Goal: Communication & Community: Answer question/provide support

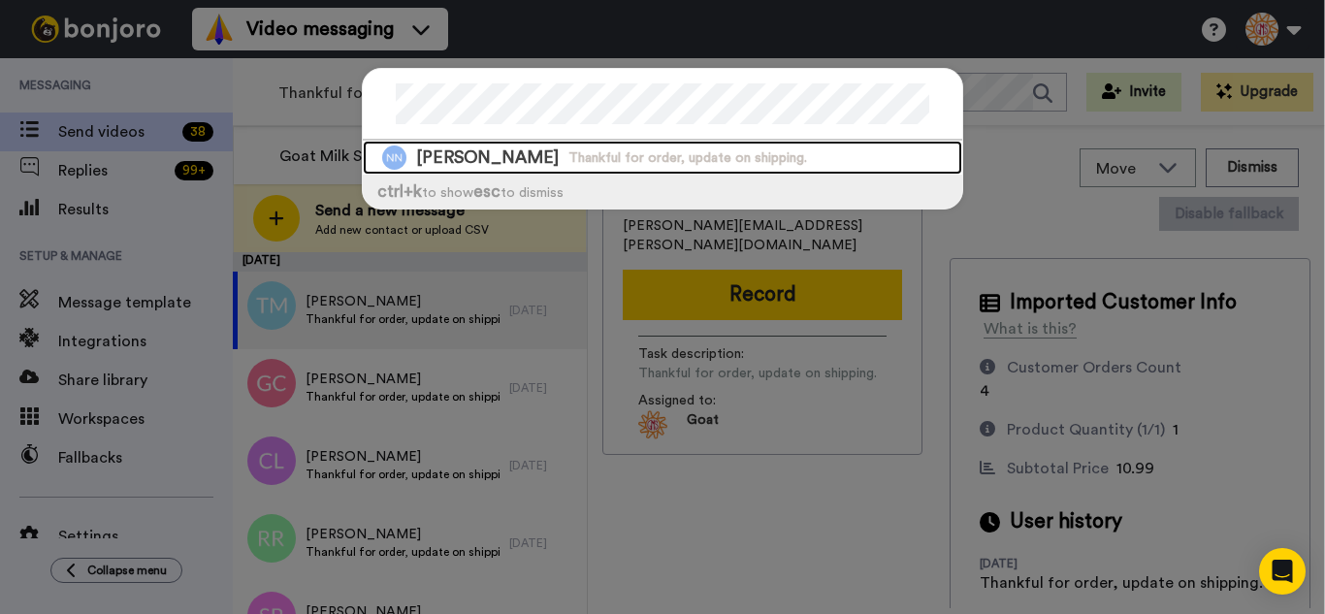
drag, startPoint x: 601, startPoint y: 151, endPoint x: 648, endPoint y: 156, distance: 46.8
click at [602, 151] on span "Thankful for order, update on shipping." at bounding box center [687, 157] width 239 height 19
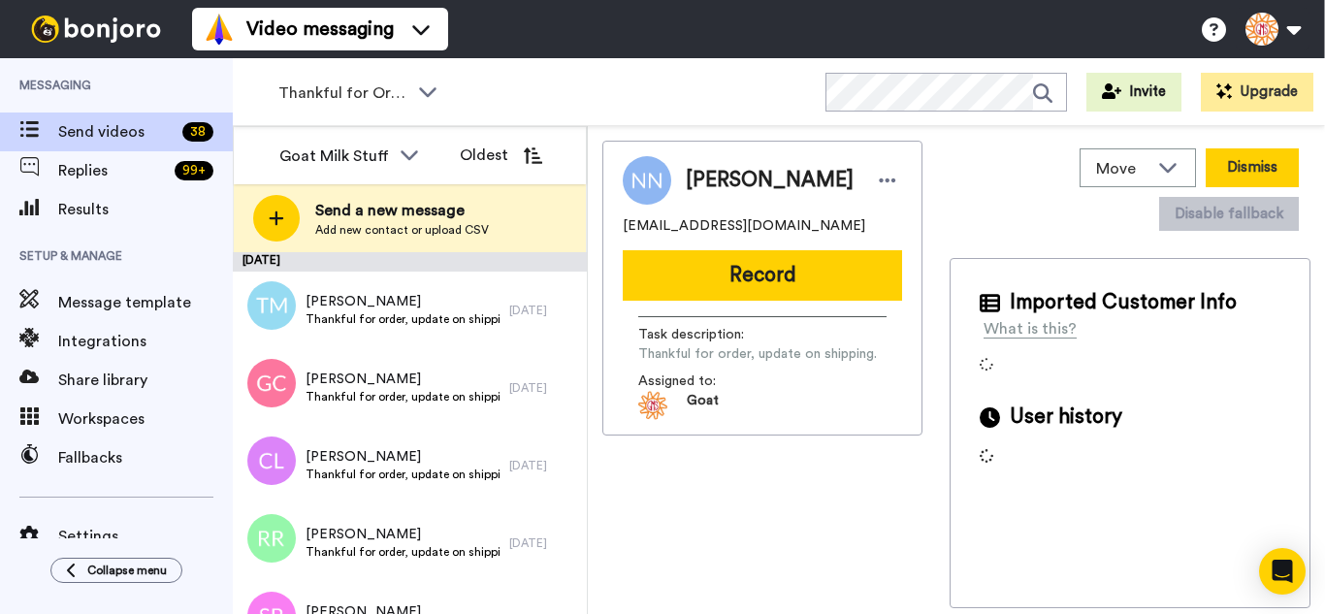
click at [1260, 166] on button "Dismiss" at bounding box center [1252, 167] width 93 height 39
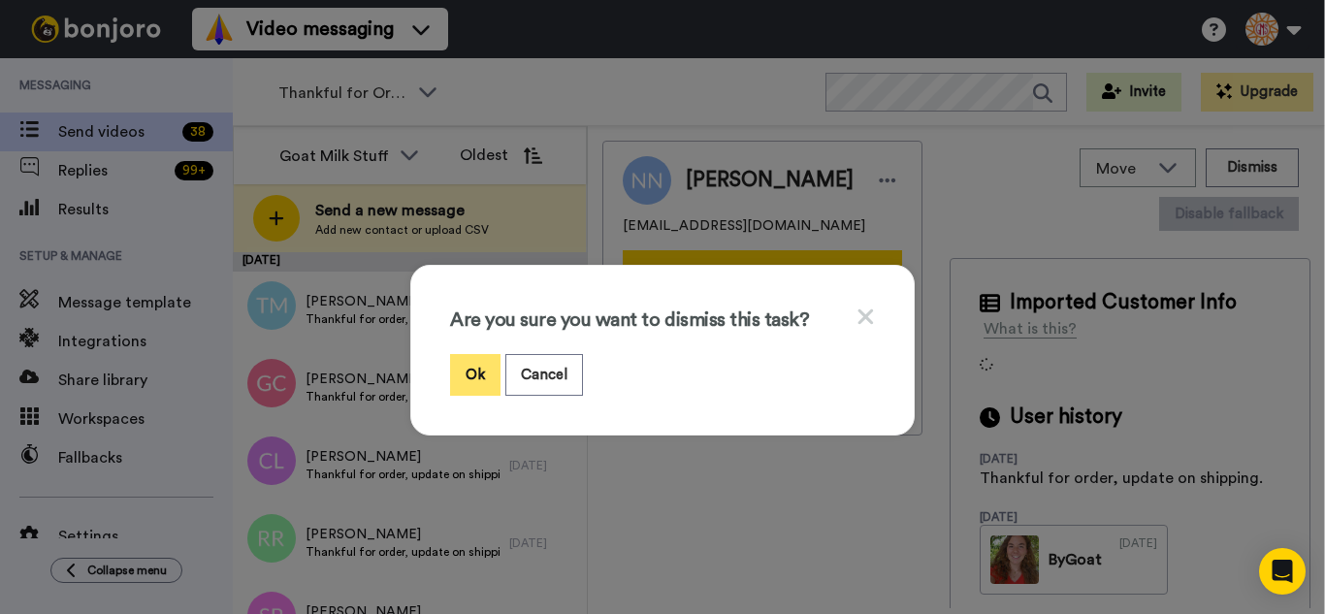
click at [453, 384] on button "Ok" at bounding box center [475, 375] width 50 height 42
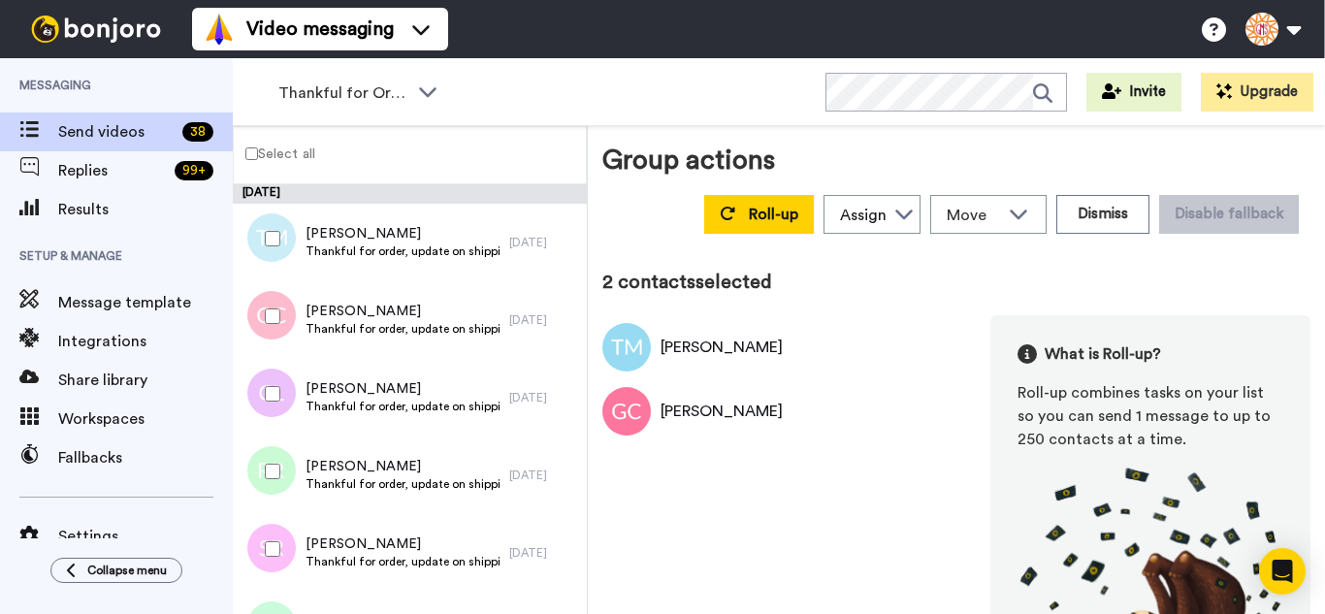
click at [264, 381] on div at bounding box center [269, 394] width 70 height 68
click at [277, 452] on div at bounding box center [269, 471] width 70 height 68
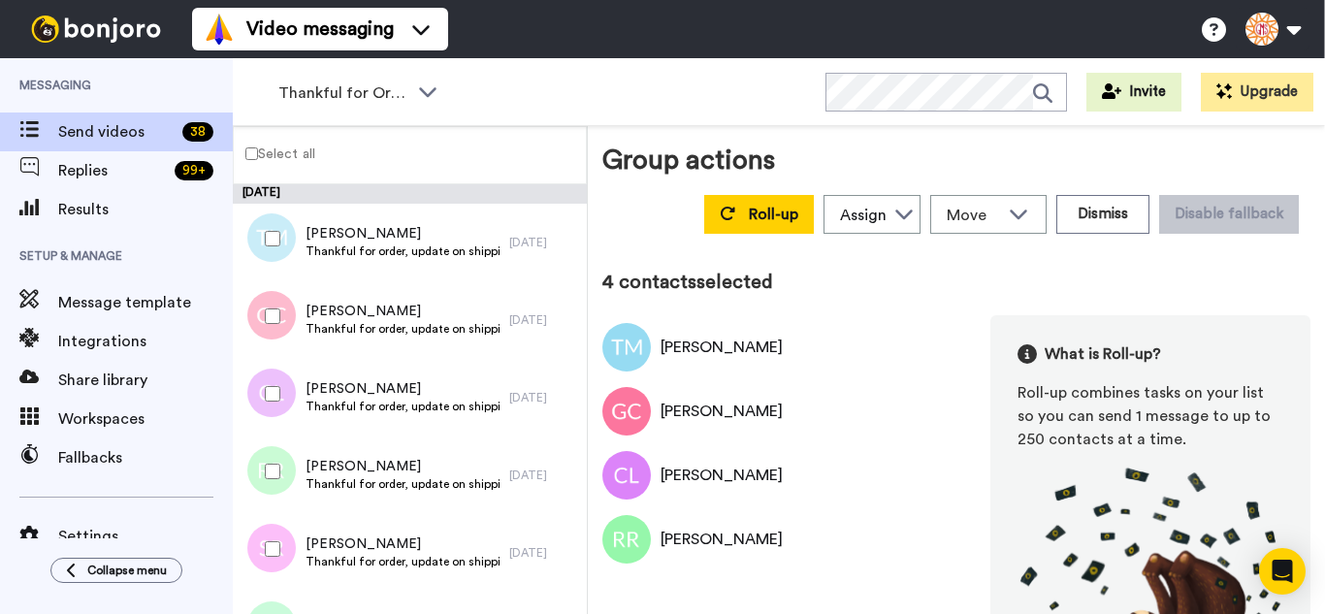
click at [260, 522] on div at bounding box center [269, 549] width 70 height 68
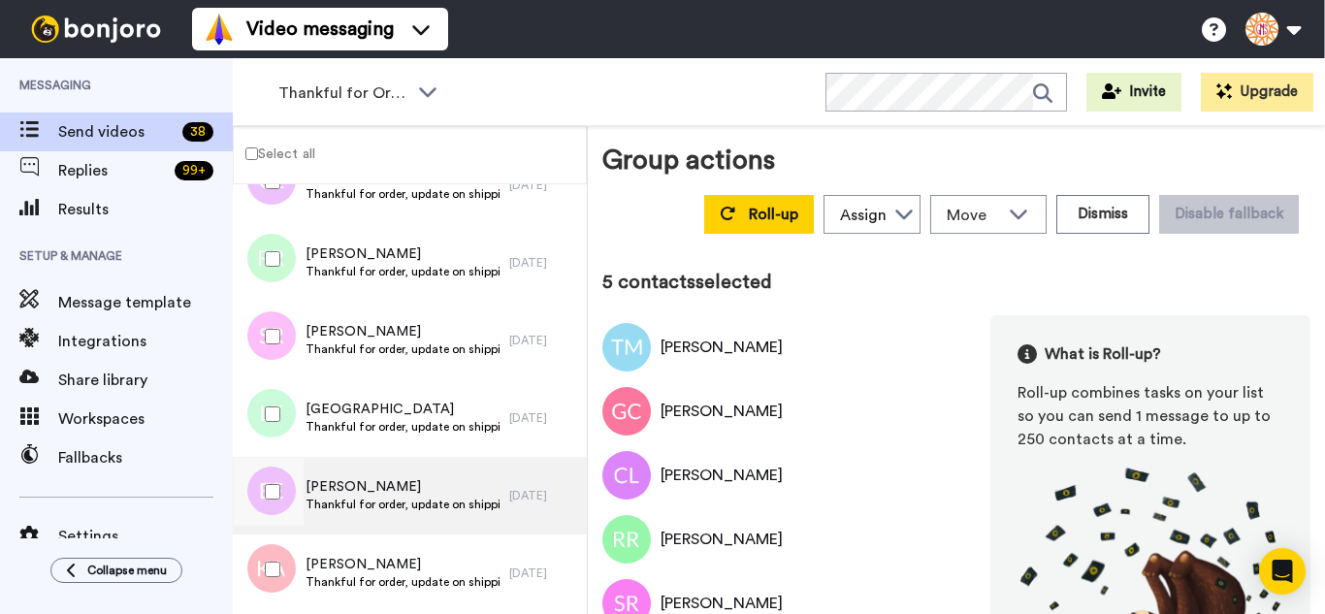
scroll to position [291, 0]
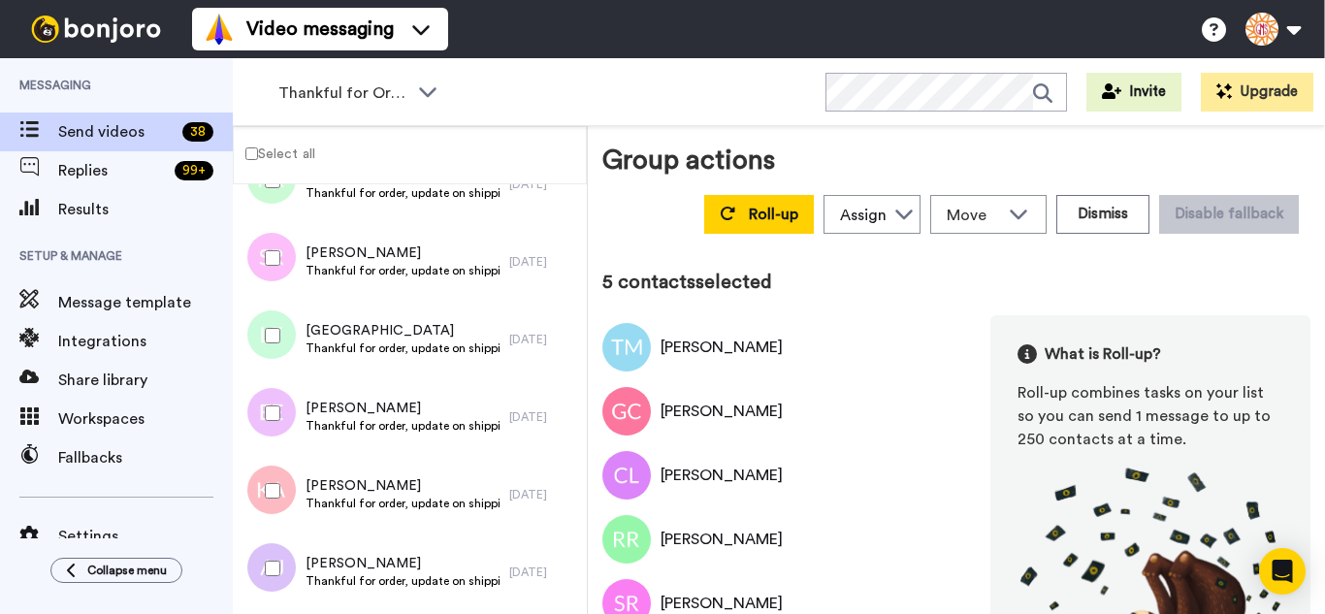
click at [285, 352] on div at bounding box center [269, 336] width 70 height 68
click at [273, 434] on div at bounding box center [269, 413] width 70 height 68
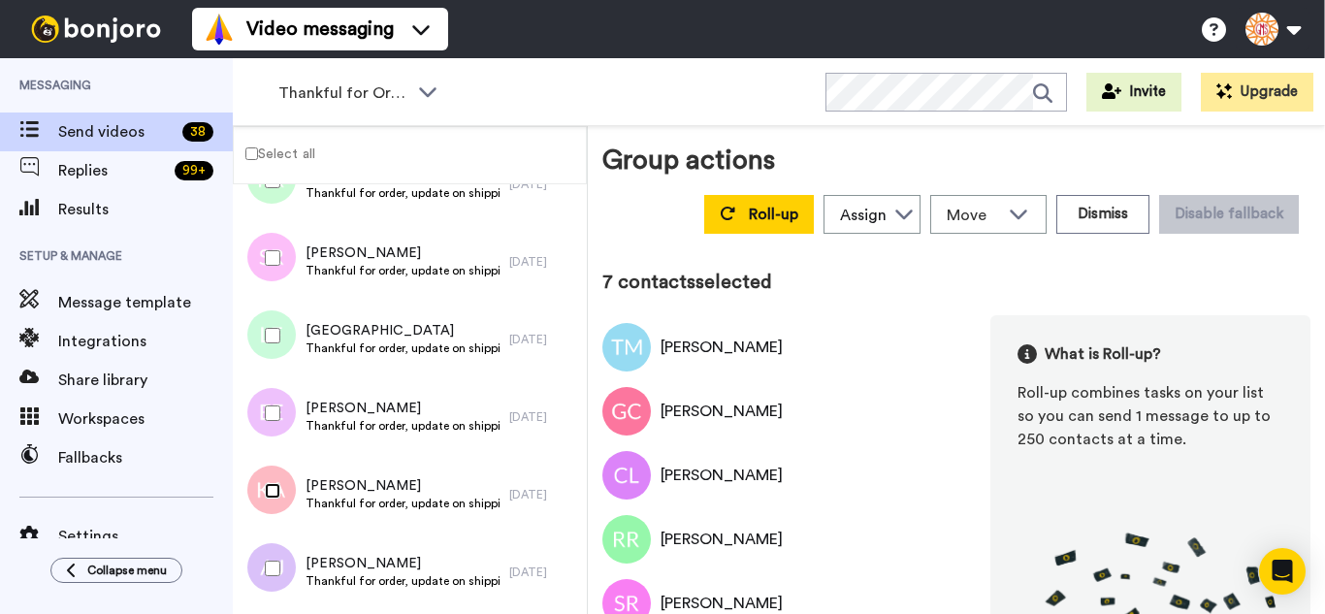
click at [270, 499] on div at bounding box center [269, 491] width 70 height 68
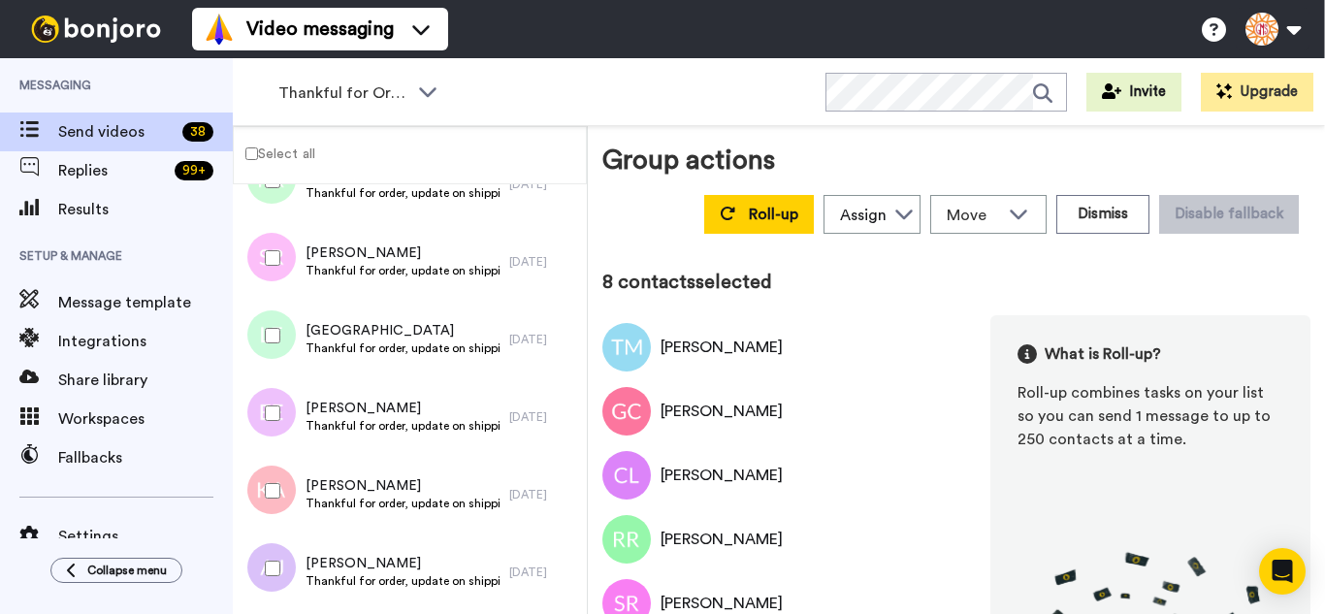
click at [272, 557] on div at bounding box center [269, 568] width 70 height 68
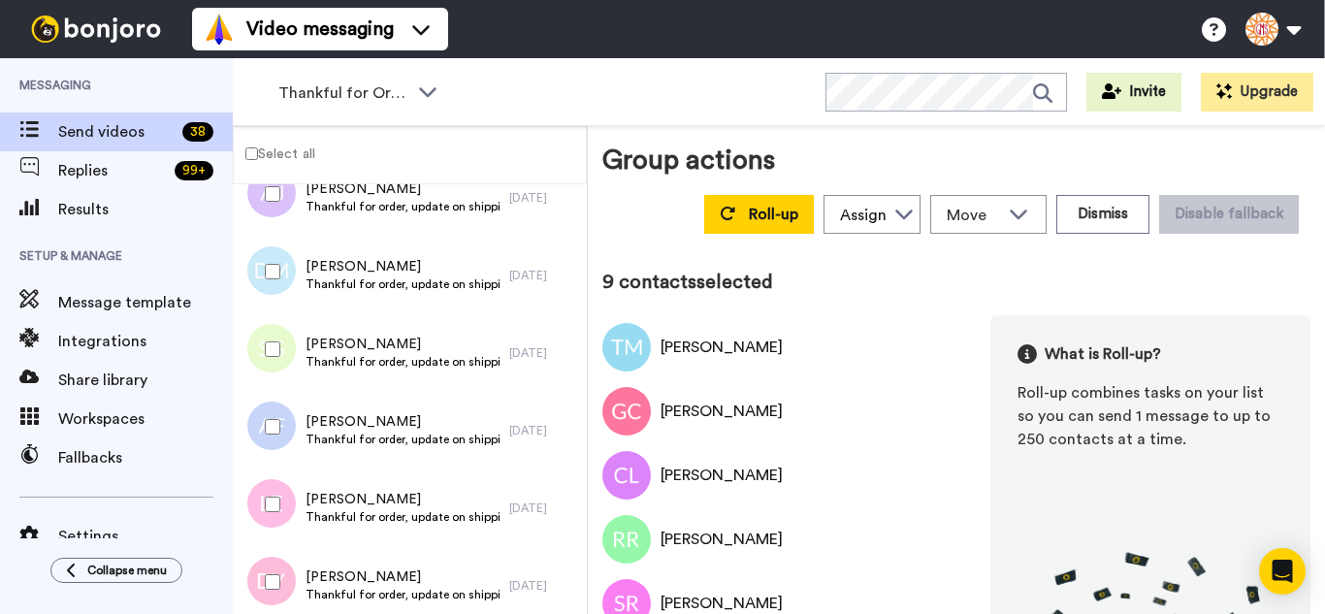
scroll to position [679, 0]
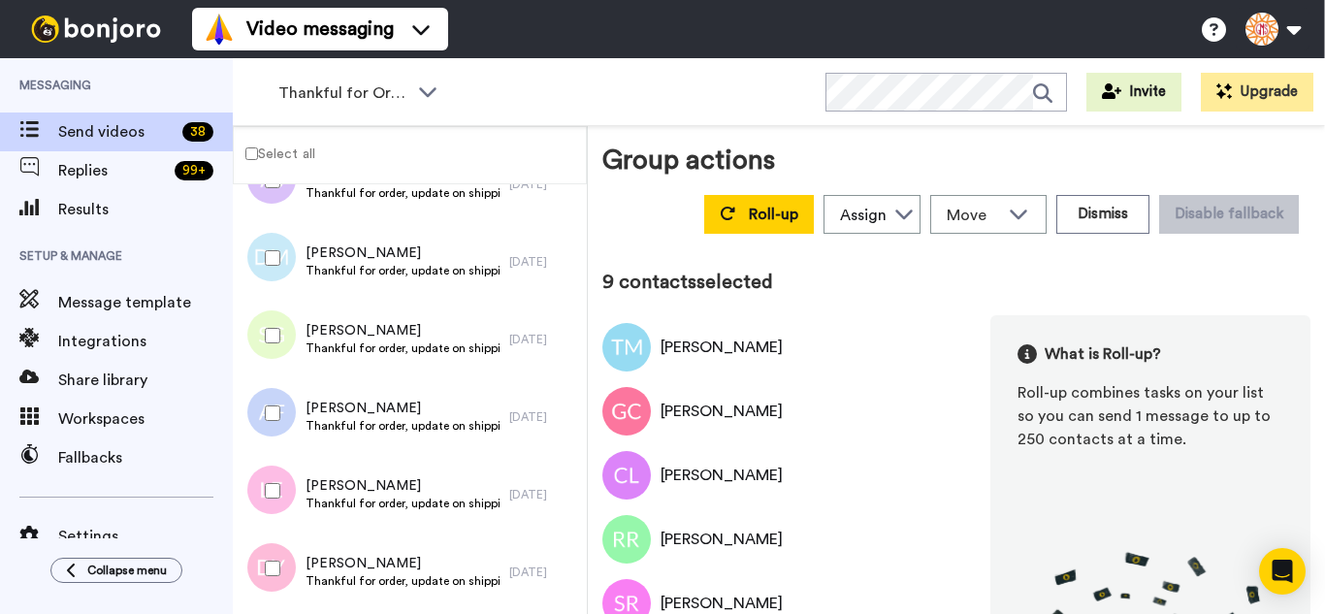
drag, startPoint x: 267, startPoint y: 275, endPoint x: 261, endPoint y: 380, distance: 105.9
click at [265, 279] on div at bounding box center [269, 258] width 70 height 68
click at [261, 380] on div at bounding box center [269, 413] width 70 height 68
click at [260, 472] on div at bounding box center [269, 491] width 70 height 68
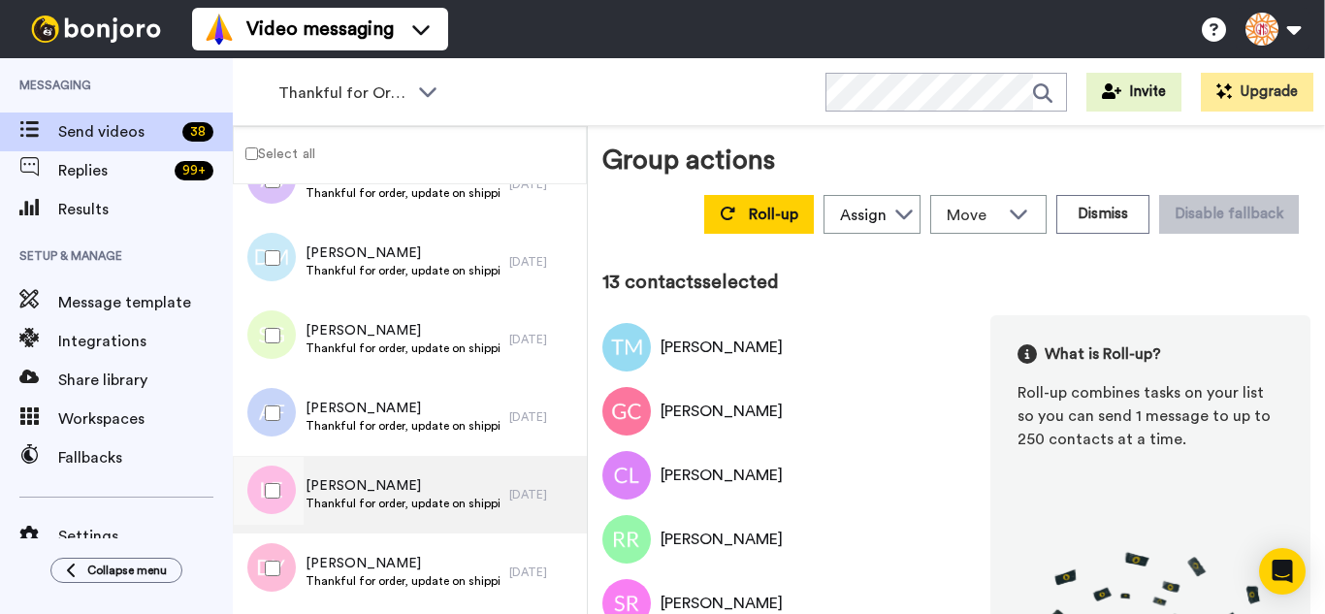
drag, startPoint x: 275, startPoint y: 560, endPoint x: 323, endPoint y: 477, distance: 95.2
click at [276, 560] on div at bounding box center [269, 568] width 70 height 68
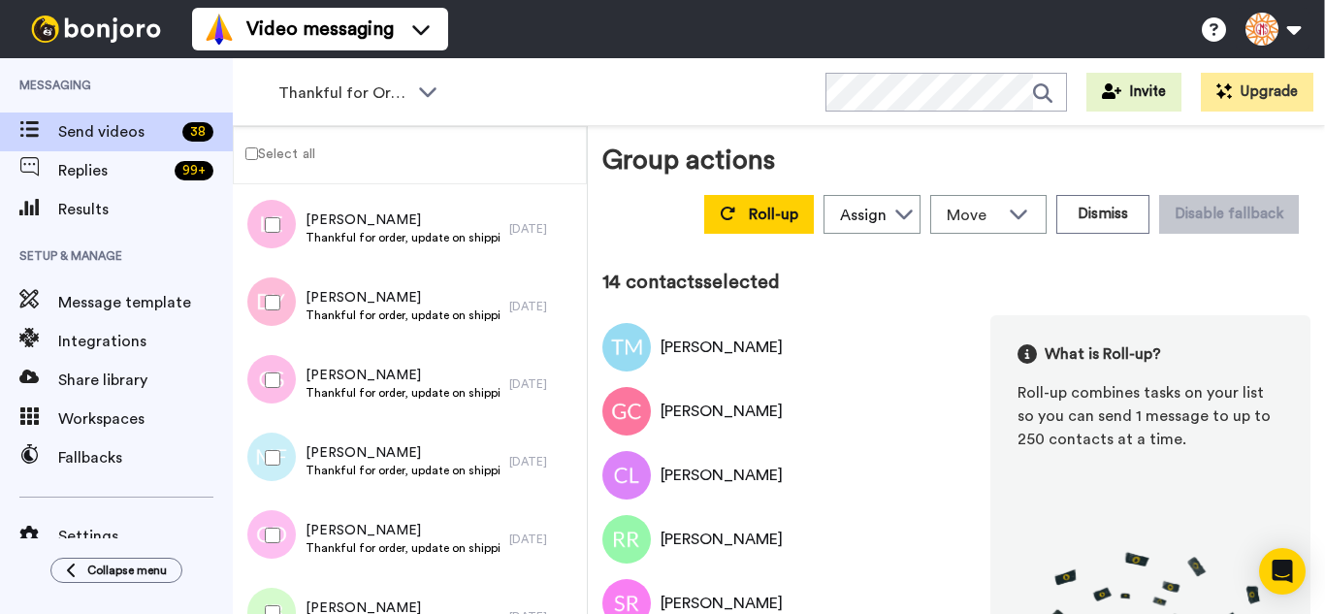
scroll to position [970, 0]
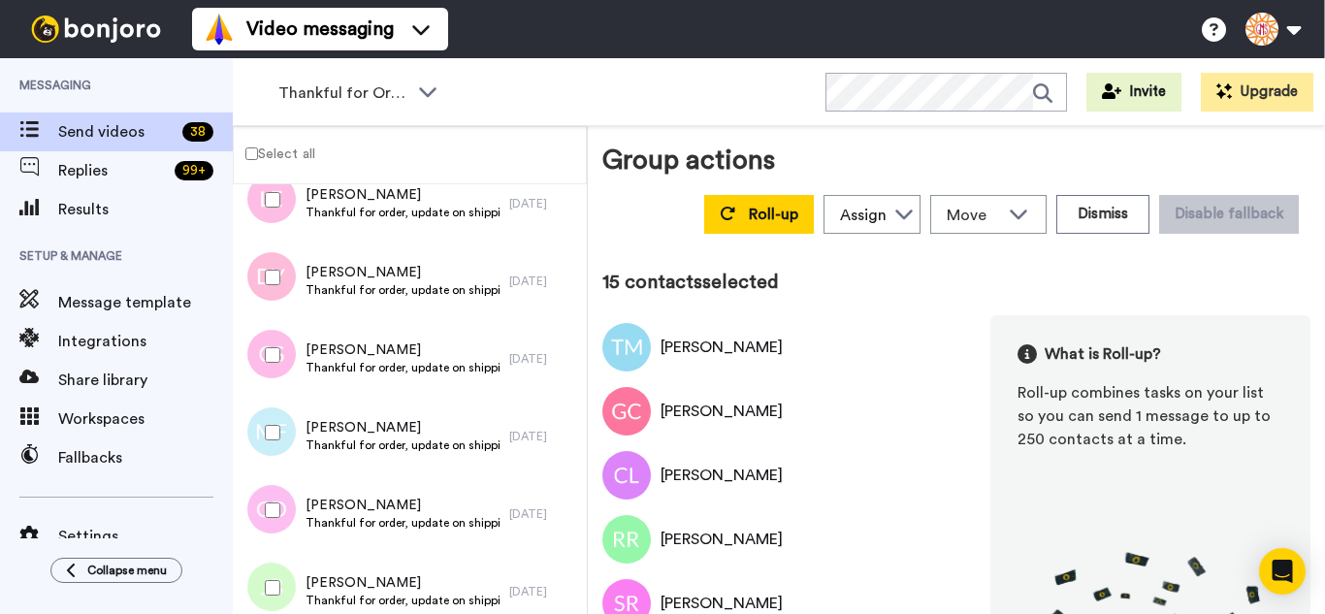
click at [268, 448] on div at bounding box center [269, 433] width 70 height 68
click at [276, 532] on div at bounding box center [269, 510] width 70 height 68
click at [290, 574] on div at bounding box center [269, 588] width 70 height 68
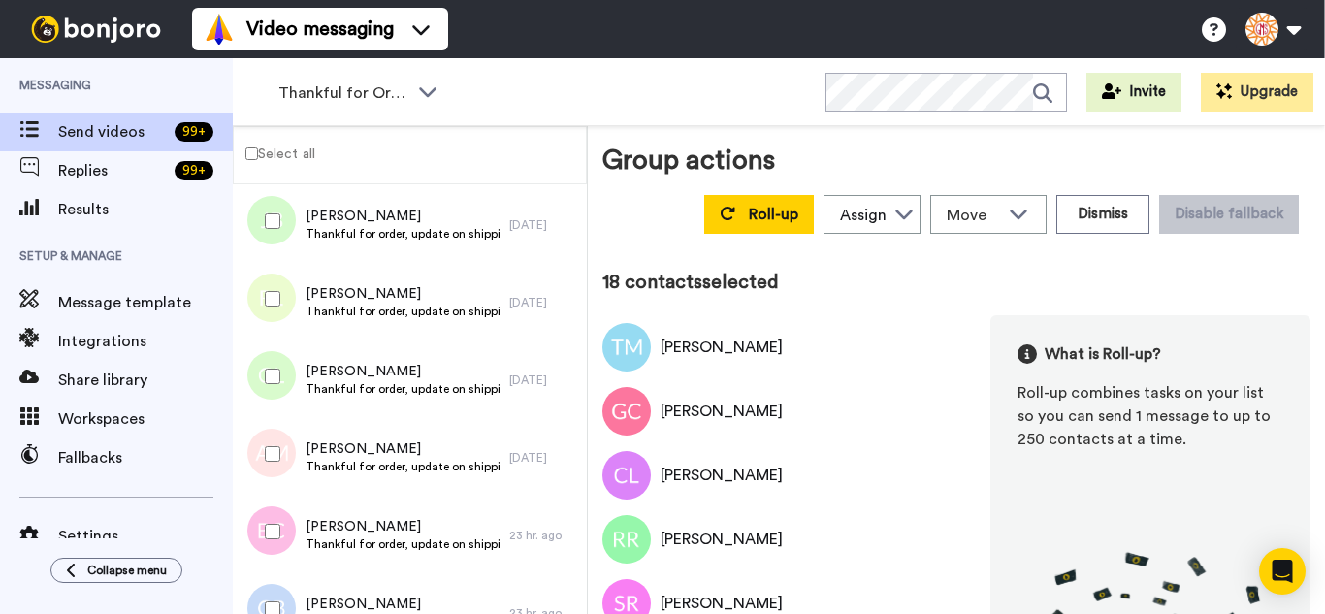
scroll to position [1358, 0]
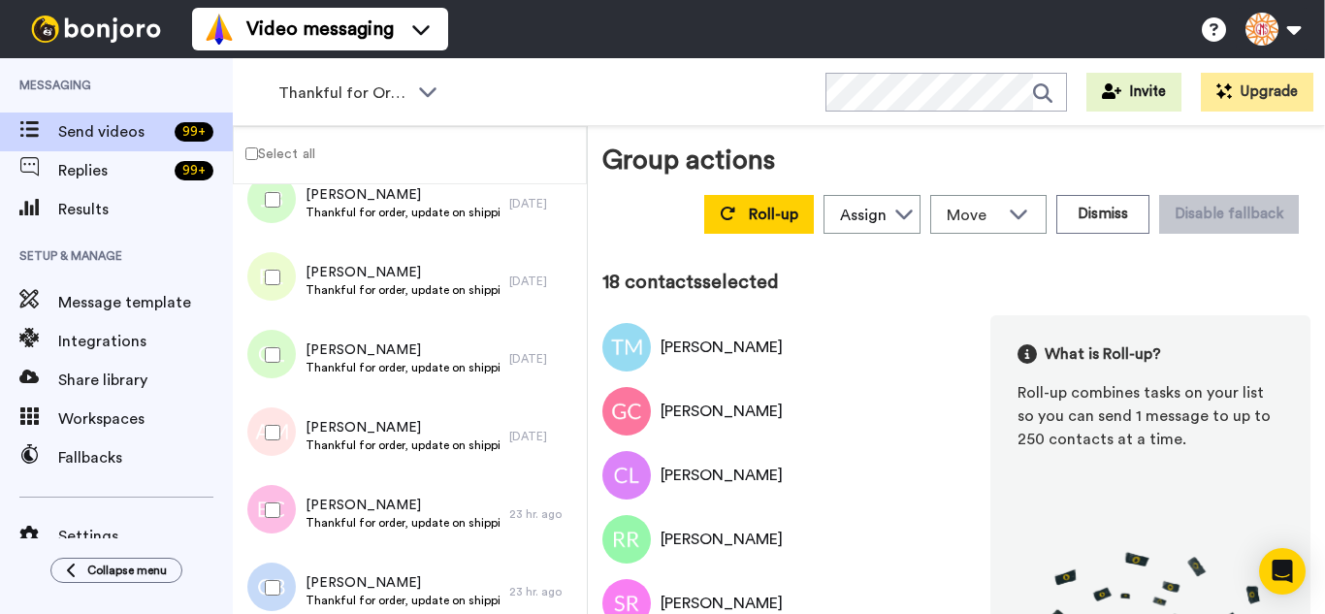
click at [263, 299] on div at bounding box center [269, 277] width 70 height 68
drag, startPoint x: 271, startPoint y: 445, endPoint x: 274, endPoint y: 479, distance: 34.1
click at [271, 449] on div at bounding box center [269, 433] width 70 height 68
click at [265, 579] on div at bounding box center [269, 588] width 70 height 68
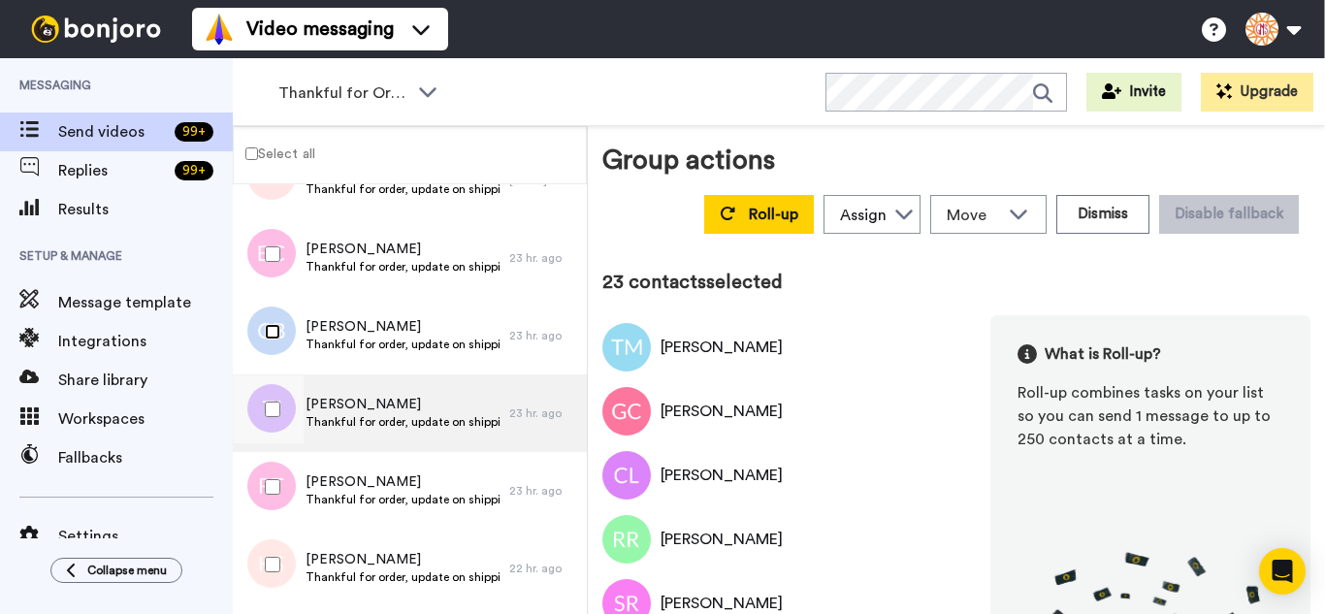
scroll to position [1649, 0]
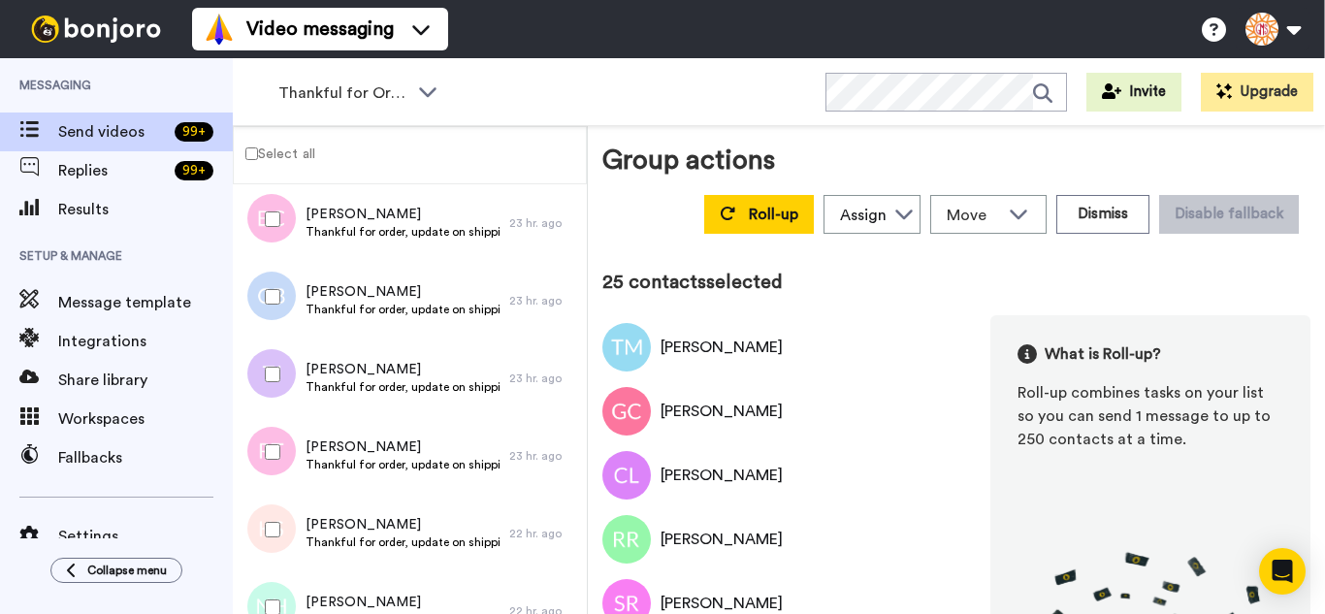
click at [280, 534] on div at bounding box center [269, 530] width 70 height 68
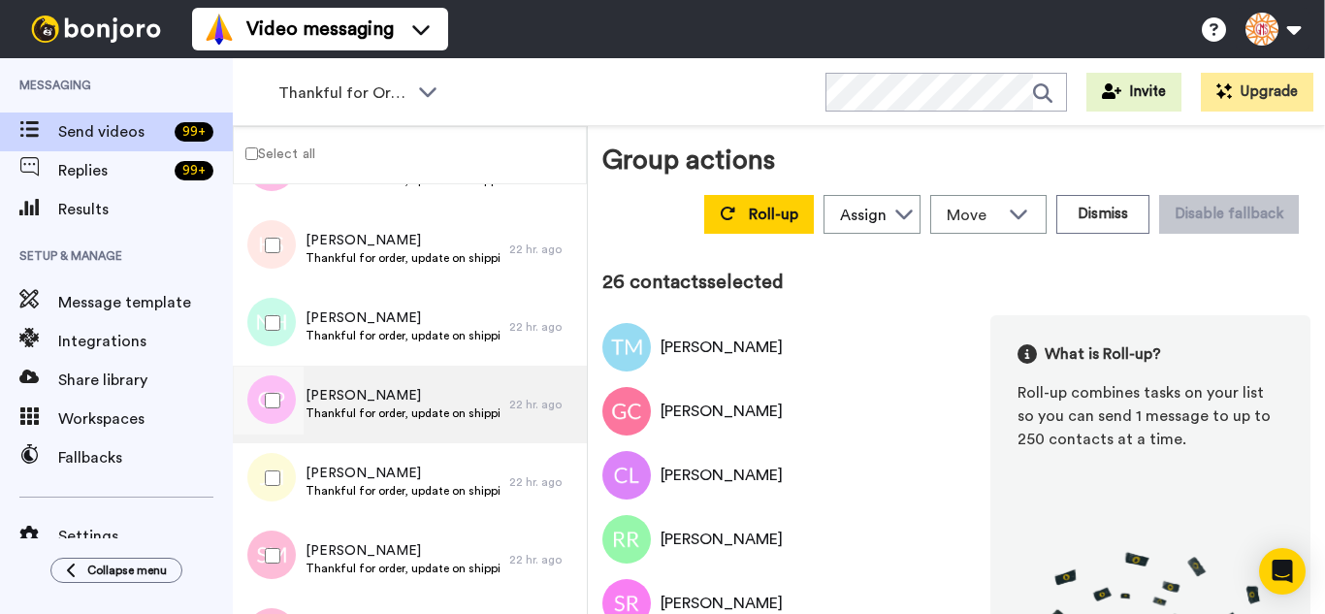
scroll to position [1940, 0]
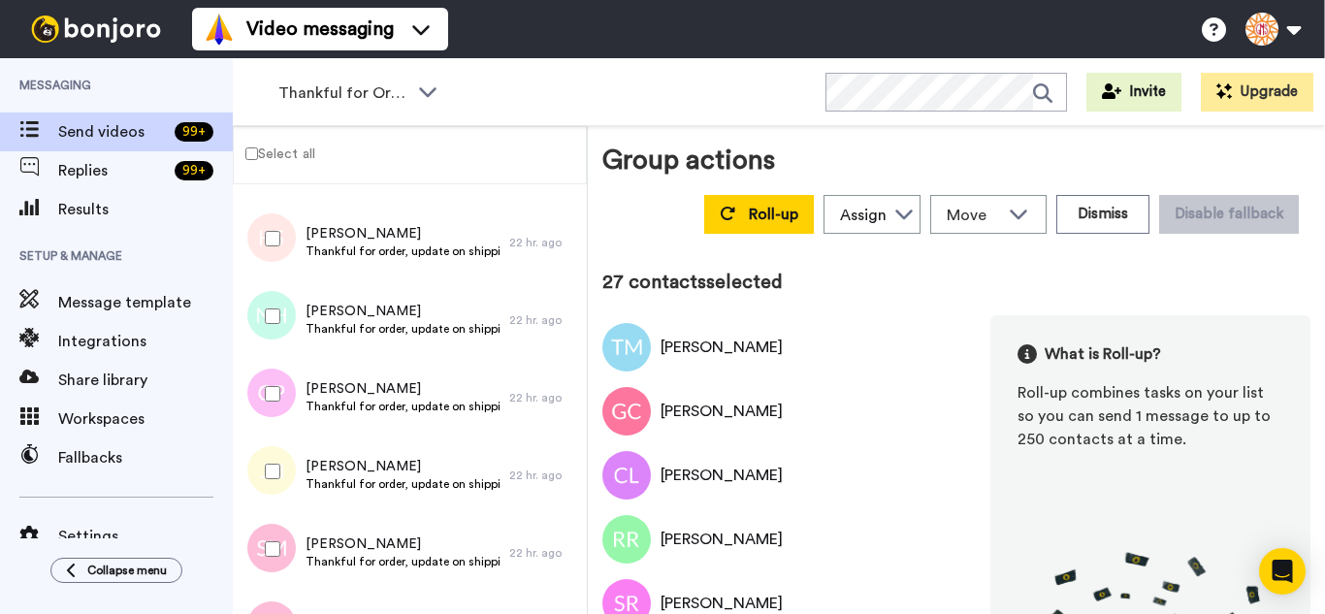
drag, startPoint x: 261, startPoint y: 475, endPoint x: 260, endPoint y: 525, distance: 49.5
click at [260, 495] on div at bounding box center [269, 471] width 70 height 68
drag, startPoint x: 264, startPoint y: 543, endPoint x: 269, endPoint y: 566, distance: 22.8
click at [264, 545] on div at bounding box center [269, 549] width 70 height 68
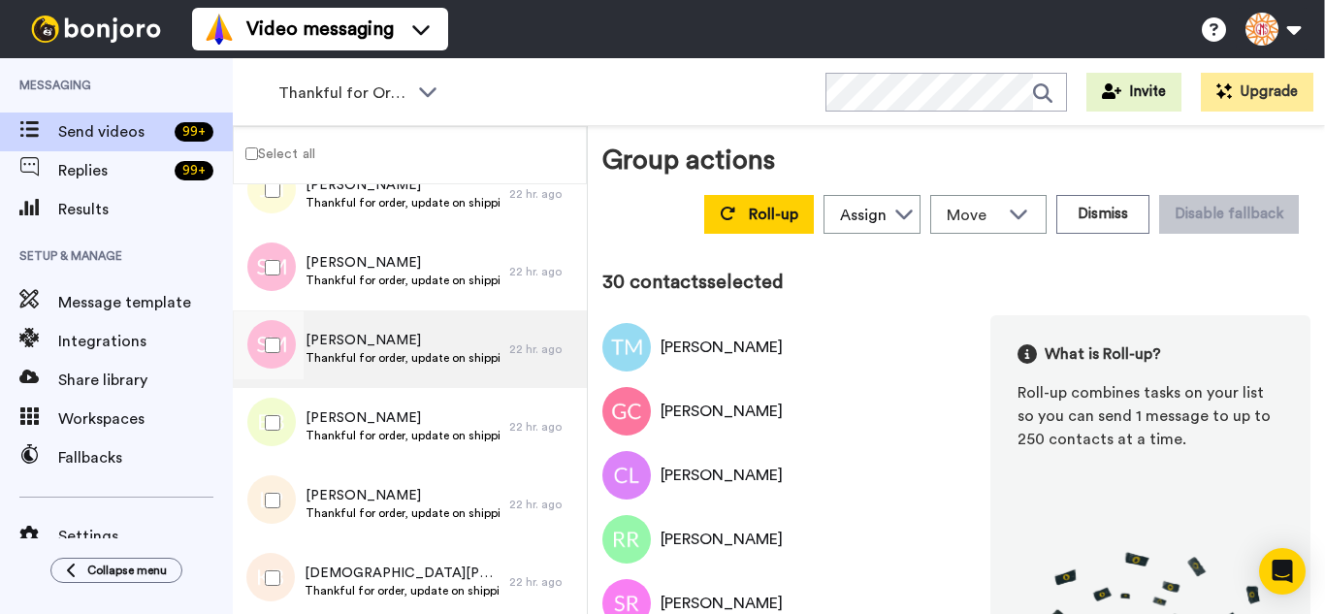
scroll to position [2231, 0]
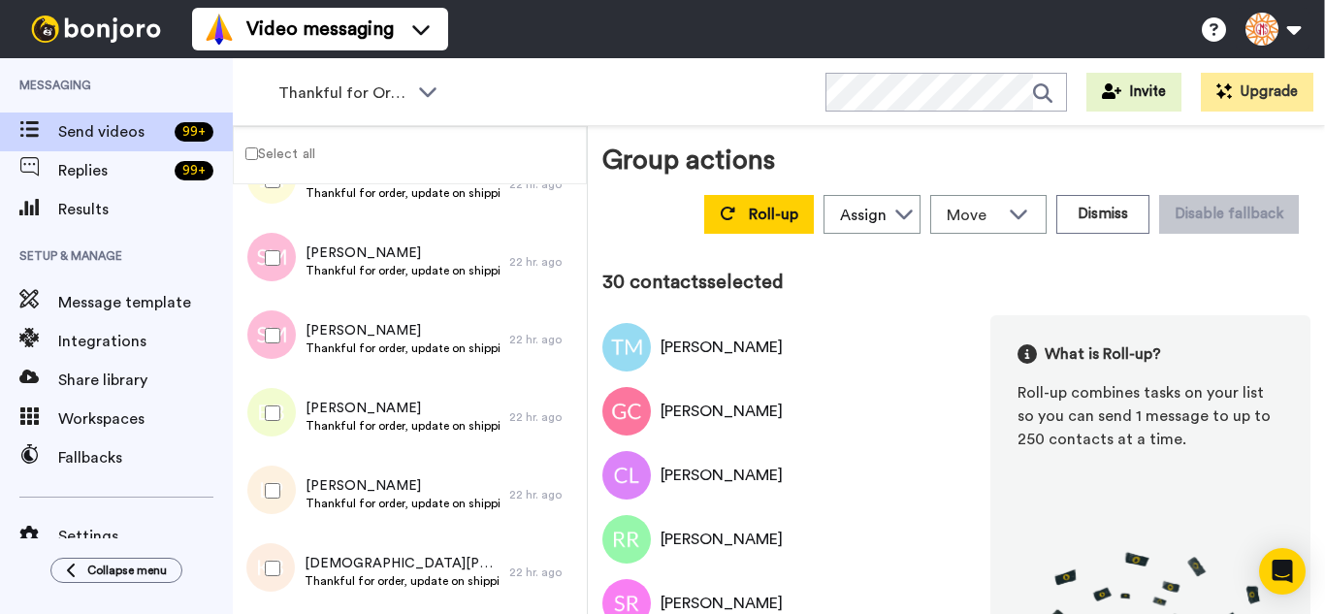
click at [287, 338] on div at bounding box center [269, 336] width 70 height 68
drag, startPoint x: 280, startPoint y: 402, endPoint x: 278, endPoint y: 474, distance: 72.8
click at [280, 405] on div at bounding box center [269, 413] width 70 height 68
click at [278, 485] on div at bounding box center [269, 491] width 70 height 68
click at [277, 549] on div at bounding box center [269, 568] width 70 height 68
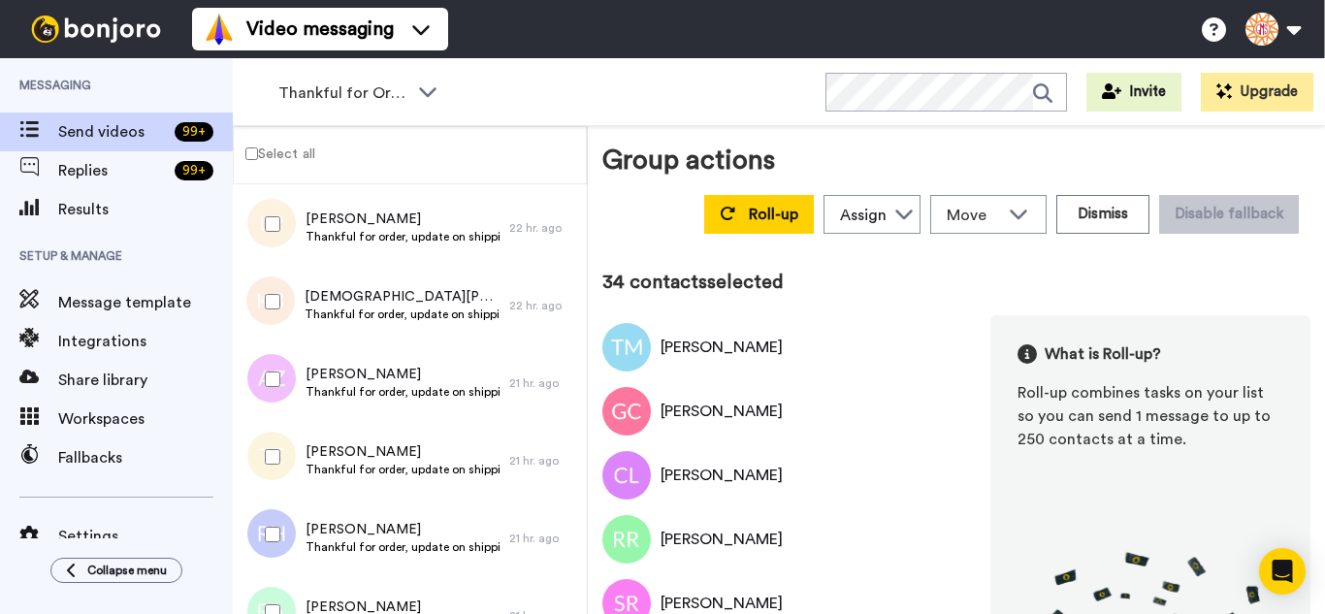
scroll to position [2522, 0]
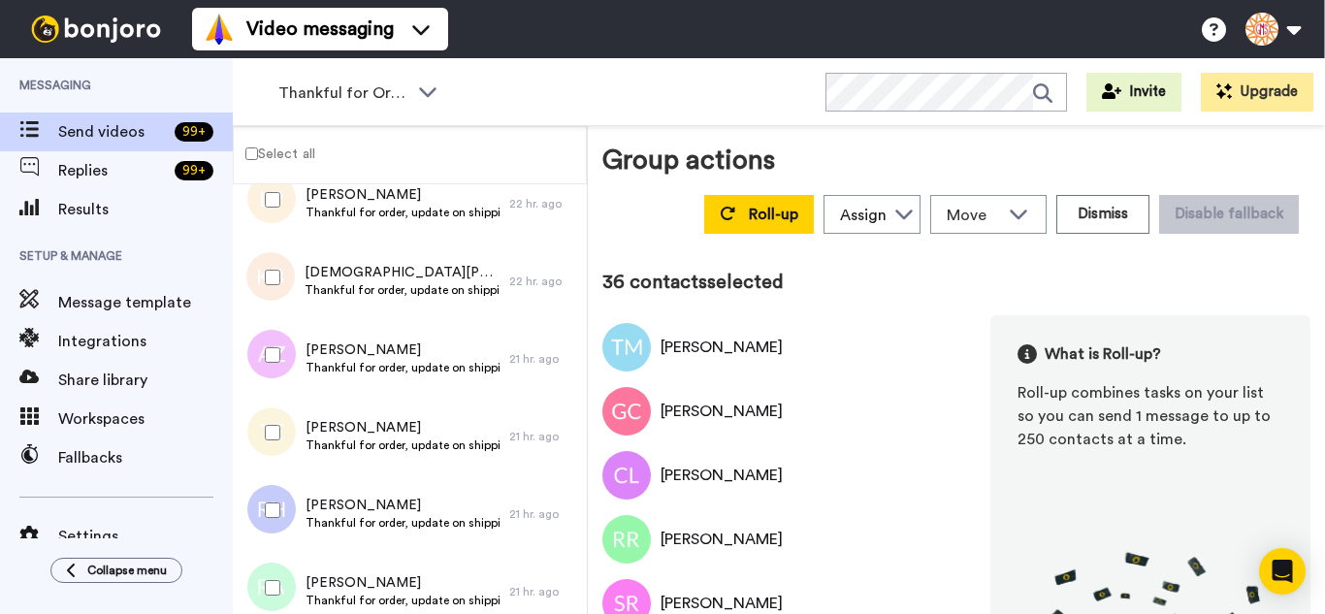
click at [267, 502] on div at bounding box center [269, 510] width 70 height 68
click at [272, 556] on div at bounding box center [269, 588] width 70 height 68
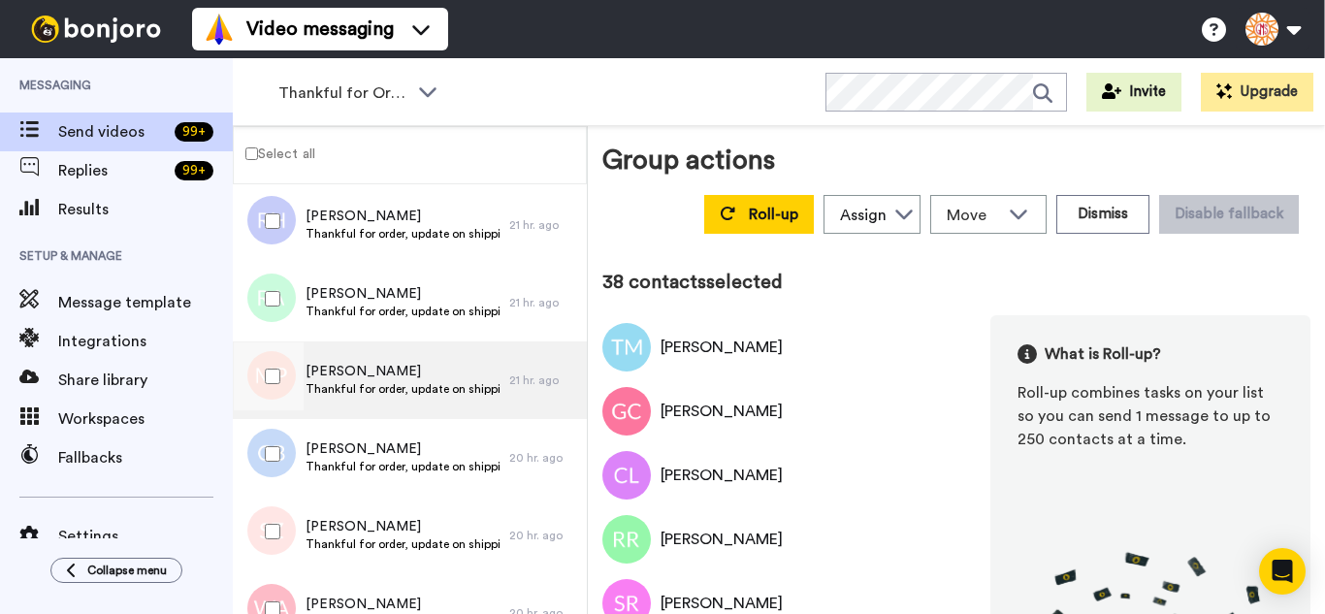
scroll to position [2813, 0]
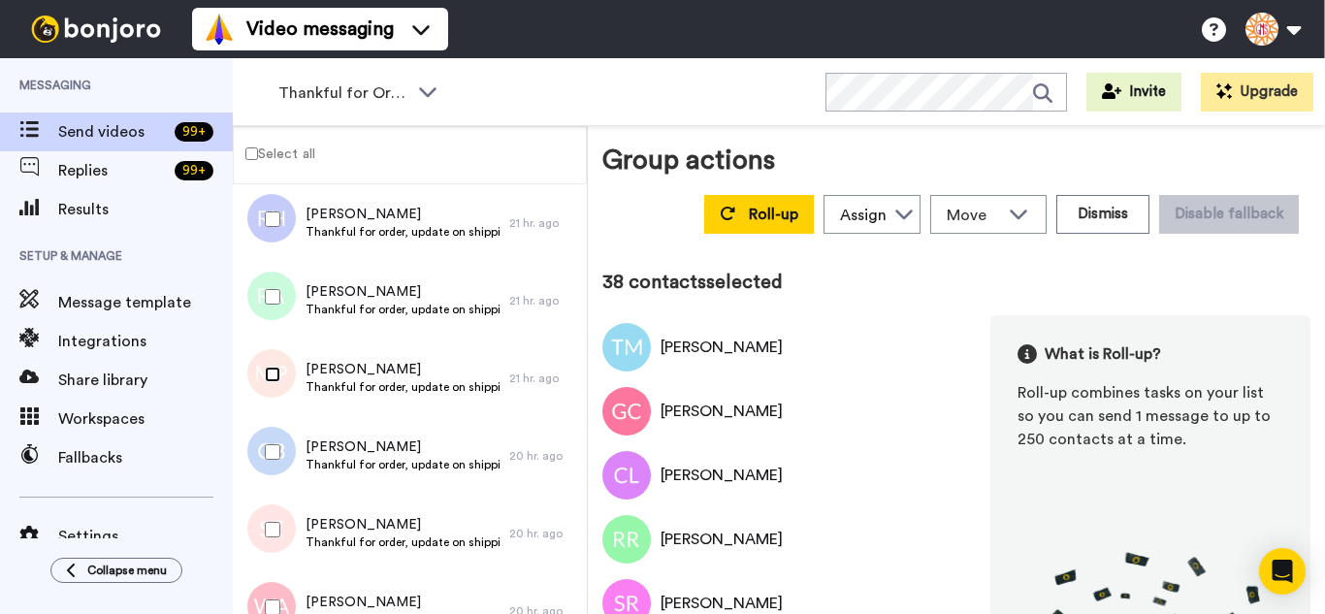
click at [271, 382] on div at bounding box center [269, 374] width 70 height 68
click at [260, 485] on div at bounding box center [269, 452] width 70 height 68
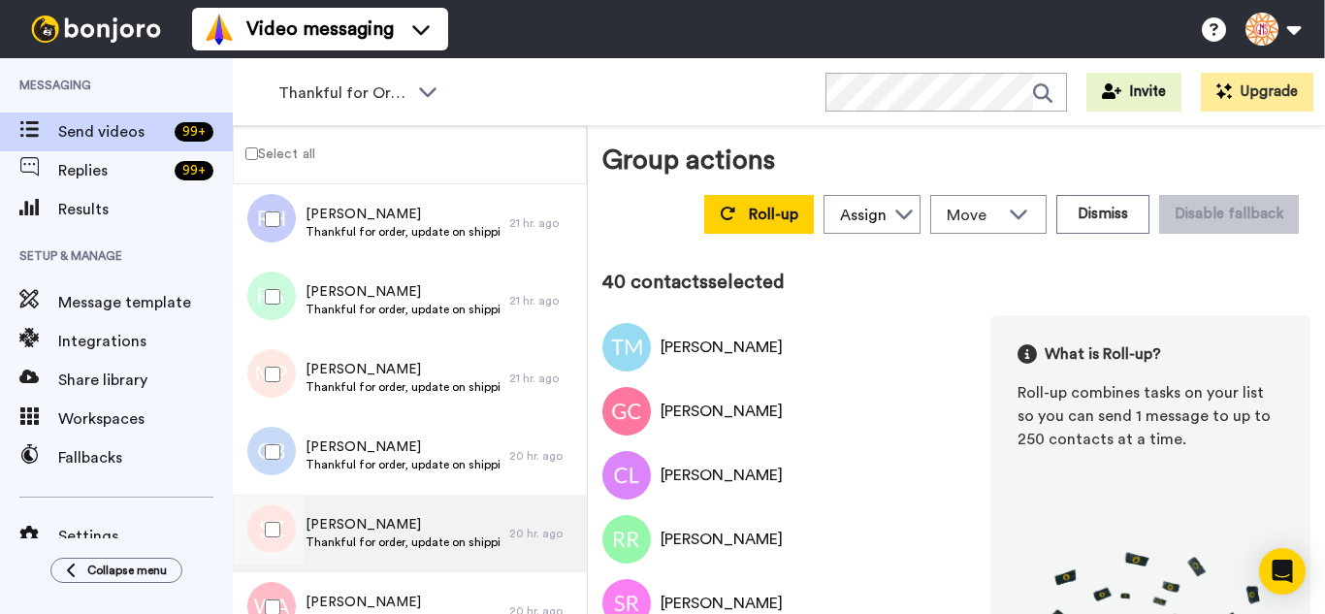
click at [274, 570] on div at bounding box center [267, 534] width 58 height 78
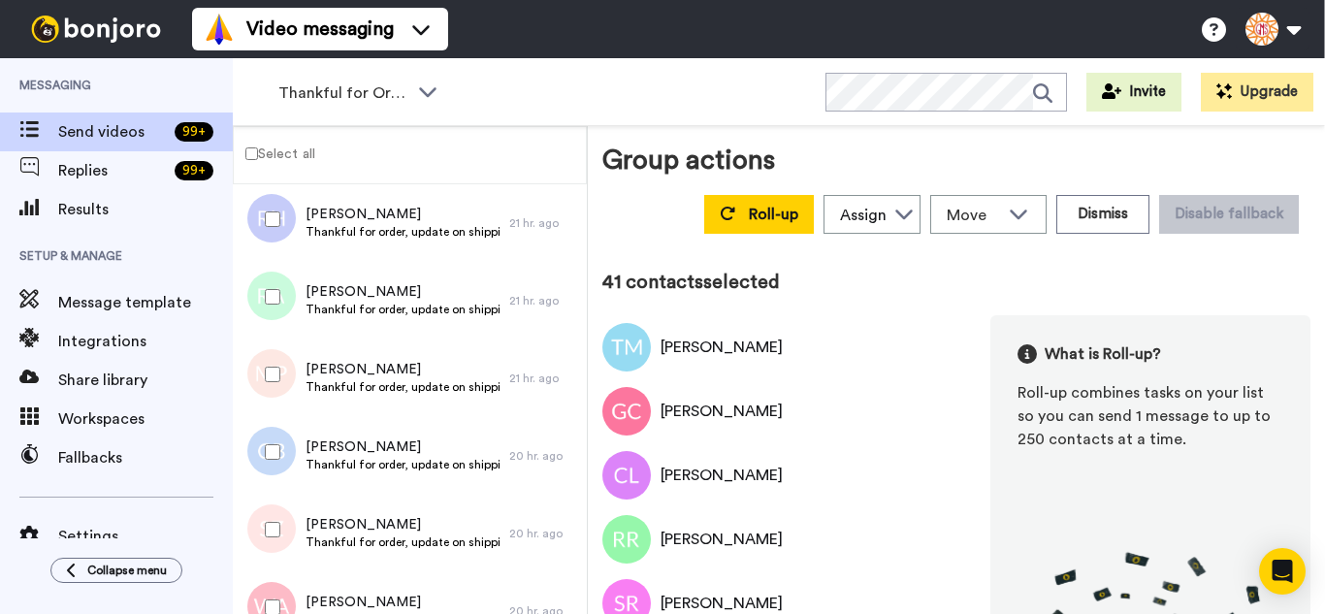
click at [273, 588] on div at bounding box center [269, 607] width 70 height 68
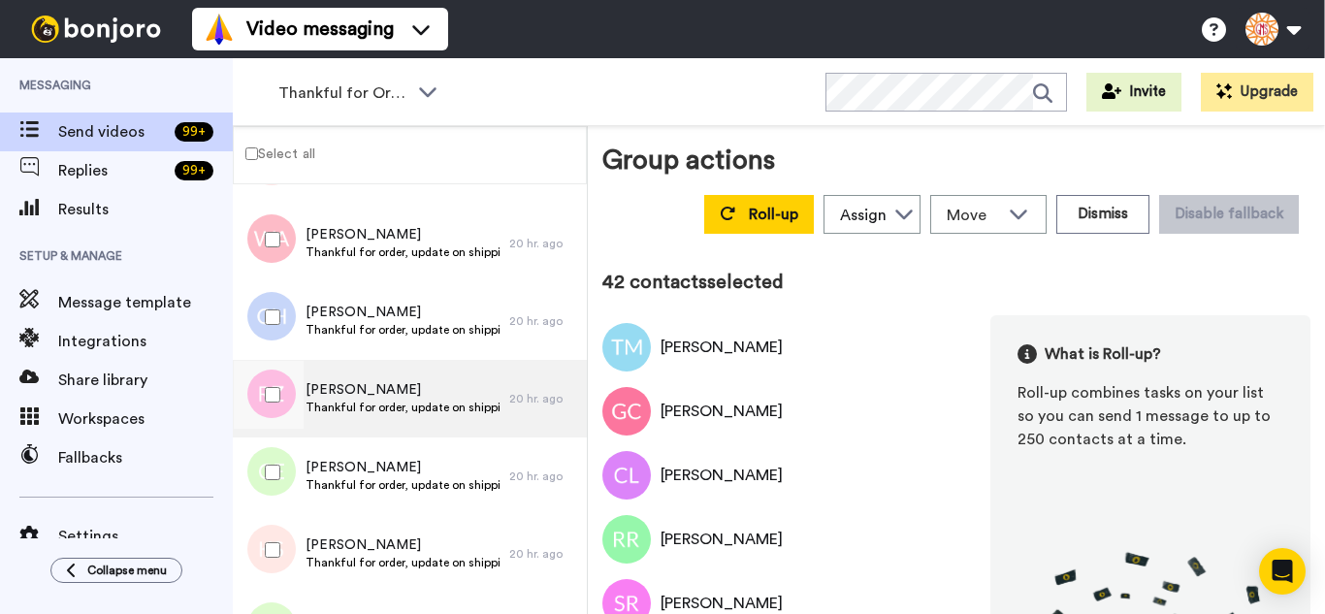
scroll to position [3201, 0]
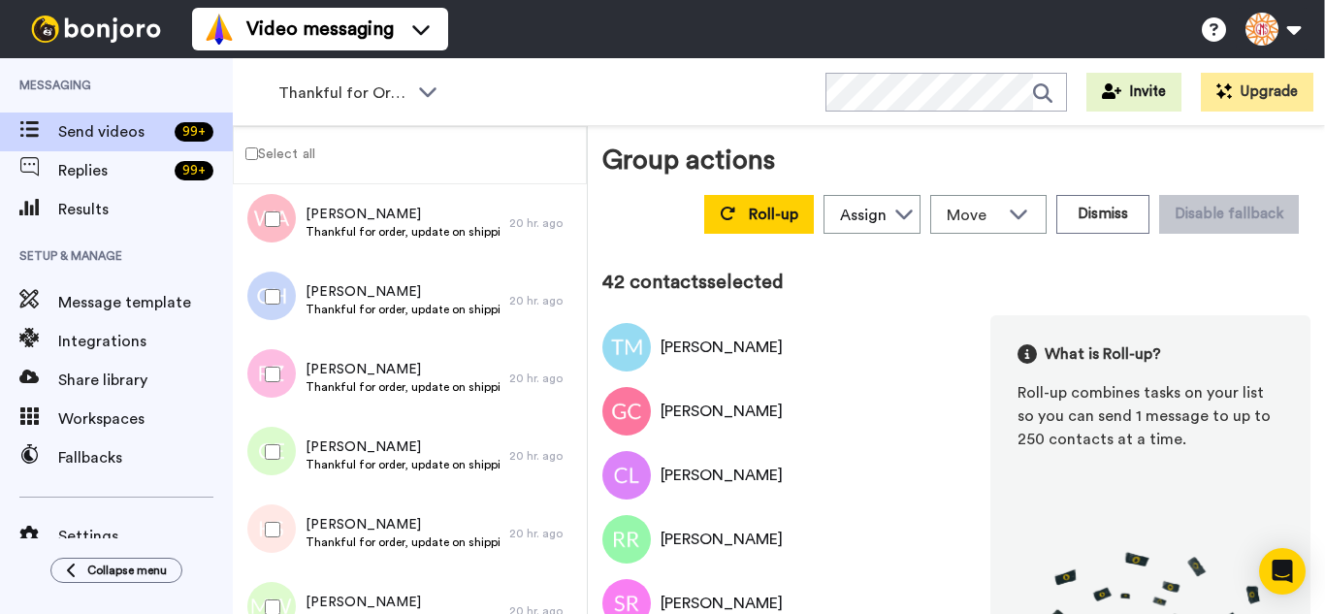
drag, startPoint x: 275, startPoint y: 319, endPoint x: 275, endPoint y: 362, distance: 42.7
click at [275, 324] on div at bounding box center [269, 297] width 70 height 68
click at [268, 469] on div at bounding box center [269, 452] width 70 height 68
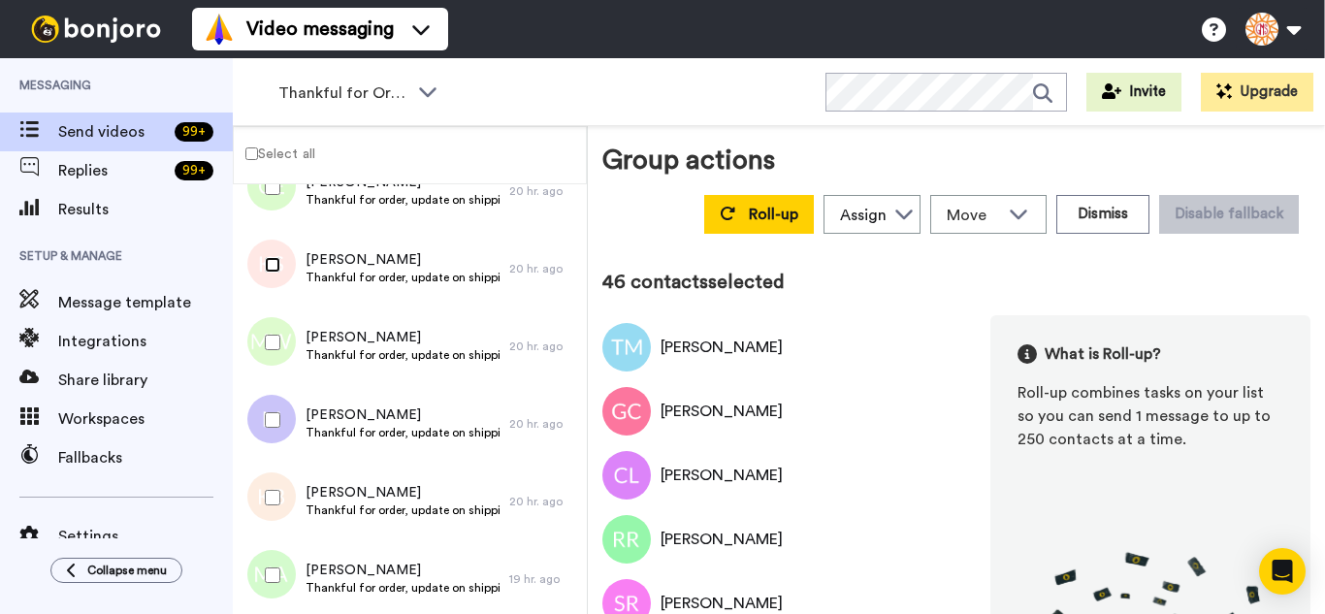
scroll to position [3470, 0]
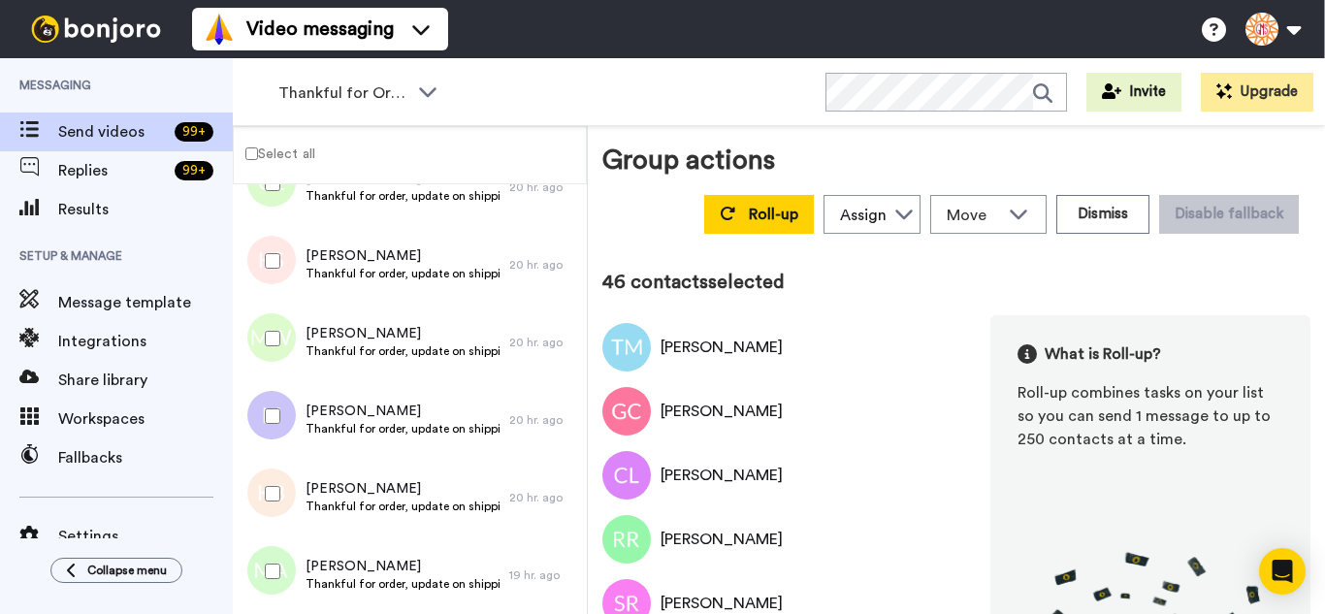
drag, startPoint x: 271, startPoint y: 353, endPoint x: 275, endPoint y: 400, distance: 46.8
click at [271, 355] on div at bounding box center [269, 339] width 70 height 68
drag, startPoint x: 275, startPoint y: 473, endPoint x: 278, endPoint y: 549, distance: 75.7
click at [273, 482] on div at bounding box center [269, 494] width 70 height 68
click at [279, 559] on div at bounding box center [269, 571] width 70 height 68
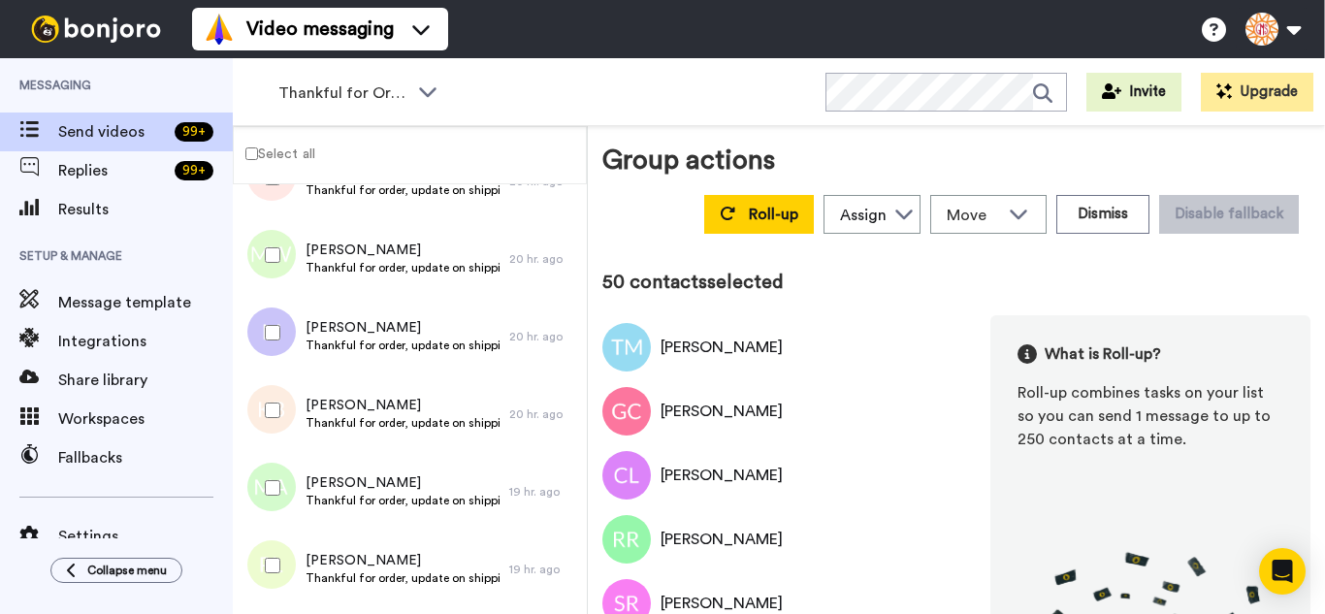
scroll to position [3761, 0]
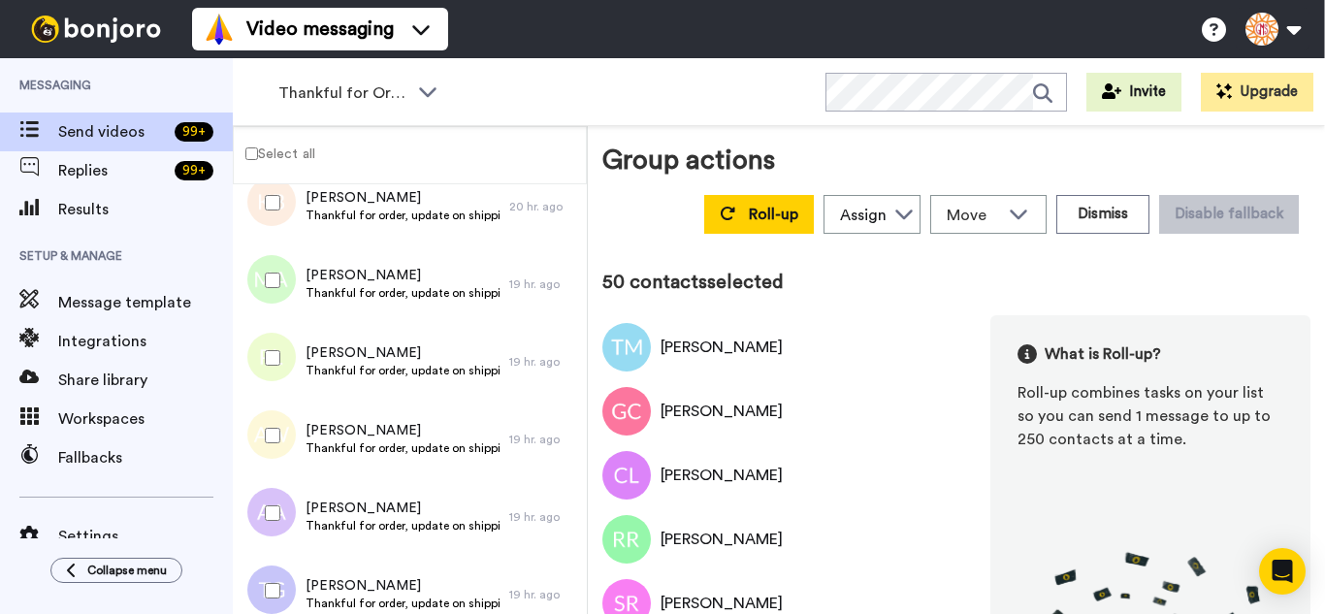
click at [270, 368] on div at bounding box center [269, 358] width 70 height 68
click at [269, 500] on div at bounding box center [269, 513] width 70 height 68
click at [267, 576] on div at bounding box center [269, 591] width 70 height 68
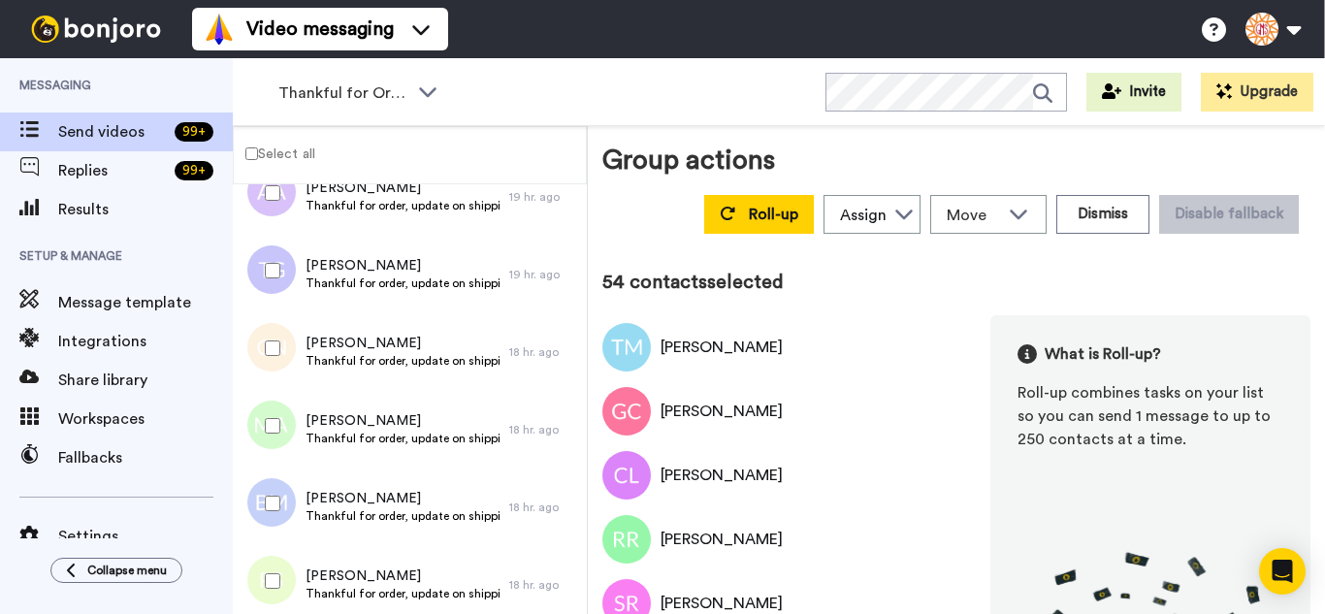
scroll to position [4149, 0]
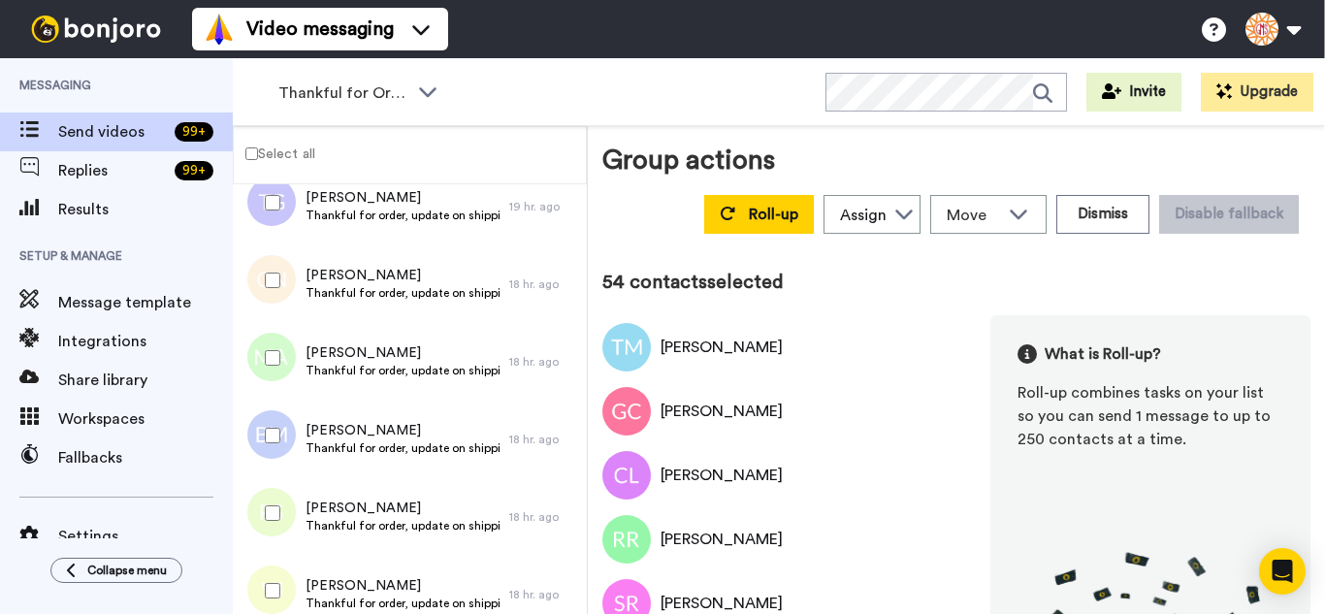
click at [261, 302] on div at bounding box center [269, 280] width 70 height 68
drag, startPoint x: 265, startPoint y: 409, endPoint x: 268, endPoint y: 447, distance: 37.9
click at [264, 410] on div at bounding box center [269, 436] width 70 height 68
click at [275, 494] on div at bounding box center [269, 513] width 70 height 68
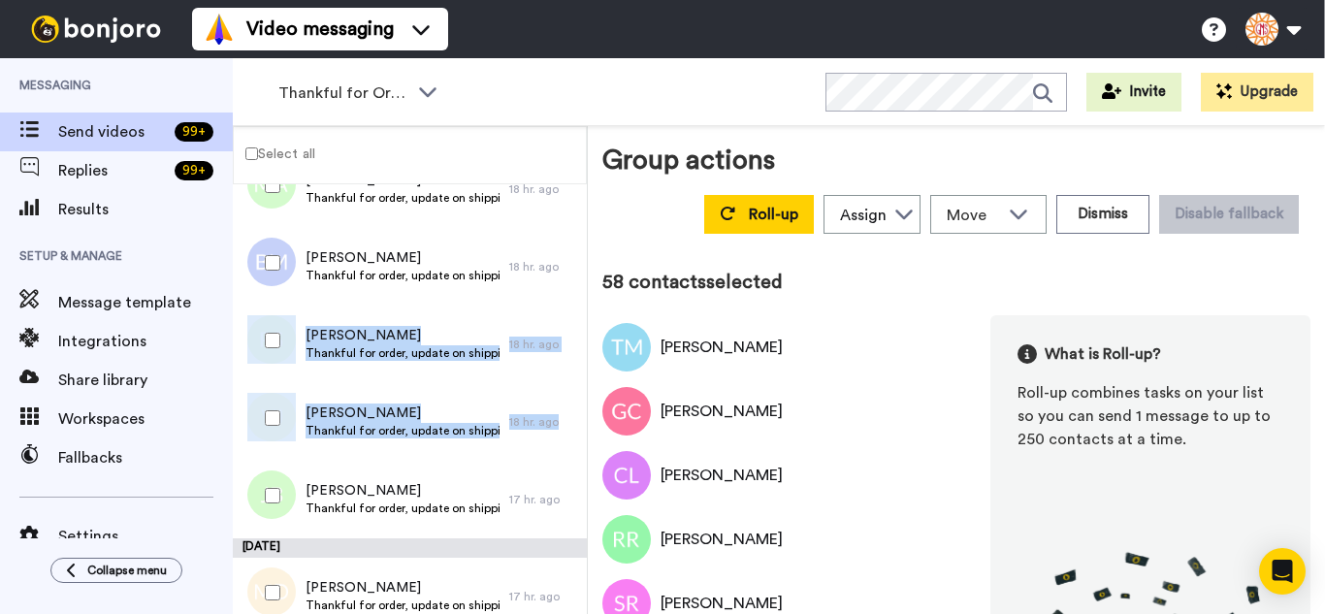
scroll to position [4440, 0]
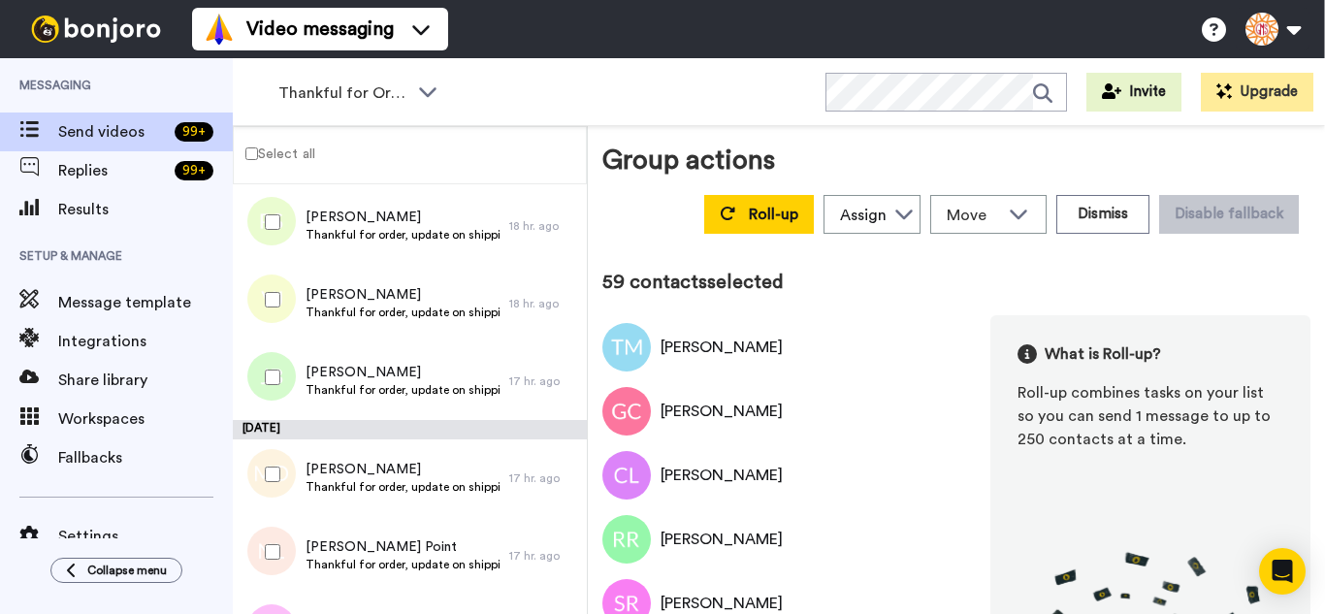
click at [263, 358] on div at bounding box center [269, 377] width 70 height 68
click at [277, 532] on div at bounding box center [269, 552] width 70 height 68
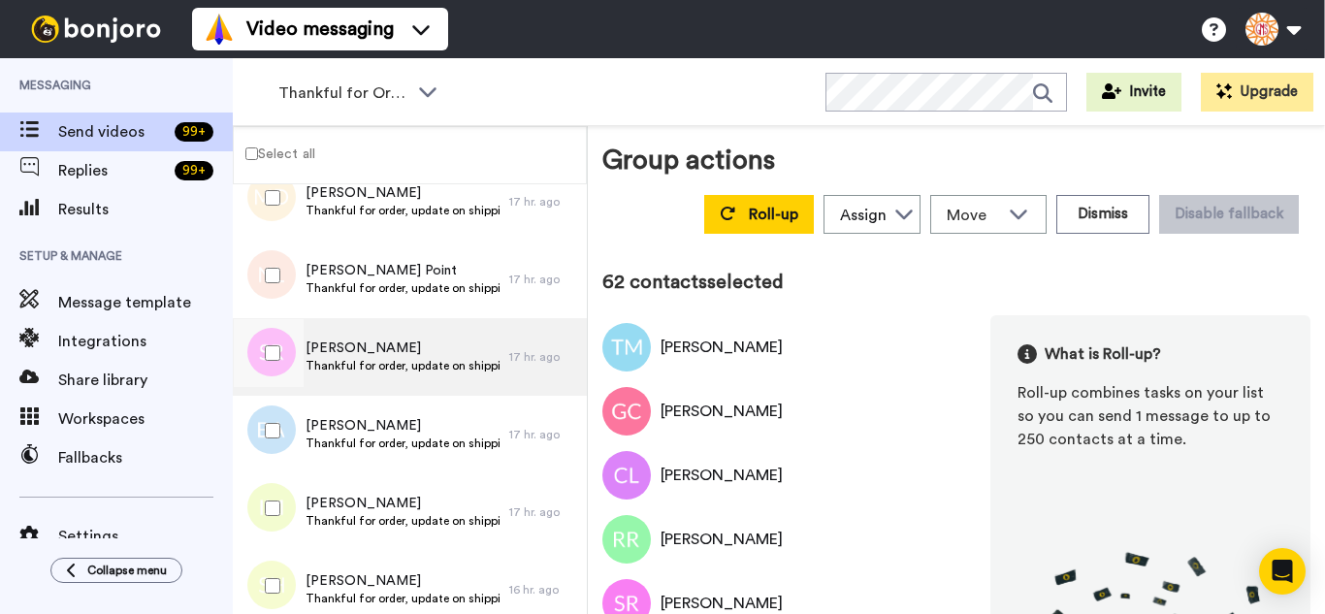
scroll to position [4731, 0]
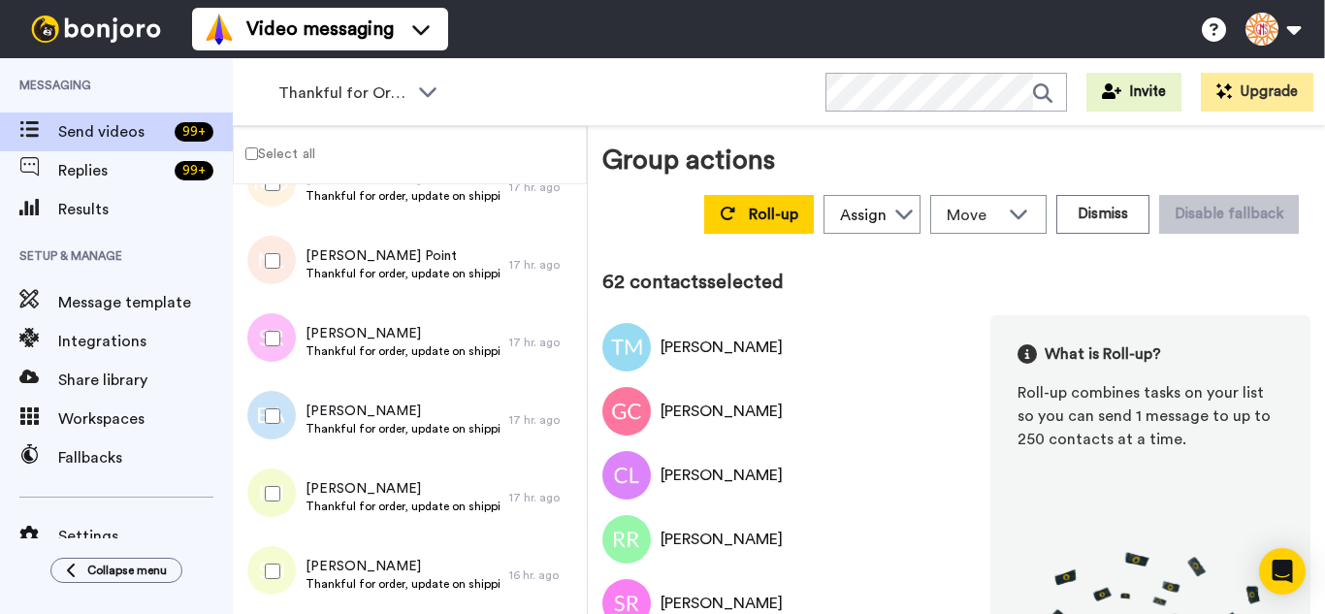
drag, startPoint x: 286, startPoint y: 321, endPoint x: 280, endPoint y: 401, distance: 79.8
click at [283, 331] on div at bounding box center [269, 339] width 70 height 68
click at [279, 403] on div at bounding box center [269, 416] width 70 height 68
click at [280, 497] on div at bounding box center [269, 494] width 70 height 68
click at [280, 555] on div at bounding box center [269, 571] width 70 height 68
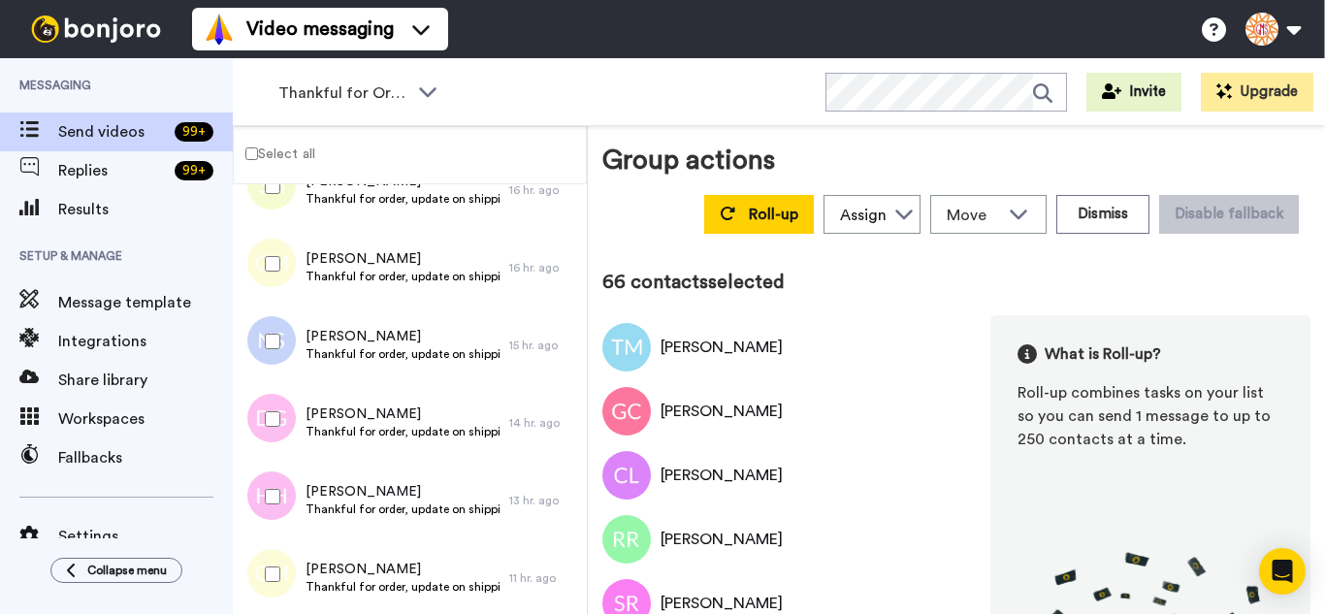
scroll to position [5119, 0]
click at [276, 272] on div at bounding box center [269, 261] width 70 height 68
click at [281, 338] on div at bounding box center [269, 339] width 70 height 68
drag, startPoint x: 278, startPoint y: 424, endPoint x: 281, endPoint y: 483, distance: 59.2
click at [278, 425] on div at bounding box center [269, 416] width 70 height 68
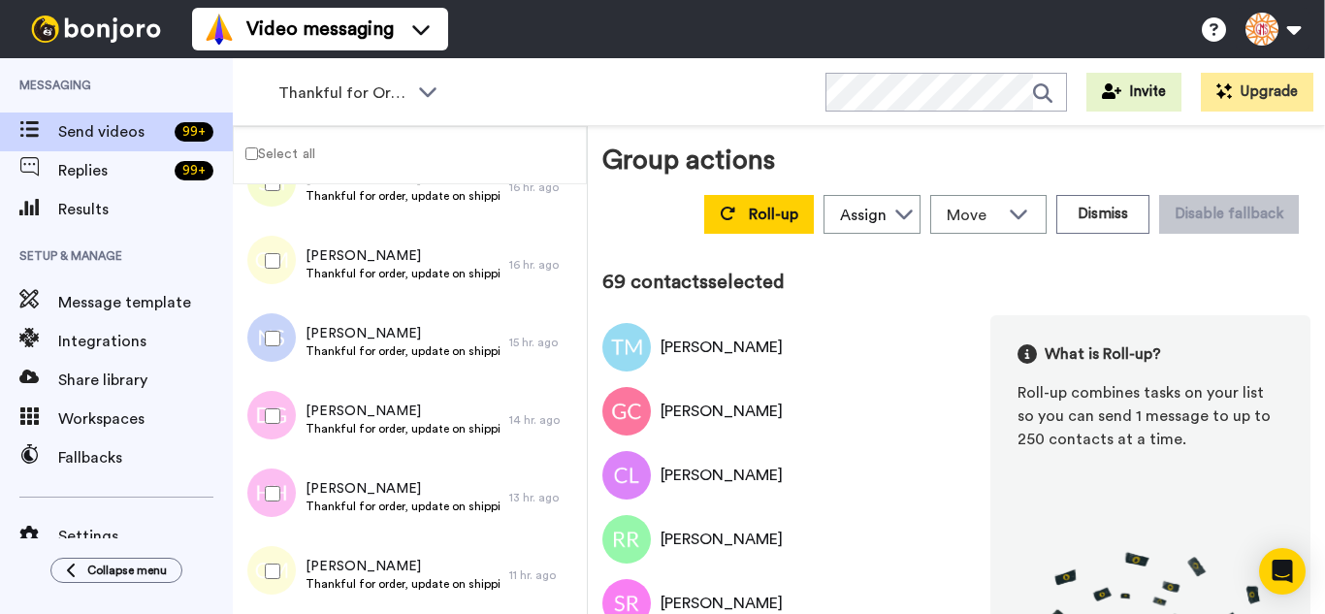
drag, startPoint x: 281, startPoint y: 485, endPoint x: 281, endPoint y: 543, distance: 58.2
click at [281, 518] on div at bounding box center [269, 494] width 70 height 68
click at [280, 558] on div at bounding box center [269, 571] width 70 height 68
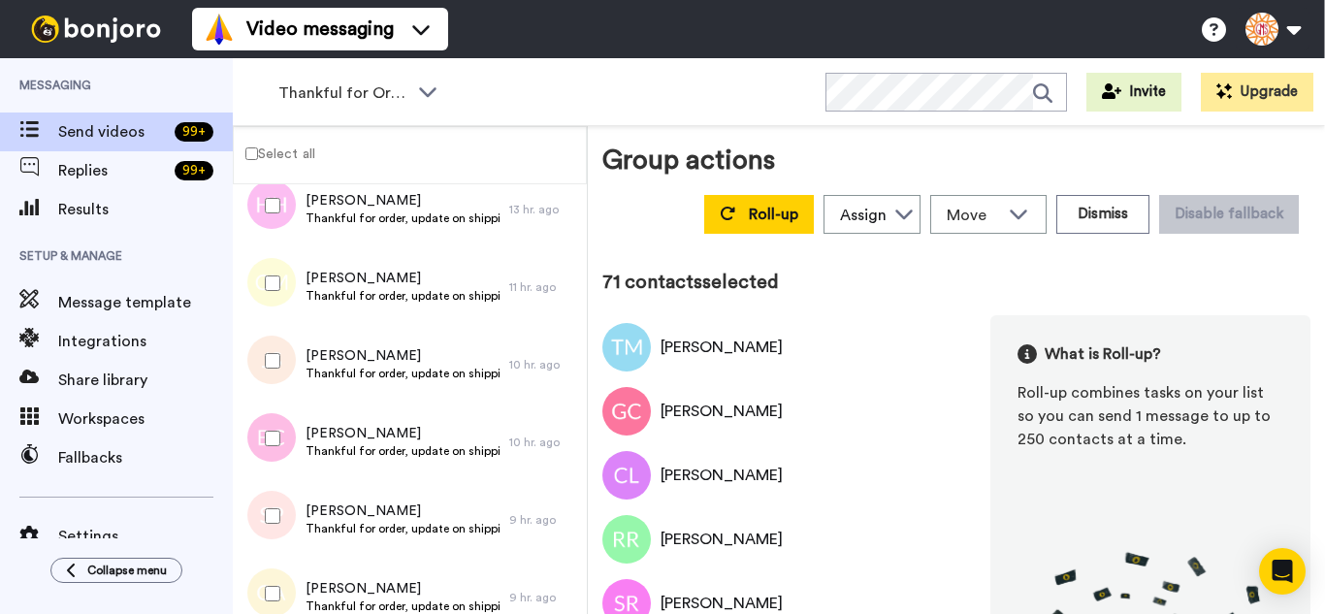
scroll to position [5429, 0]
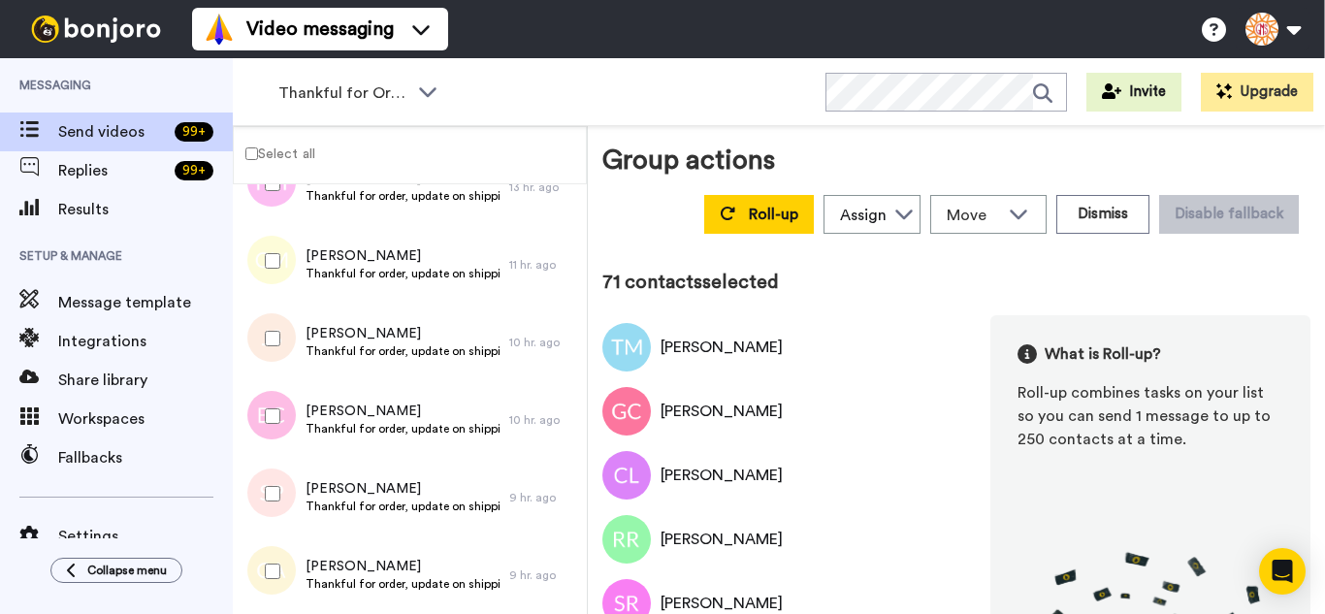
click at [283, 321] on div at bounding box center [269, 339] width 70 height 68
drag, startPoint x: 272, startPoint y: 467, endPoint x: 272, endPoint y: 506, distance: 39.8
click at [272, 468] on div at bounding box center [269, 494] width 70 height 68
click at [273, 544] on div at bounding box center [269, 571] width 70 height 68
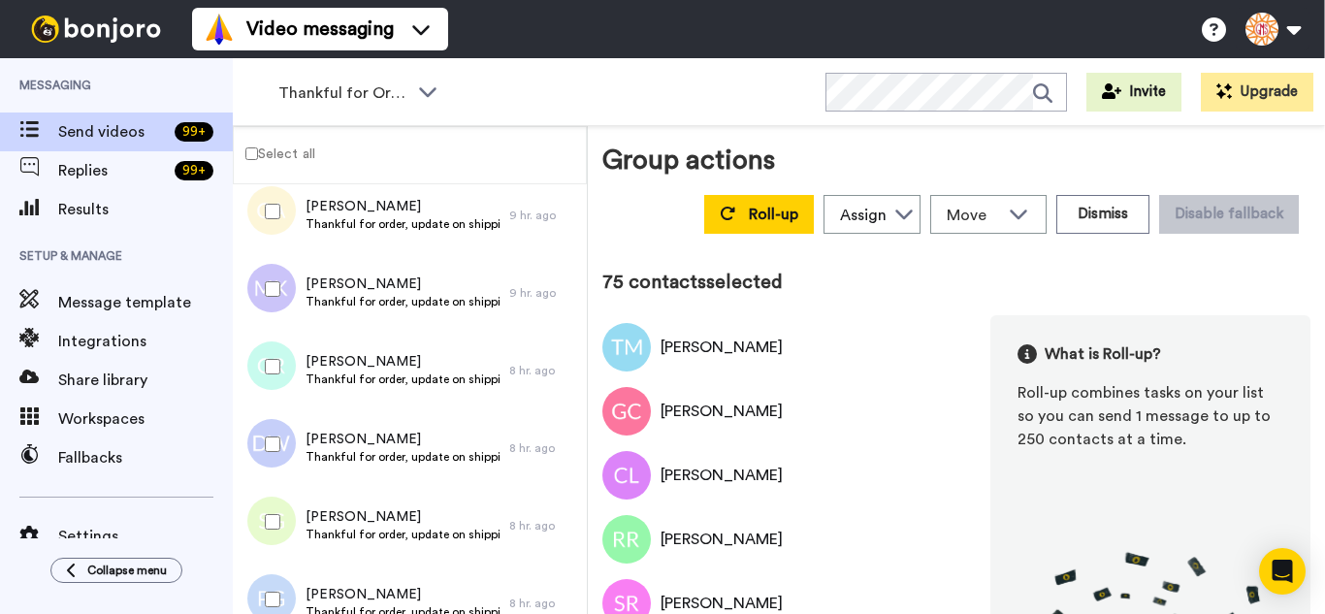
scroll to position [5817, 0]
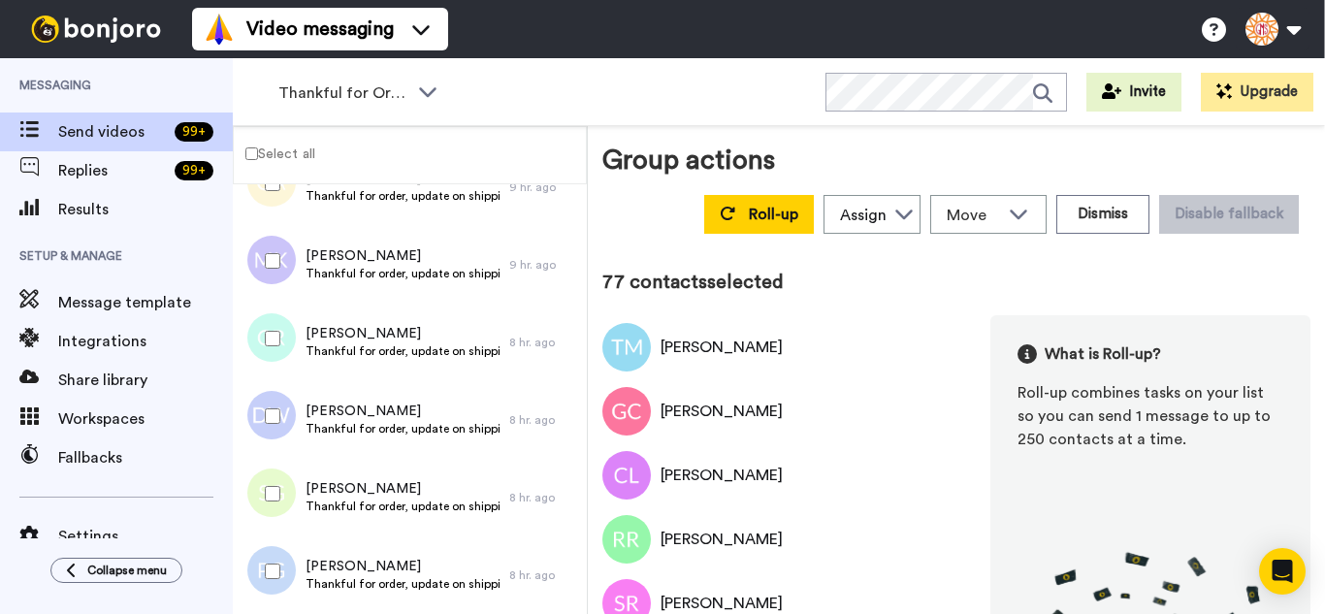
click at [281, 406] on div at bounding box center [269, 416] width 70 height 68
click at [274, 504] on div at bounding box center [269, 494] width 70 height 68
click at [277, 564] on div at bounding box center [269, 571] width 70 height 68
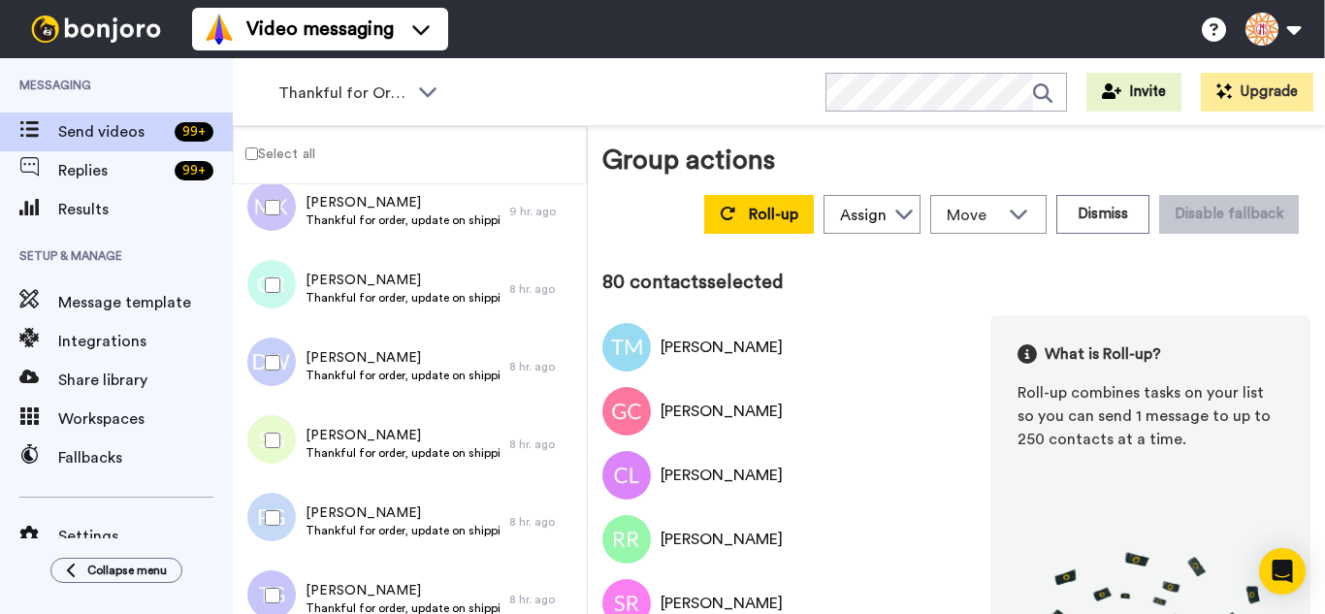
scroll to position [6108, 0]
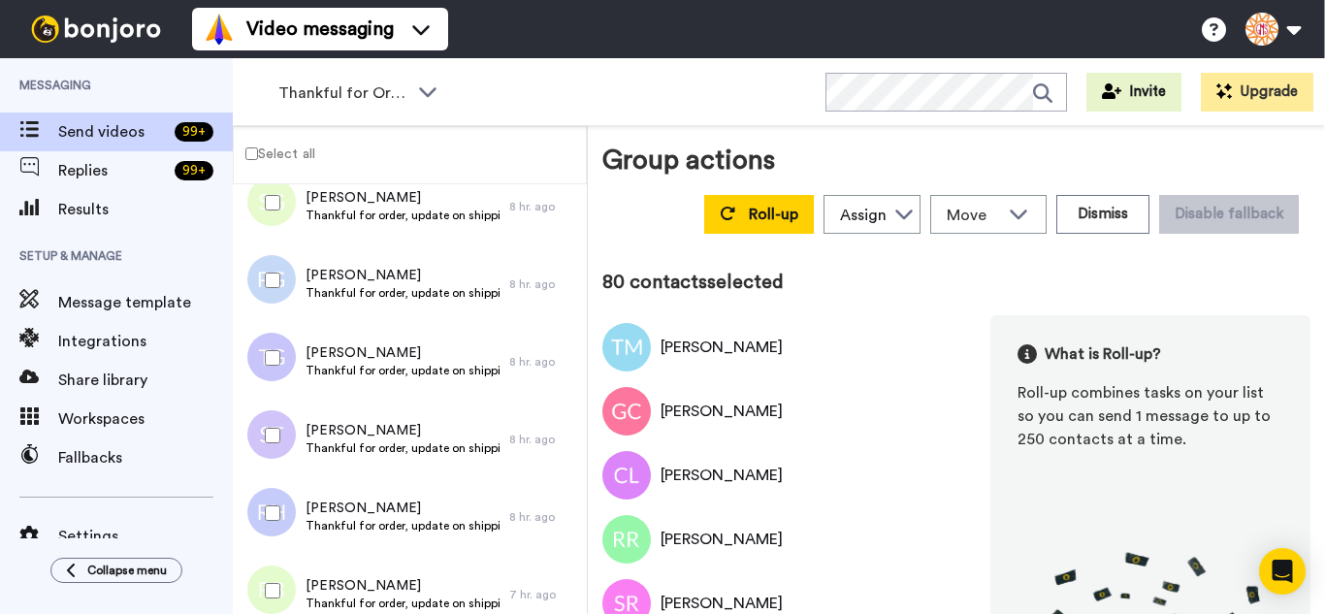
click at [280, 341] on div at bounding box center [269, 358] width 70 height 68
click at [270, 445] on div at bounding box center [269, 436] width 70 height 68
click at [280, 589] on div at bounding box center [269, 591] width 70 height 68
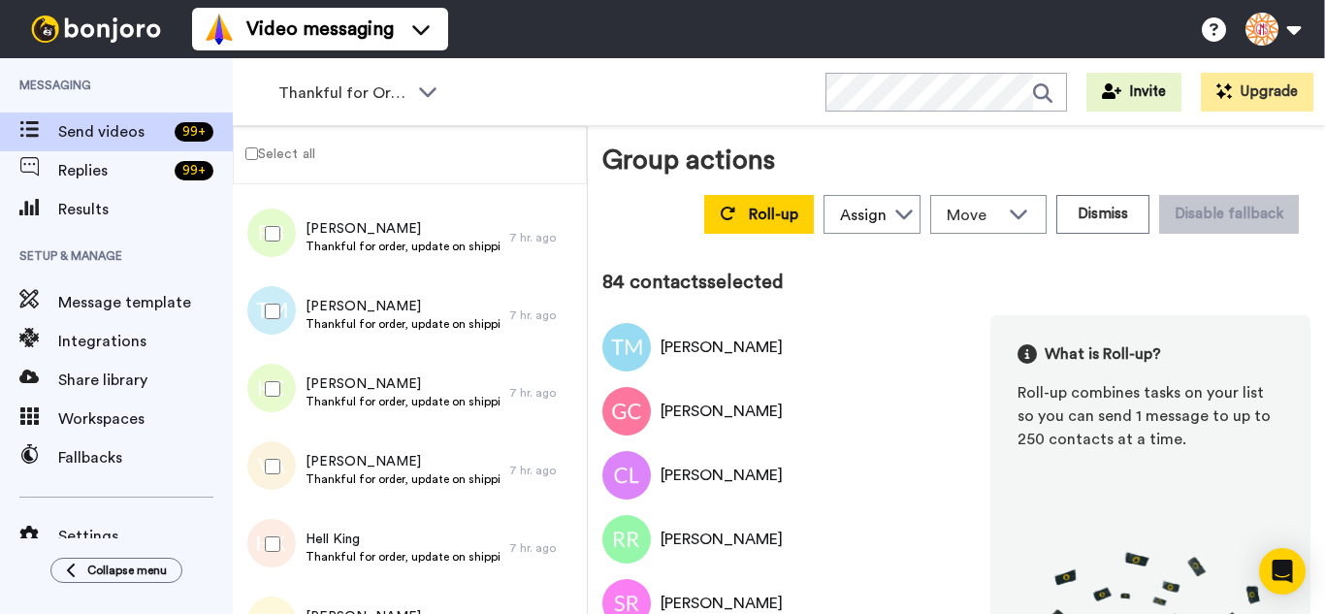
scroll to position [6496, 0]
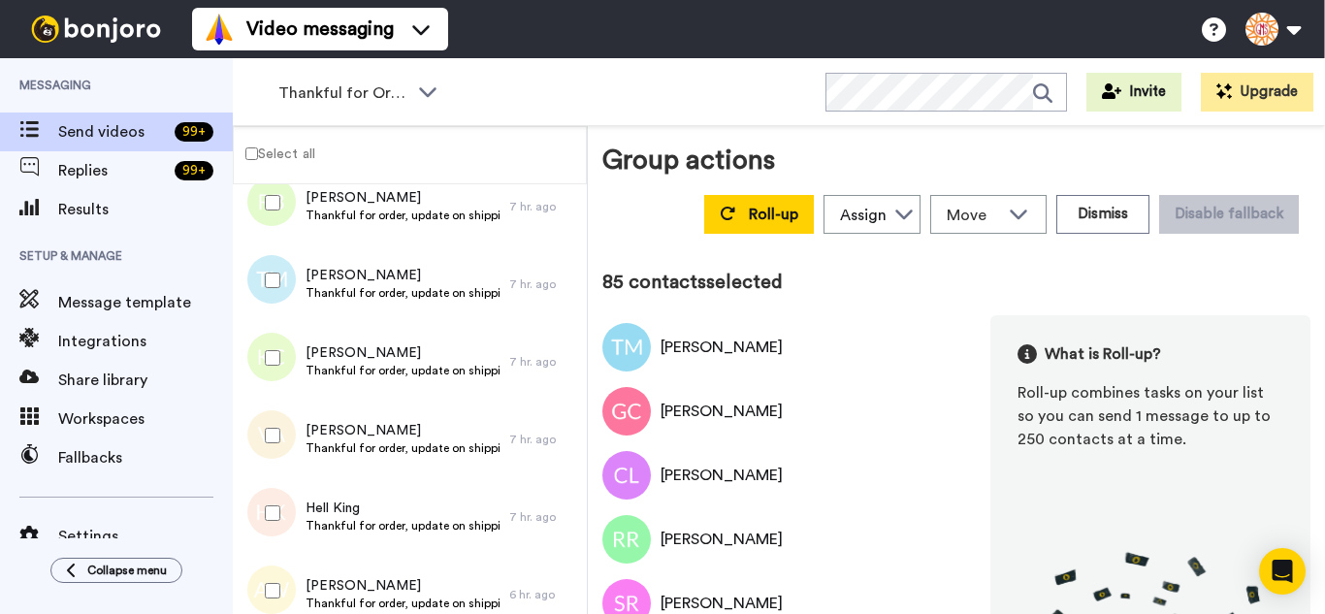
click at [263, 364] on div at bounding box center [269, 358] width 70 height 68
click at [275, 453] on div at bounding box center [269, 436] width 70 height 68
drag, startPoint x: 274, startPoint y: 527, endPoint x: 276, endPoint y: 568, distance: 41.8
click at [275, 537] on div at bounding box center [269, 513] width 70 height 68
click at [277, 573] on div at bounding box center [269, 591] width 70 height 68
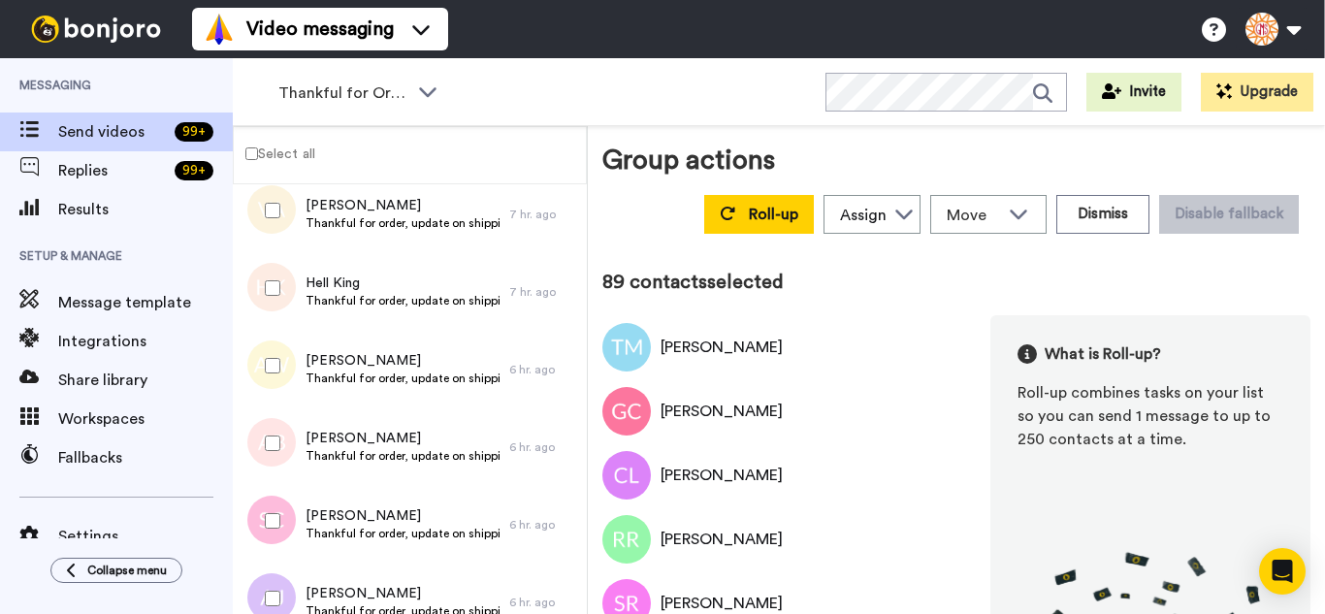
scroll to position [6787, 0]
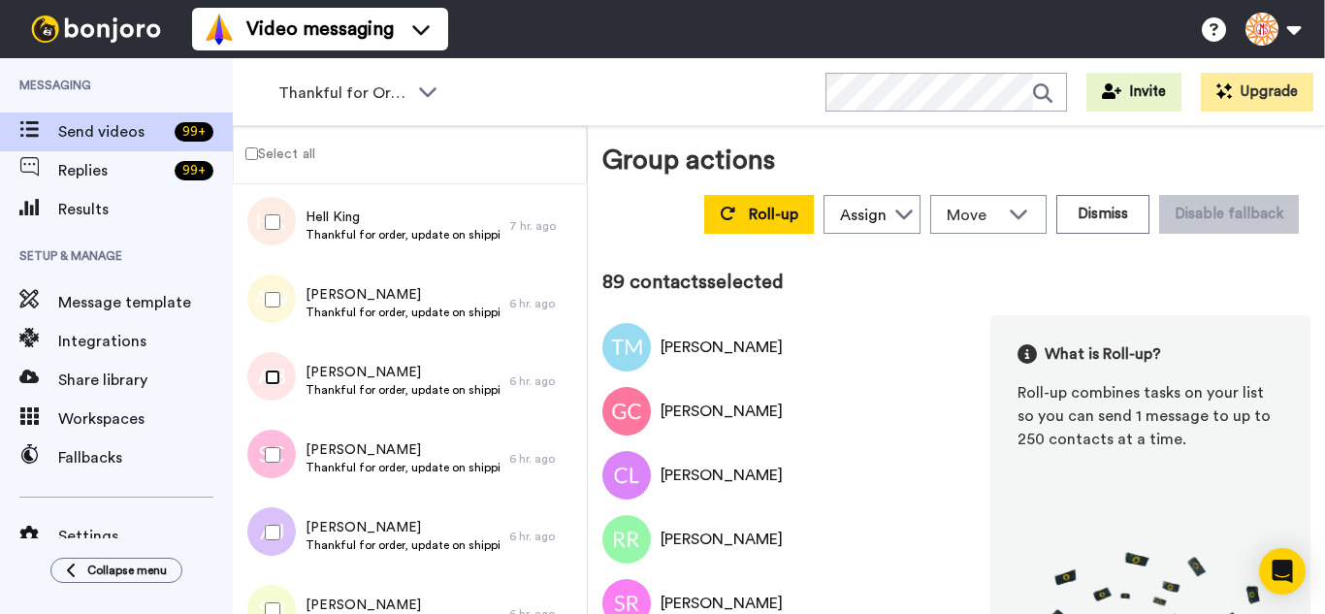
click at [276, 386] on div at bounding box center [269, 377] width 70 height 68
click at [280, 451] on div at bounding box center [269, 455] width 70 height 68
click at [271, 512] on div at bounding box center [269, 533] width 70 height 68
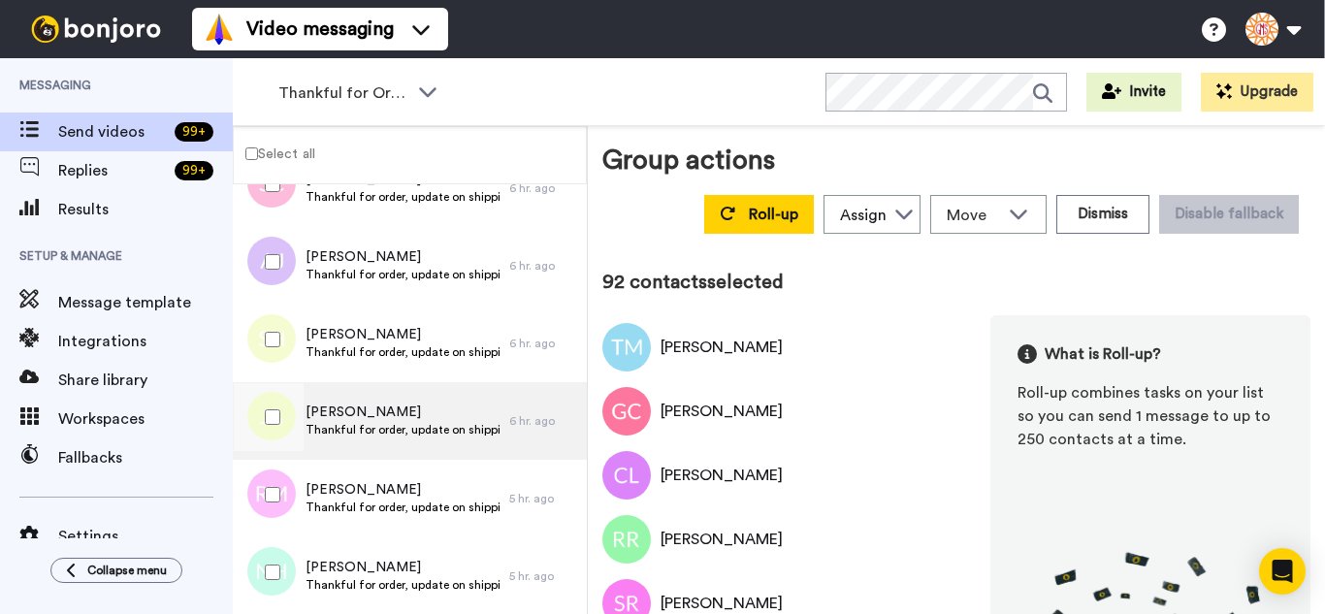
scroll to position [7078, 0]
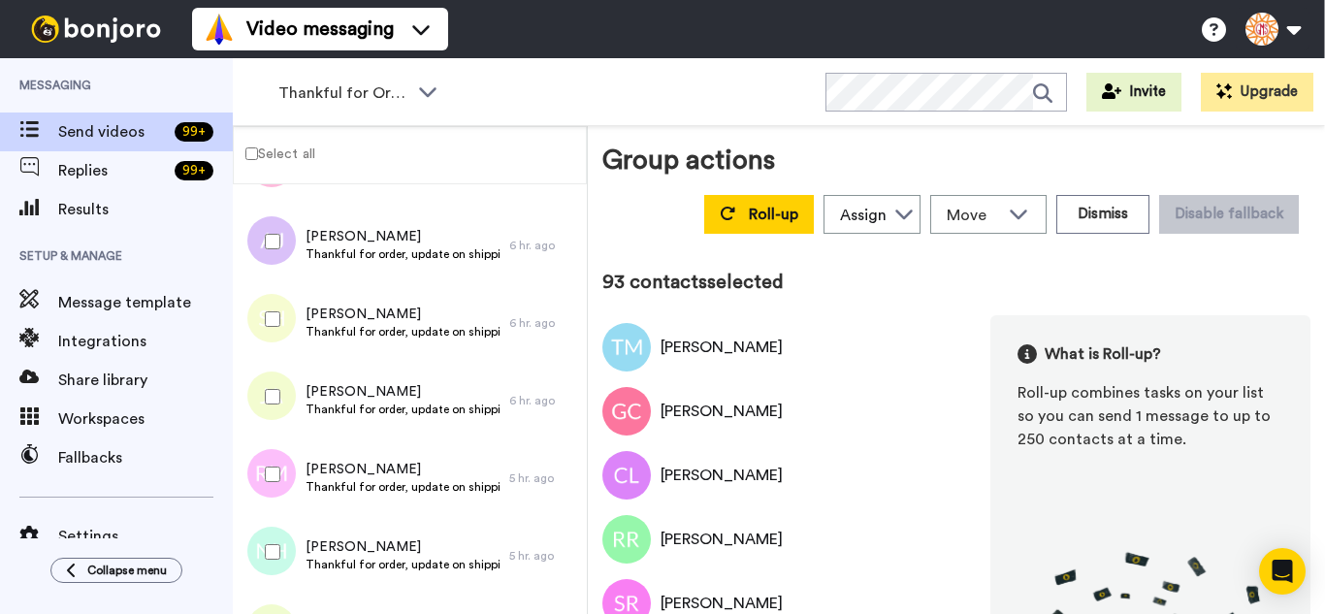
click at [271, 405] on div at bounding box center [269, 397] width 70 height 68
click at [272, 532] on div at bounding box center [269, 552] width 70 height 68
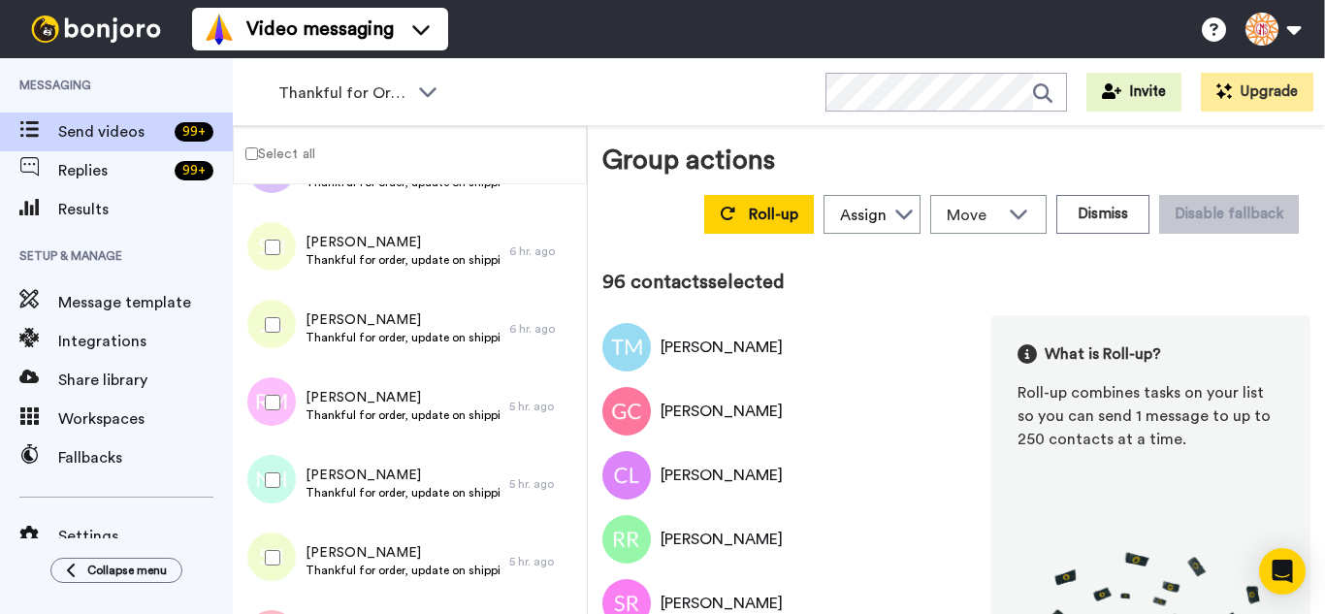
scroll to position [7369, 0]
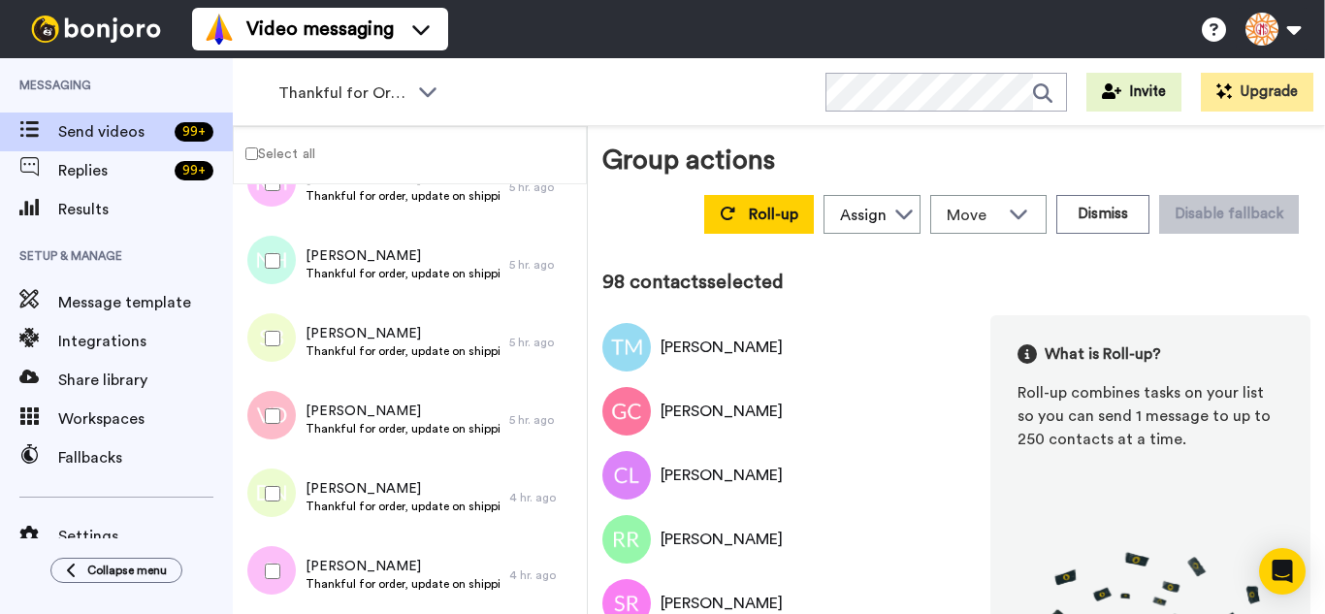
click at [262, 494] on div at bounding box center [269, 494] width 70 height 68
click at [269, 545] on div at bounding box center [269, 571] width 70 height 68
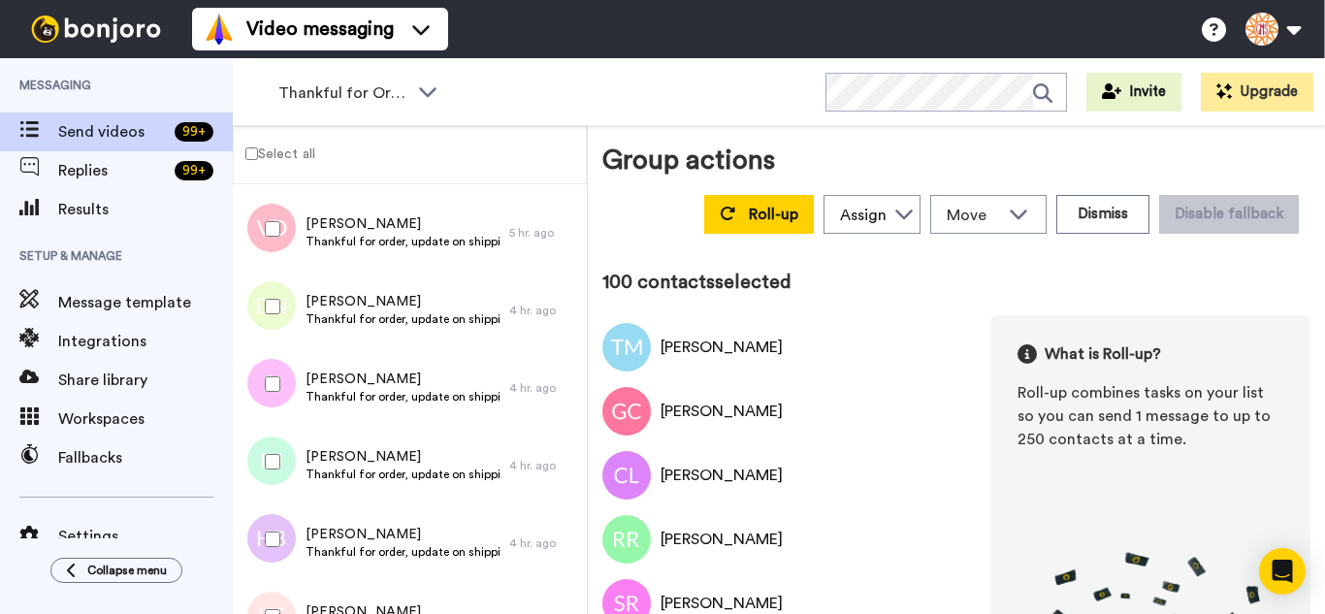
scroll to position [7563, 0]
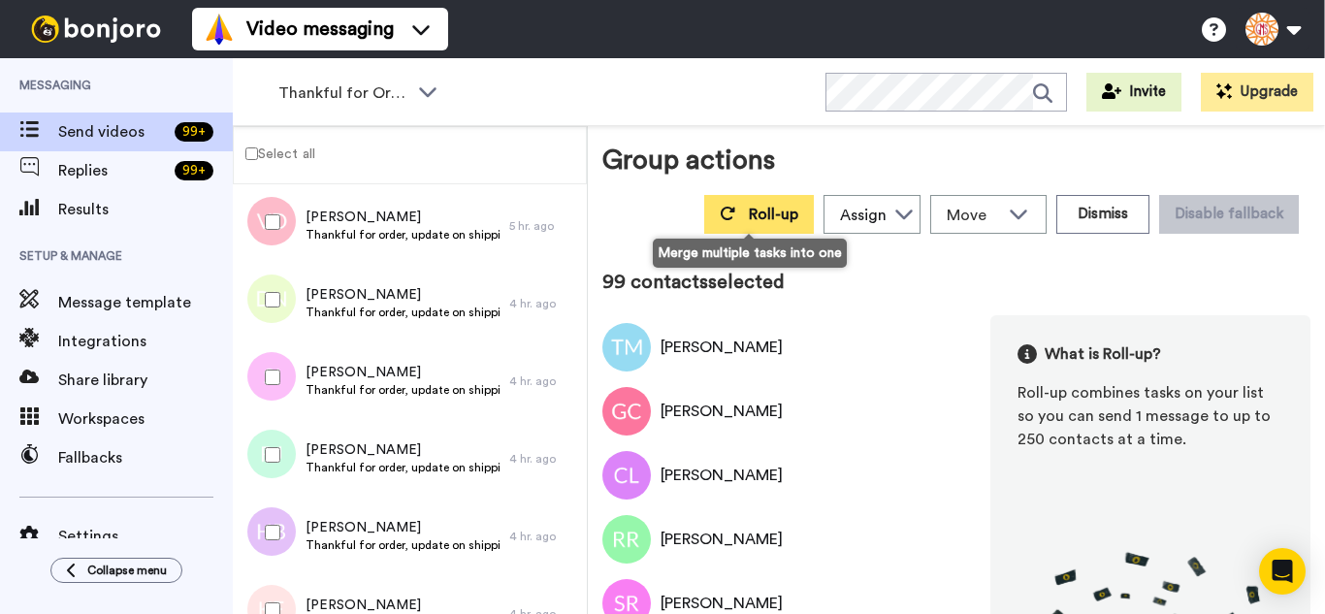
click at [751, 223] on button "Roll-up" at bounding box center [759, 214] width 110 height 39
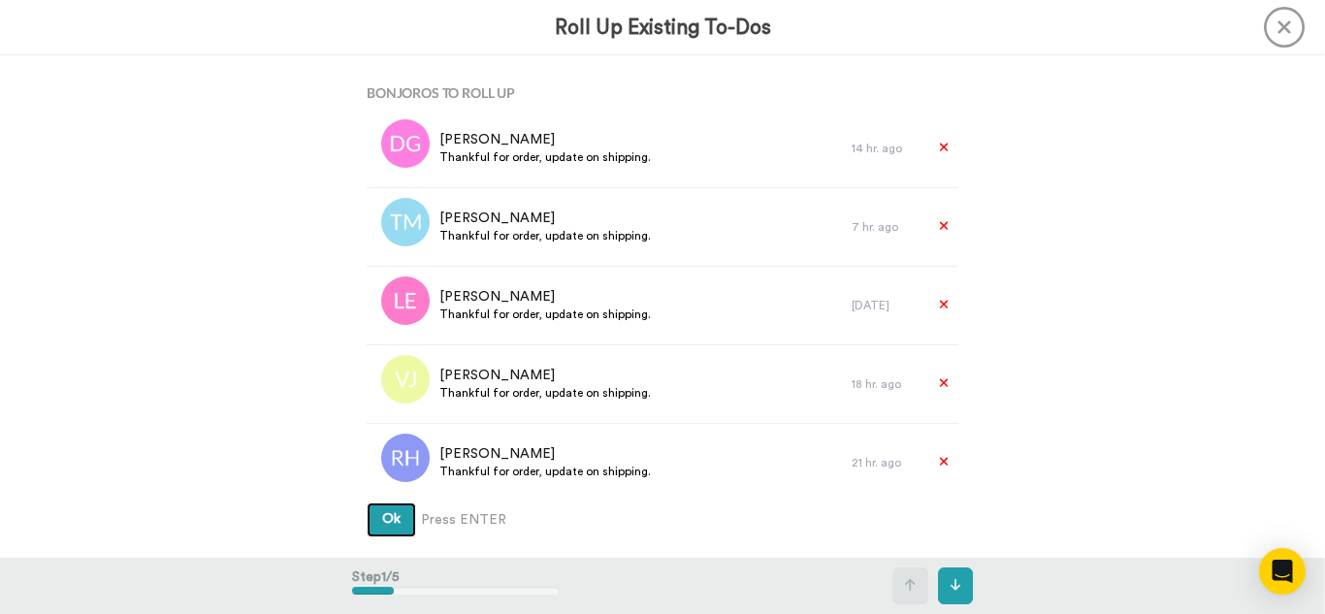
click at [367, 502] on button "Ok" at bounding box center [391, 519] width 49 height 35
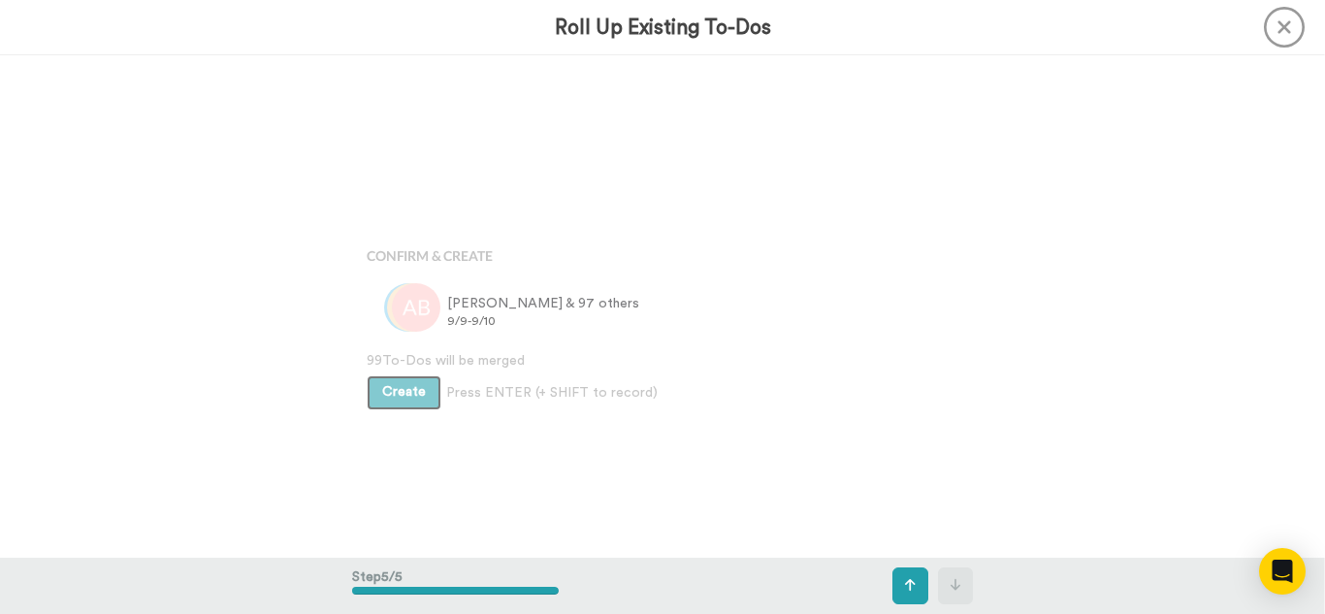
scroll to position [2008, 0]
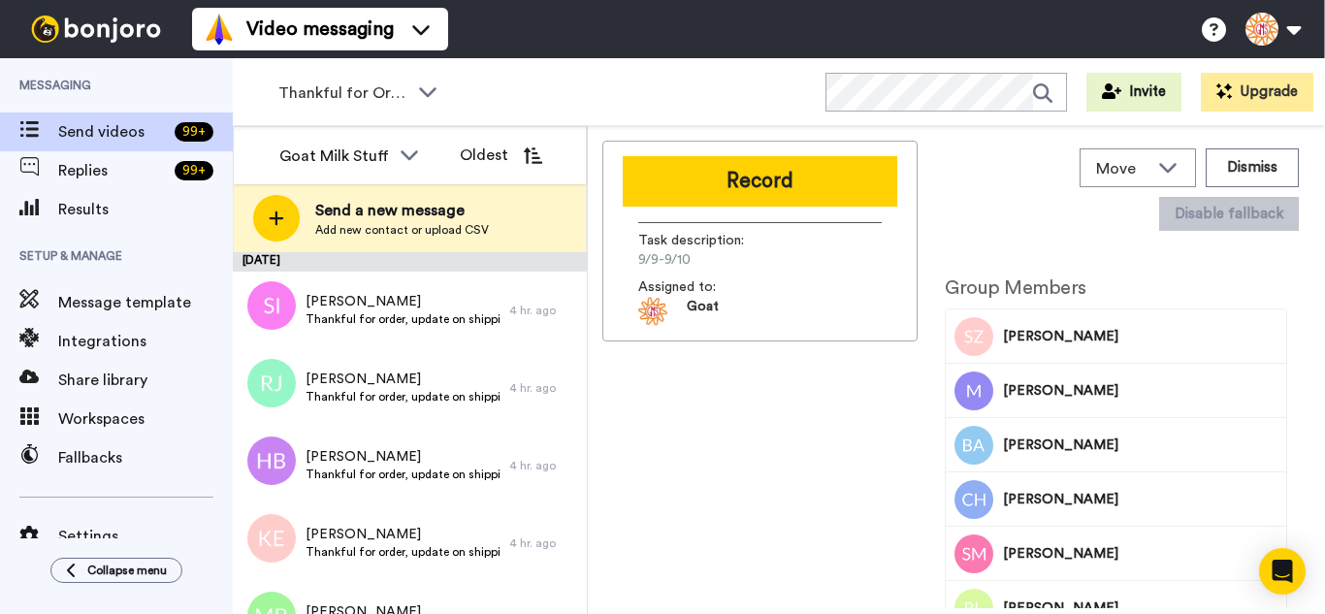
click at [799, 203] on button "Record" at bounding box center [760, 181] width 275 height 50
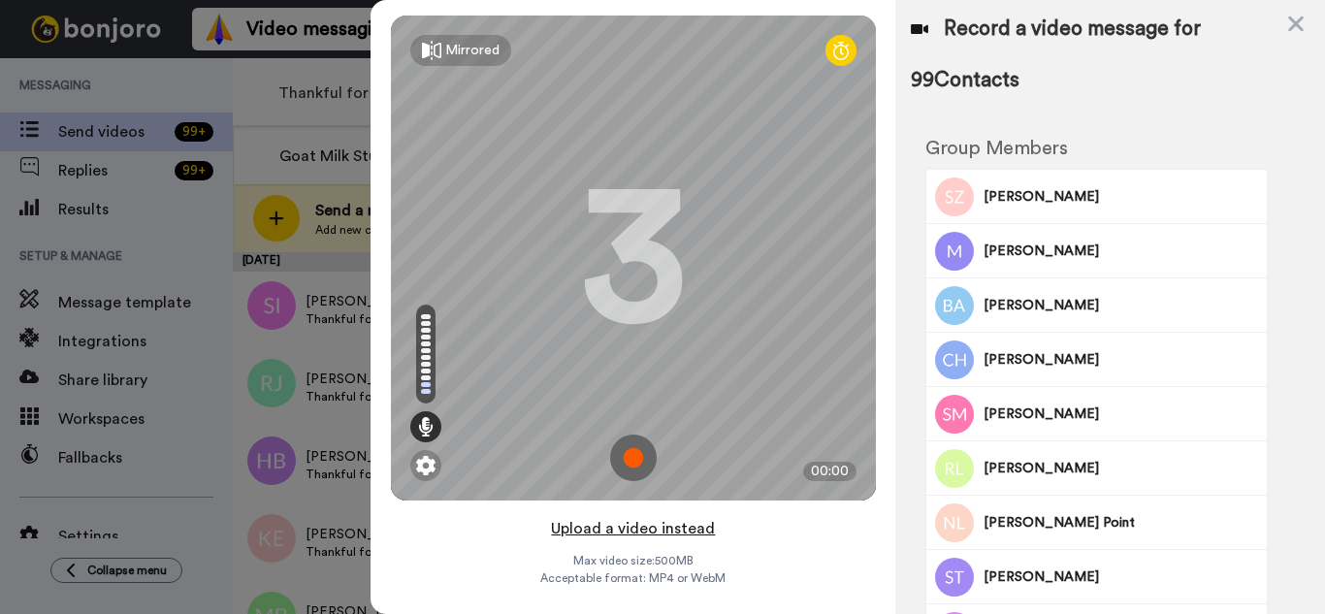
click at [705, 533] on button "Upload a video instead" at bounding box center [633, 528] width 176 height 25
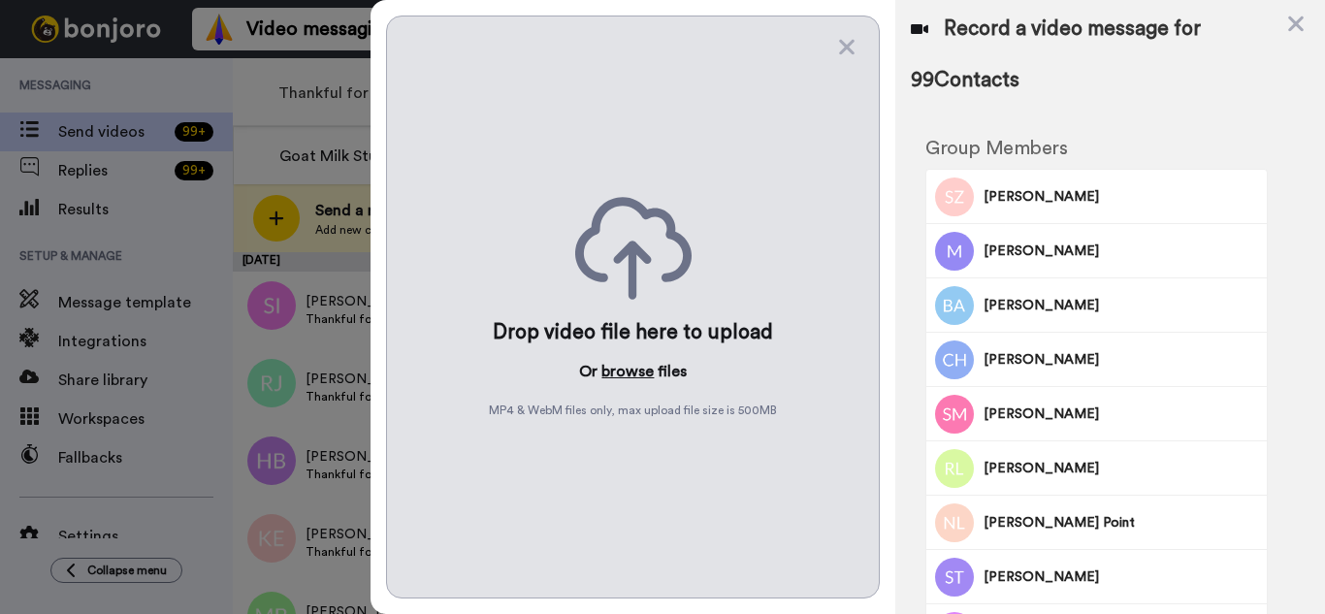
click at [641, 373] on button "browse" at bounding box center [627, 371] width 52 height 23
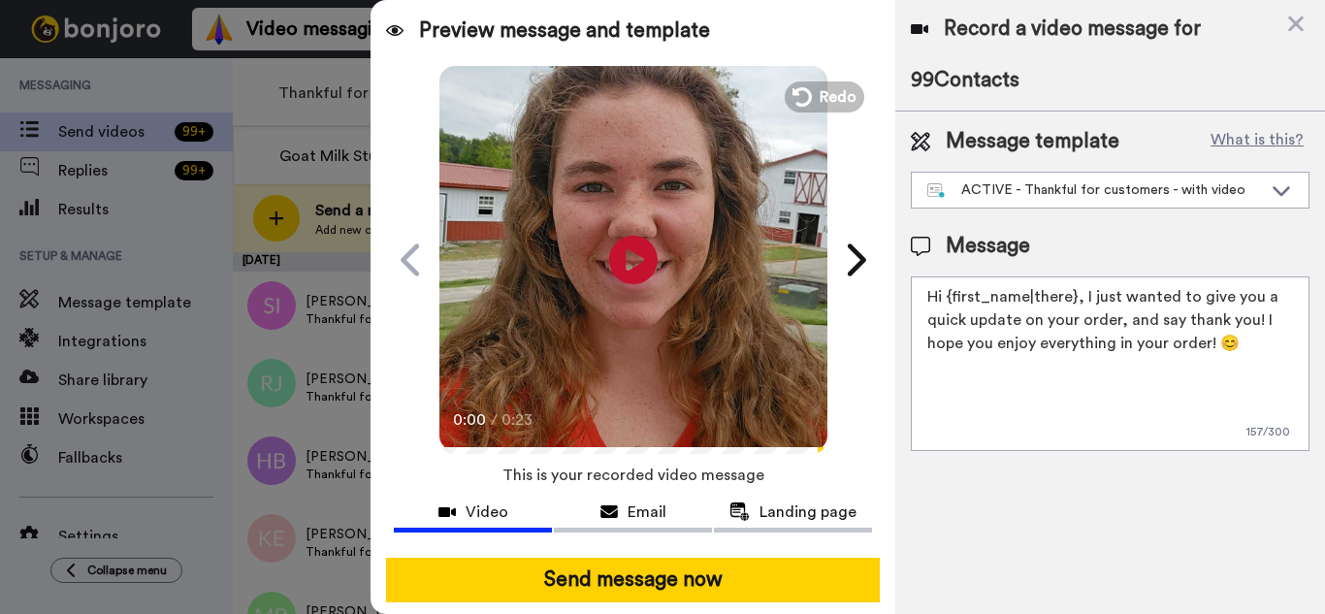
click at [738, 583] on button "Send message now" at bounding box center [633, 580] width 494 height 45
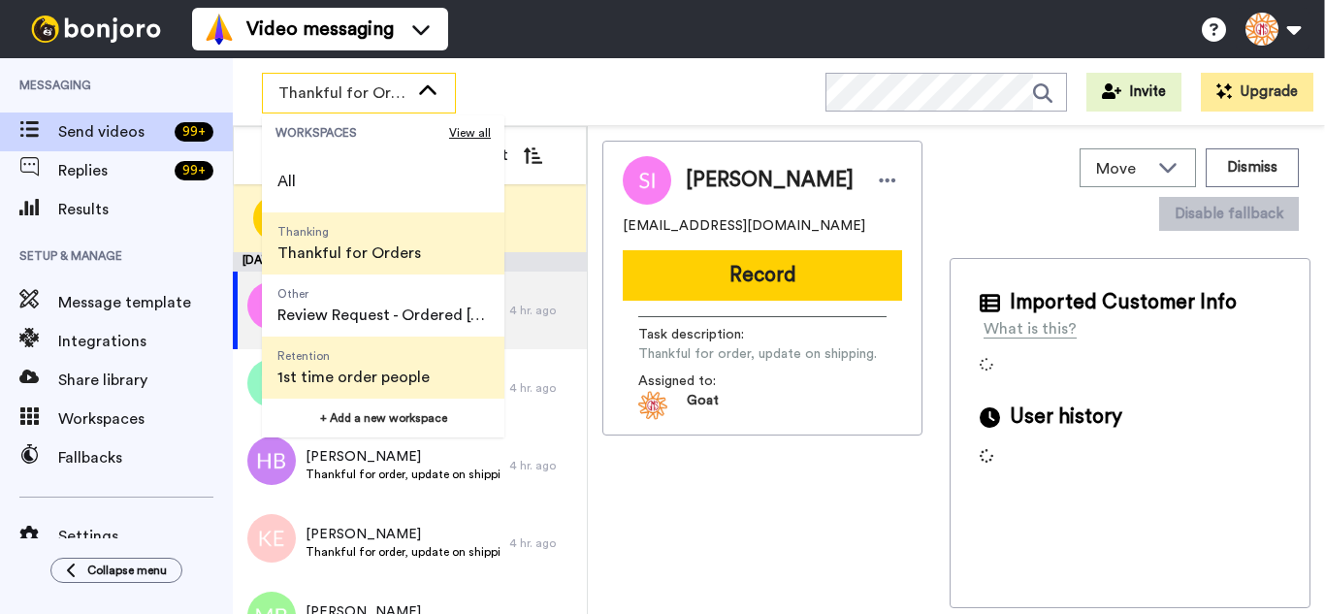
click at [384, 371] on span "1st time order people" at bounding box center [353, 377] width 152 height 23
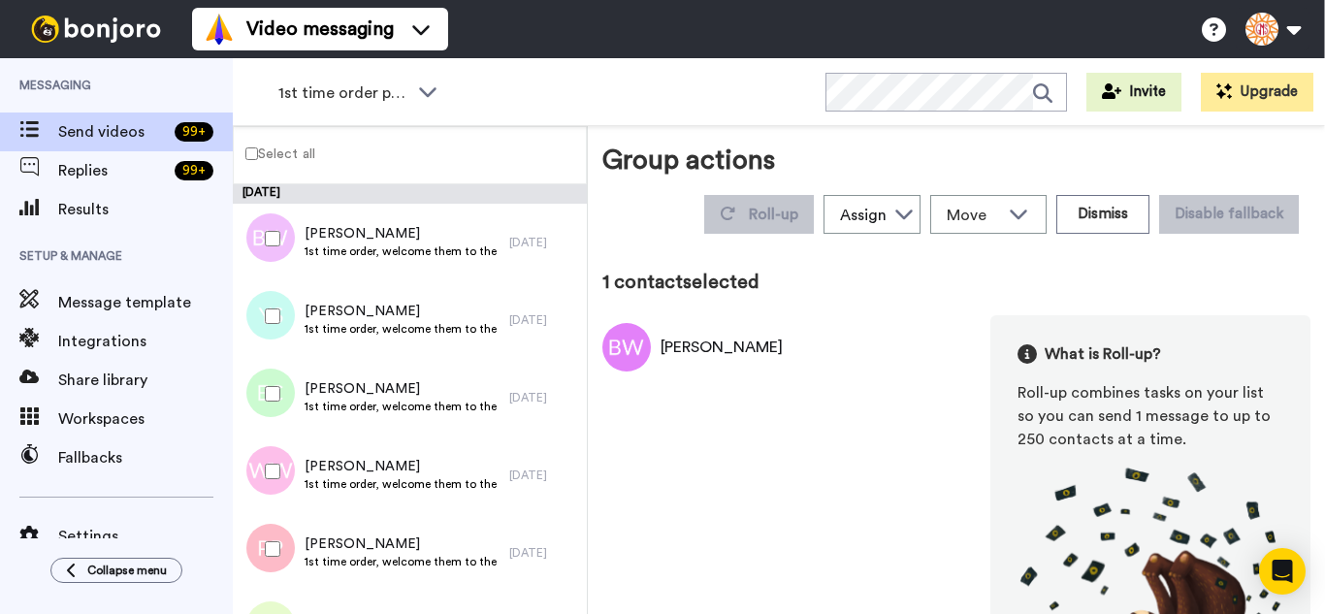
click at [275, 324] on div at bounding box center [269, 316] width 70 height 68
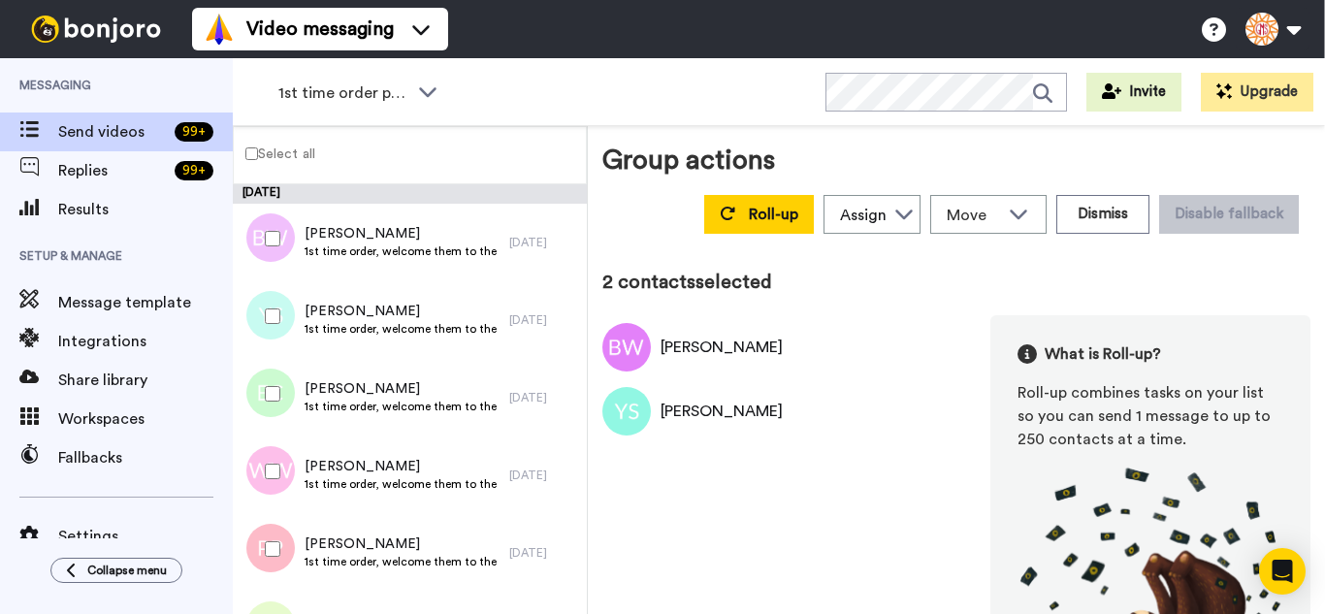
click at [274, 412] on div at bounding box center [269, 394] width 70 height 68
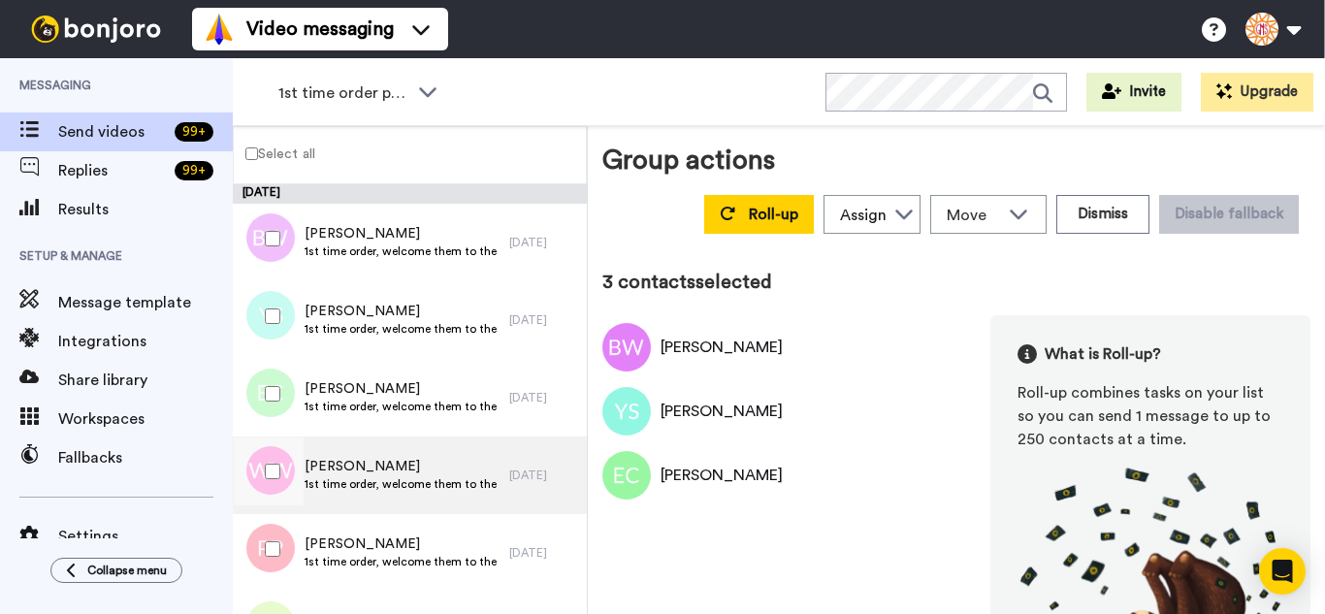
drag, startPoint x: 263, startPoint y: 481, endPoint x: 261, endPoint y: 507, distance: 26.3
click at [263, 482] on div at bounding box center [269, 471] width 70 height 68
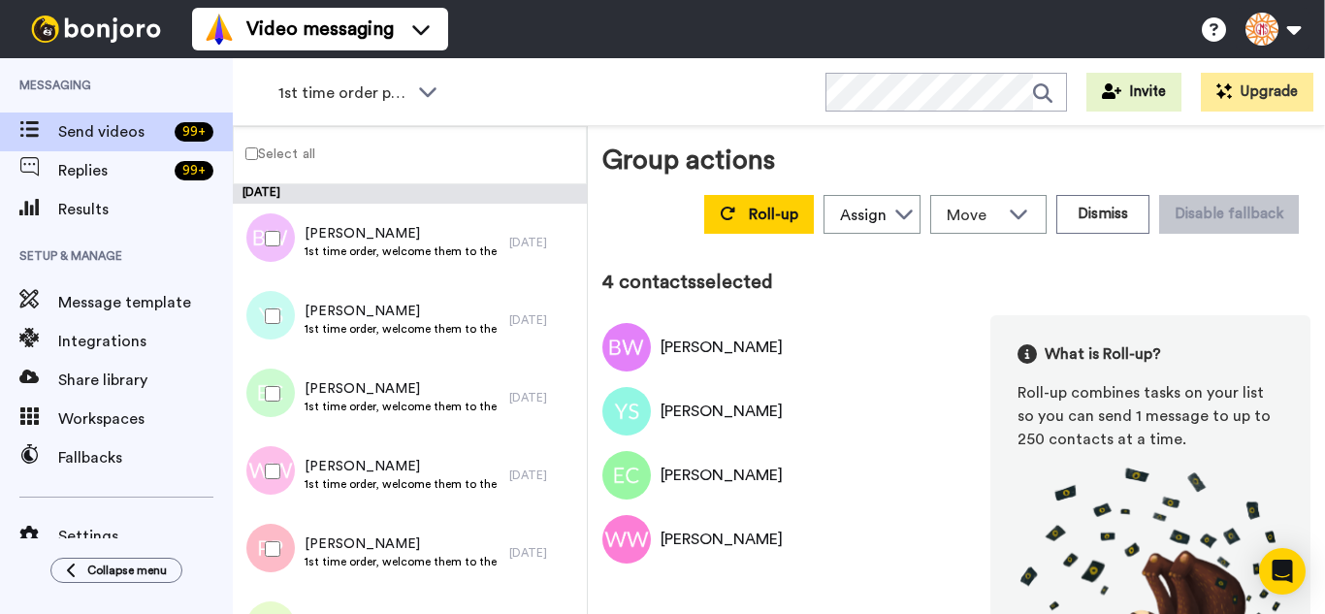
click at [264, 569] on div at bounding box center [269, 549] width 70 height 68
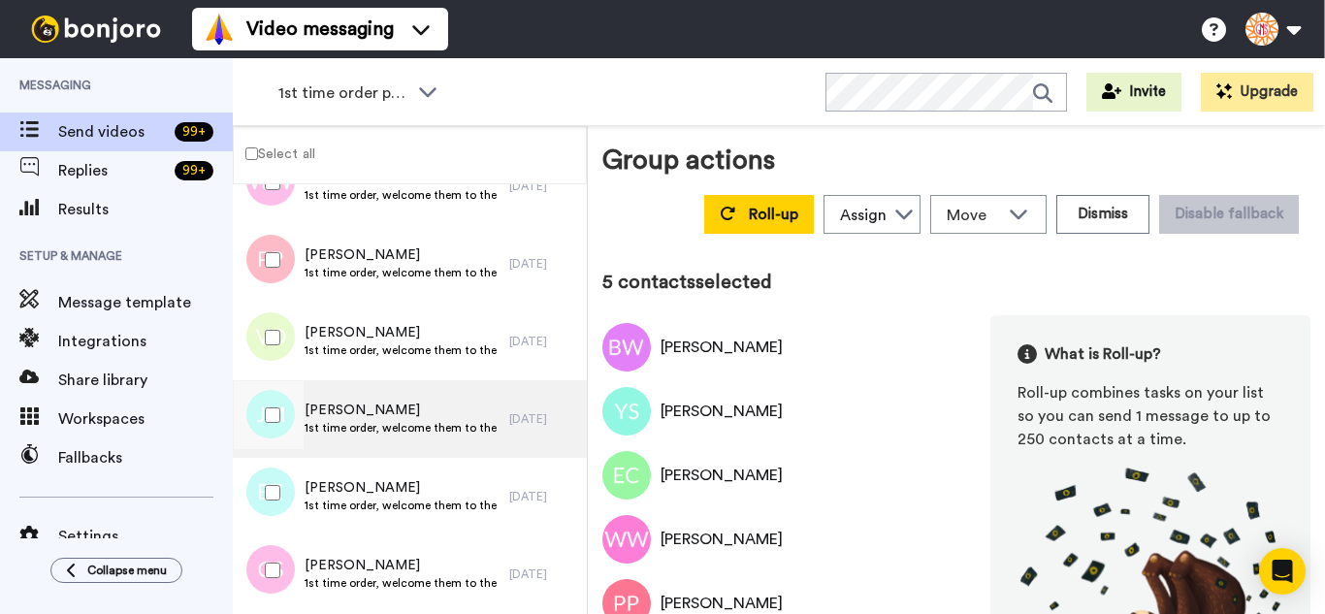
scroll to position [291, 0]
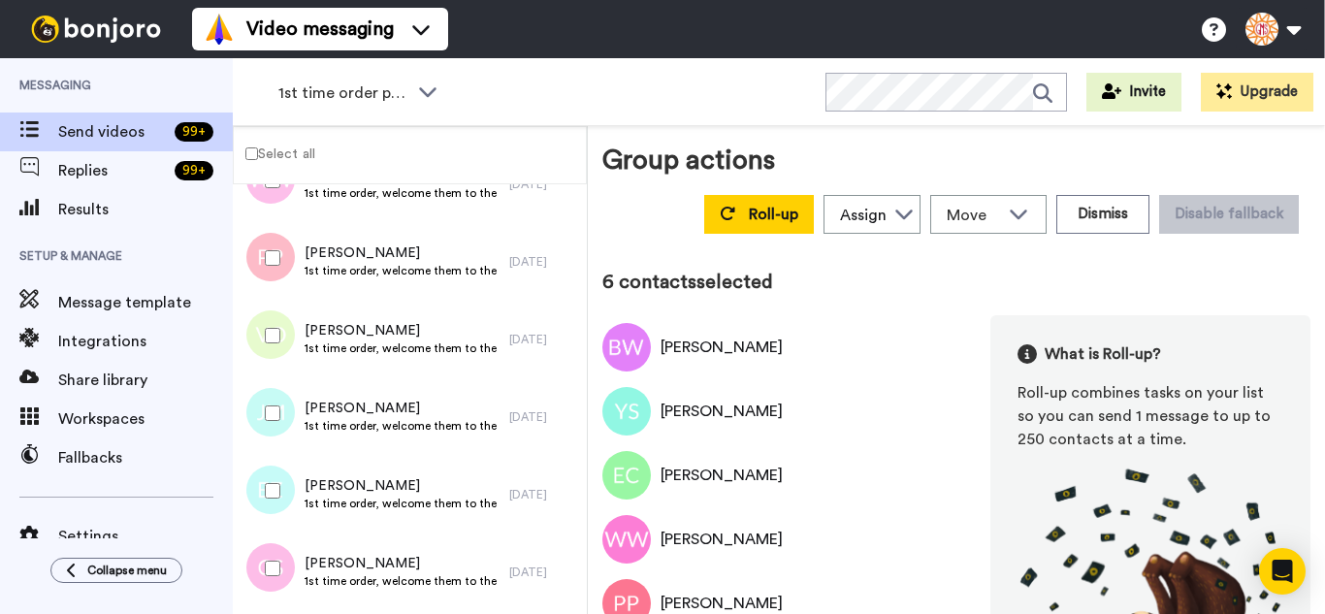
click at [288, 401] on div at bounding box center [269, 413] width 70 height 68
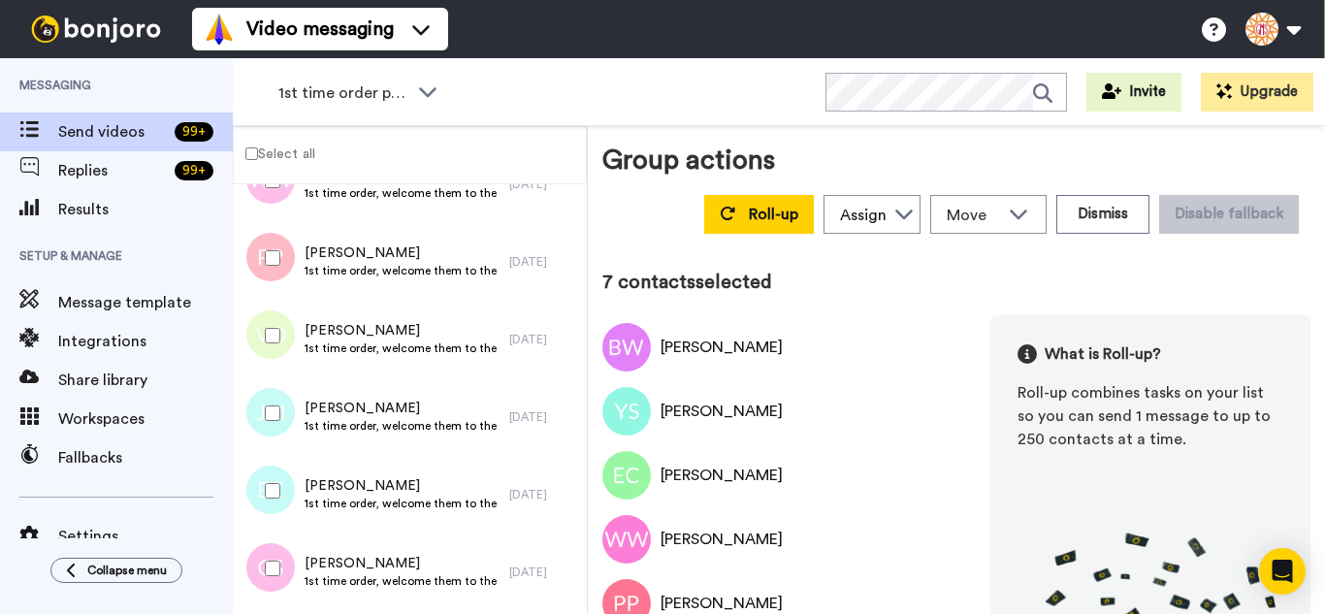
click at [272, 504] on div at bounding box center [269, 491] width 70 height 68
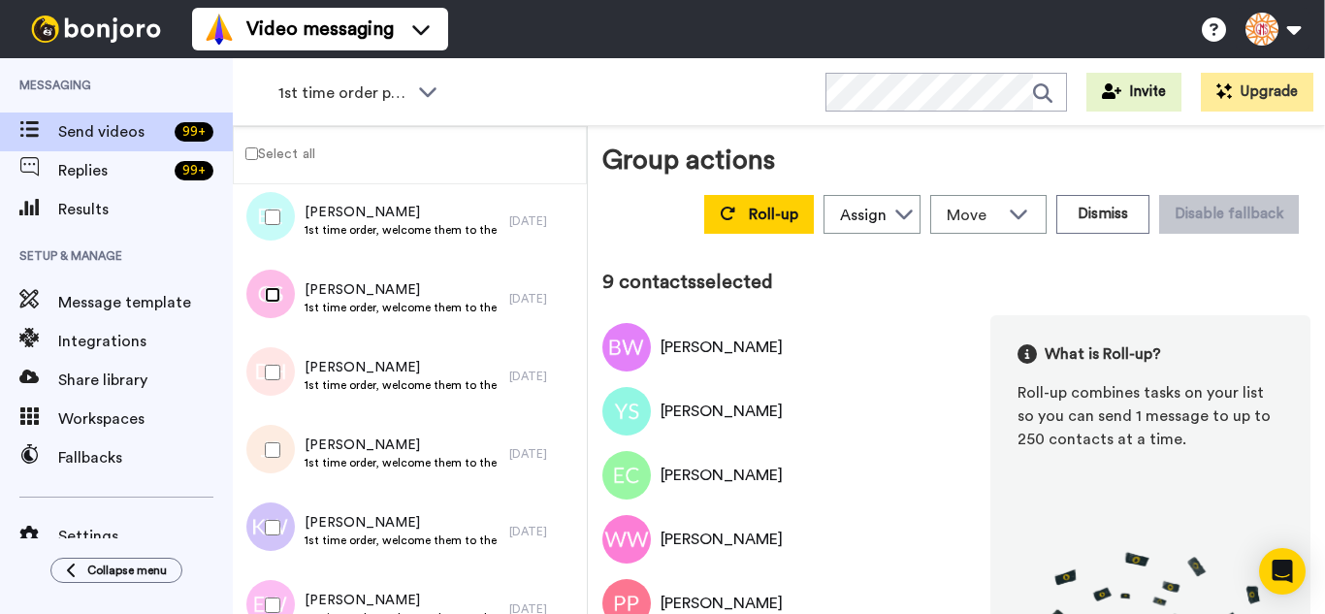
scroll to position [582, 0]
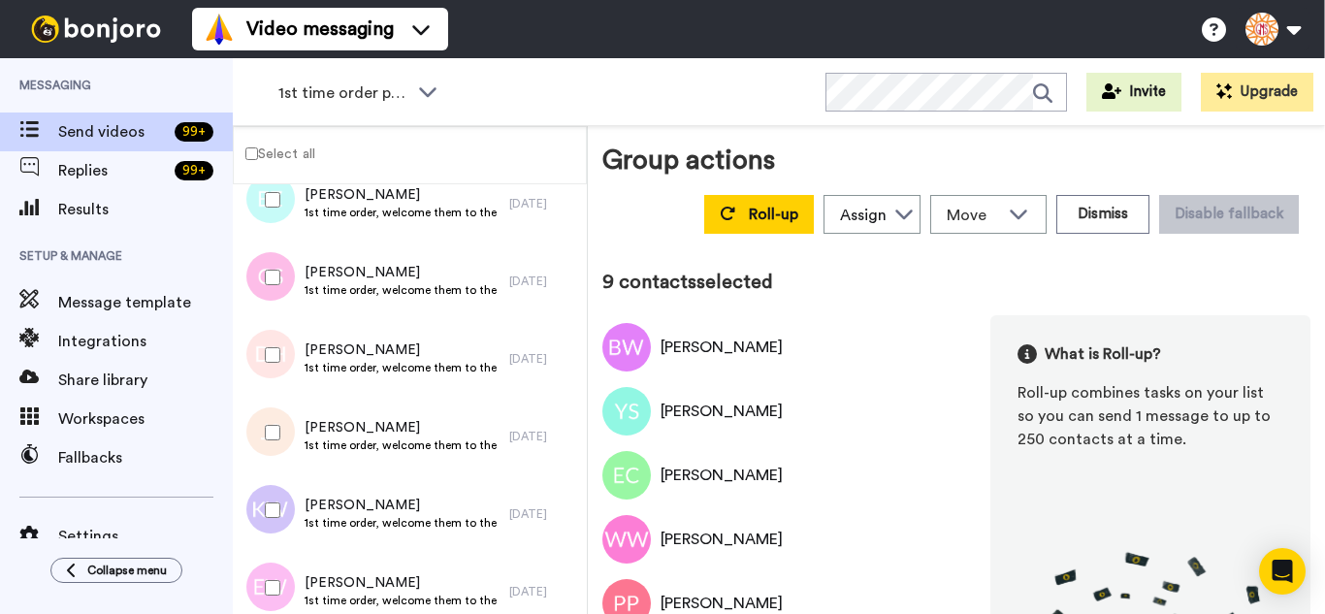
drag, startPoint x: 263, startPoint y: 366, endPoint x: 260, endPoint y: 406, distance: 40.8
click at [262, 372] on div at bounding box center [269, 355] width 70 height 68
click at [262, 448] on div at bounding box center [269, 433] width 70 height 68
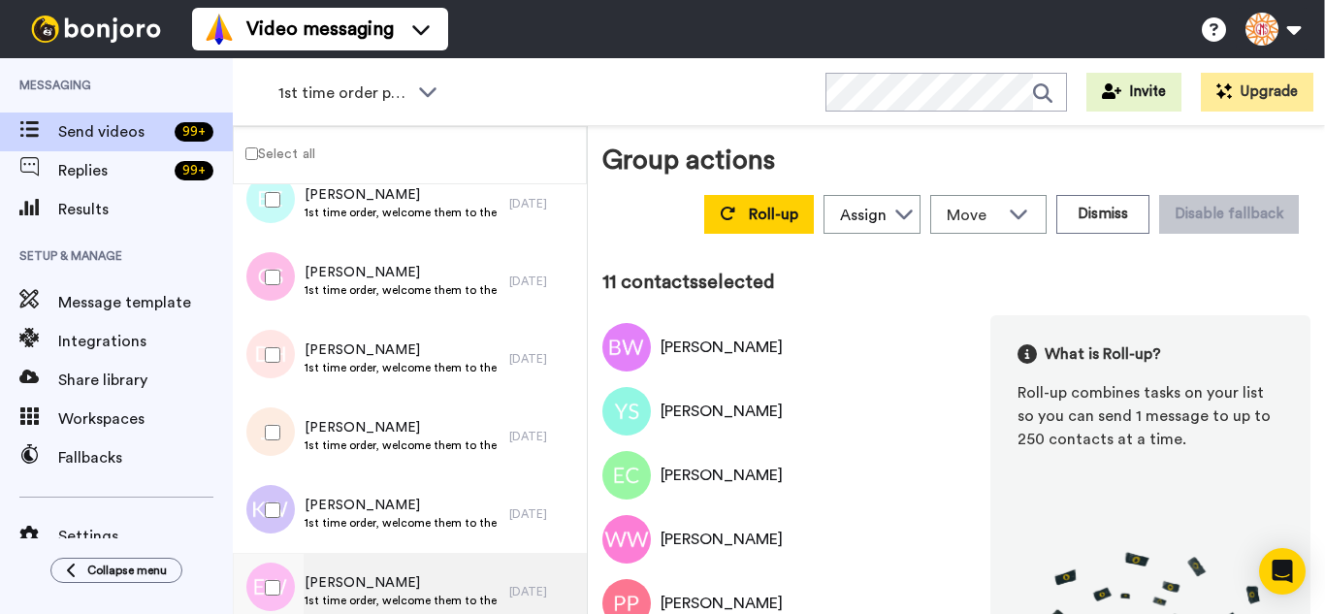
drag, startPoint x: 262, startPoint y: 513, endPoint x: 262, endPoint y: 553, distance: 39.8
click at [262, 514] on div at bounding box center [269, 510] width 70 height 68
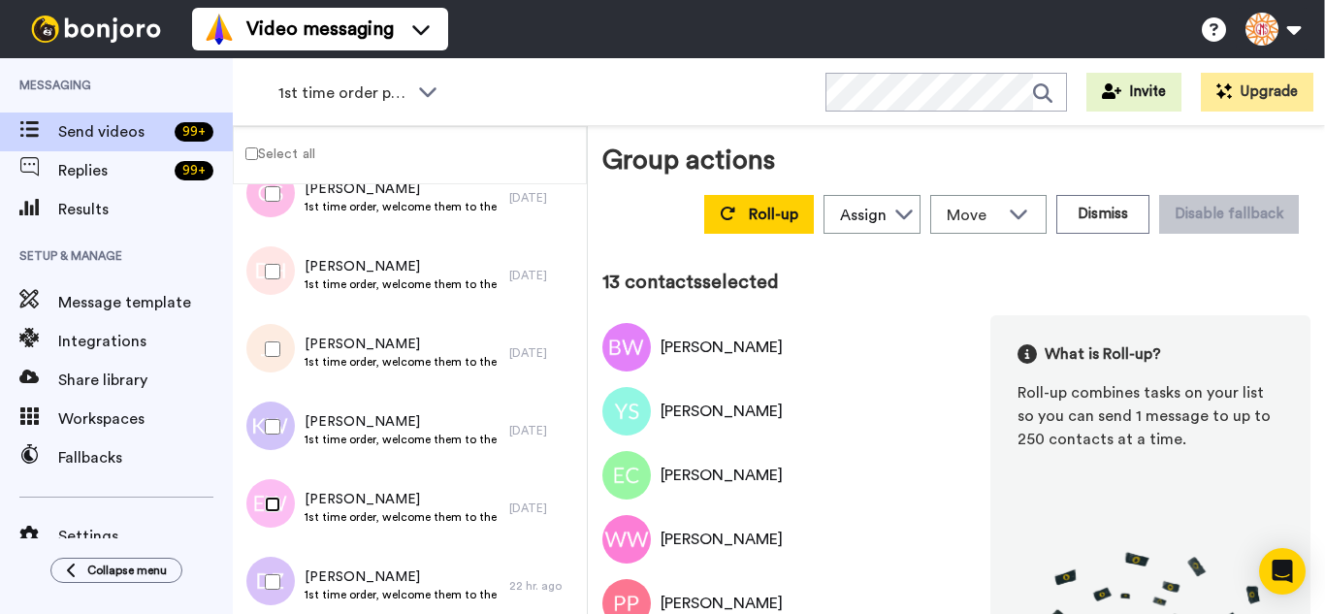
scroll to position [873, 0]
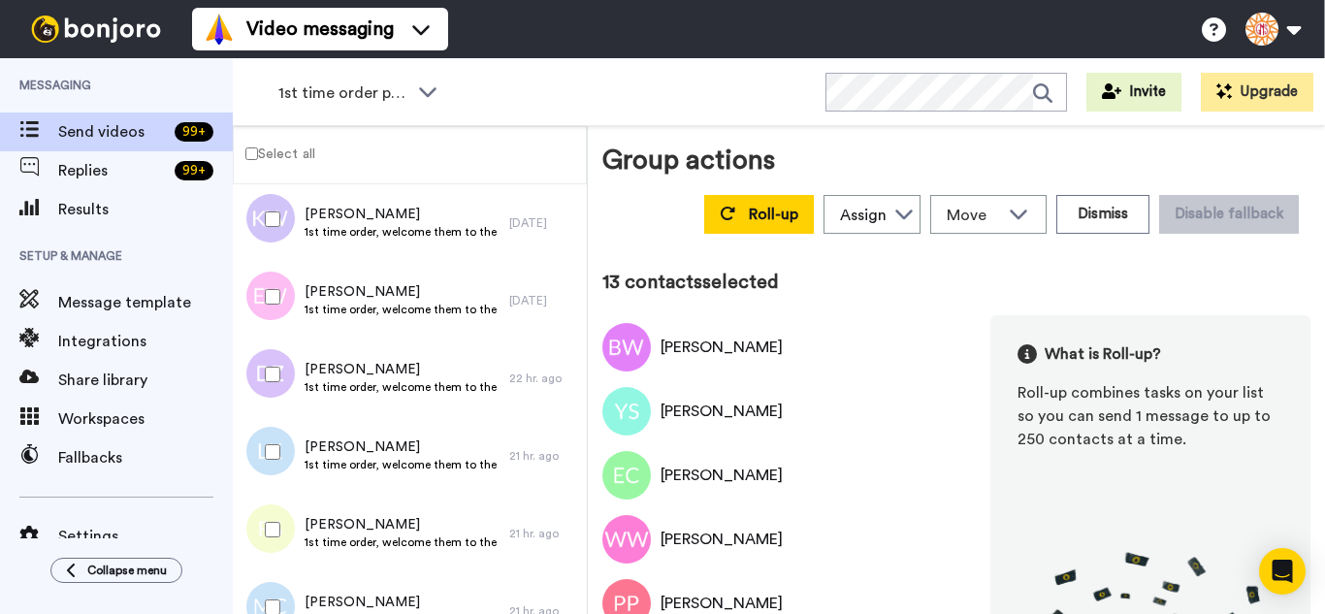
click at [282, 373] on div at bounding box center [269, 374] width 70 height 68
click at [268, 437] on div at bounding box center [269, 452] width 70 height 68
click at [275, 509] on div at bounding box center [269, 530] width 70 height 68
click at [281, 589] on div at bounding box center [269, 607] width 70 height 68
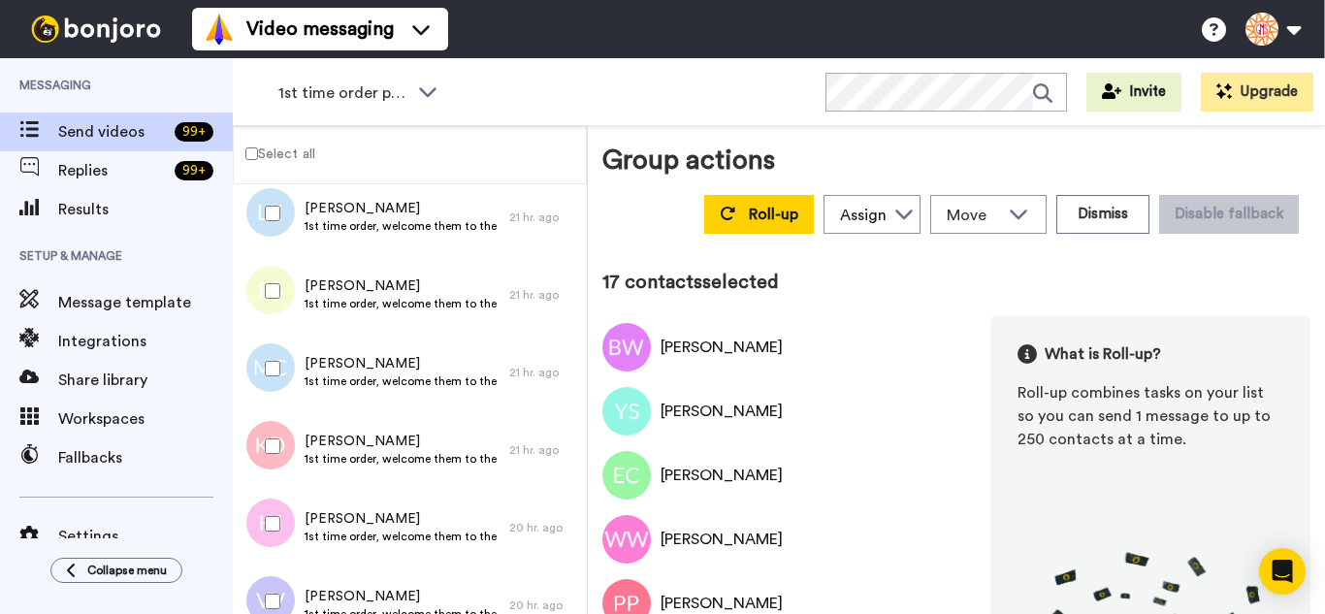
scroll to position [1164, 0]
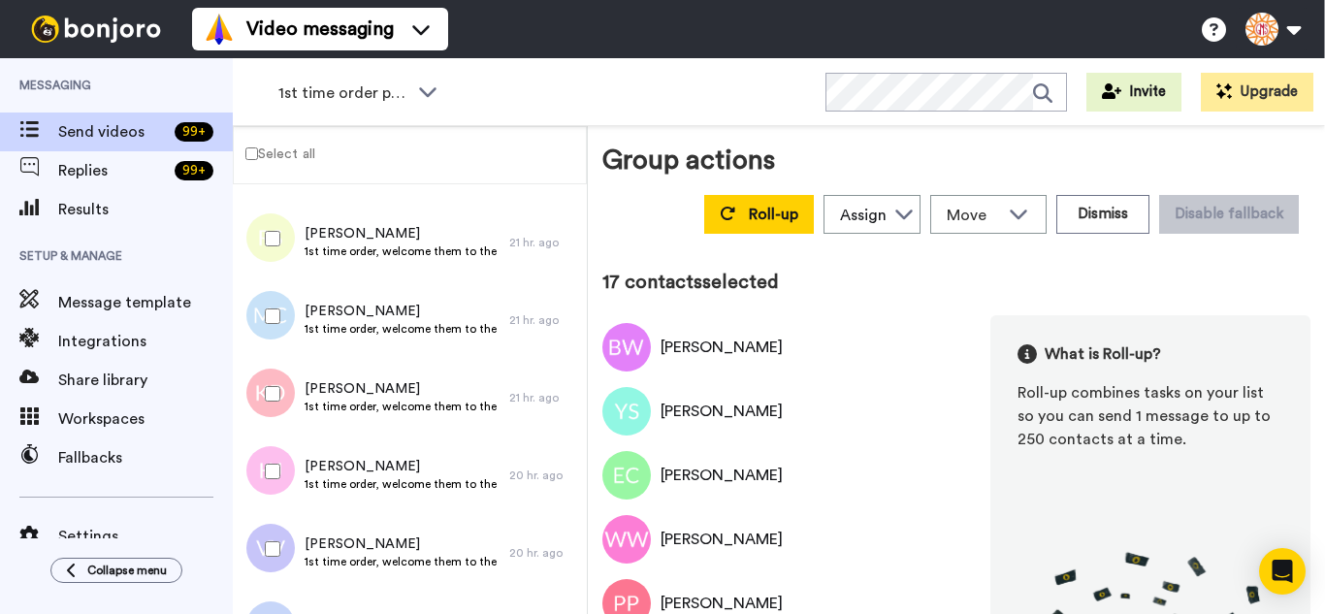
click at [283, 383] on div at bounding box center [269, 394] width 70 height 68
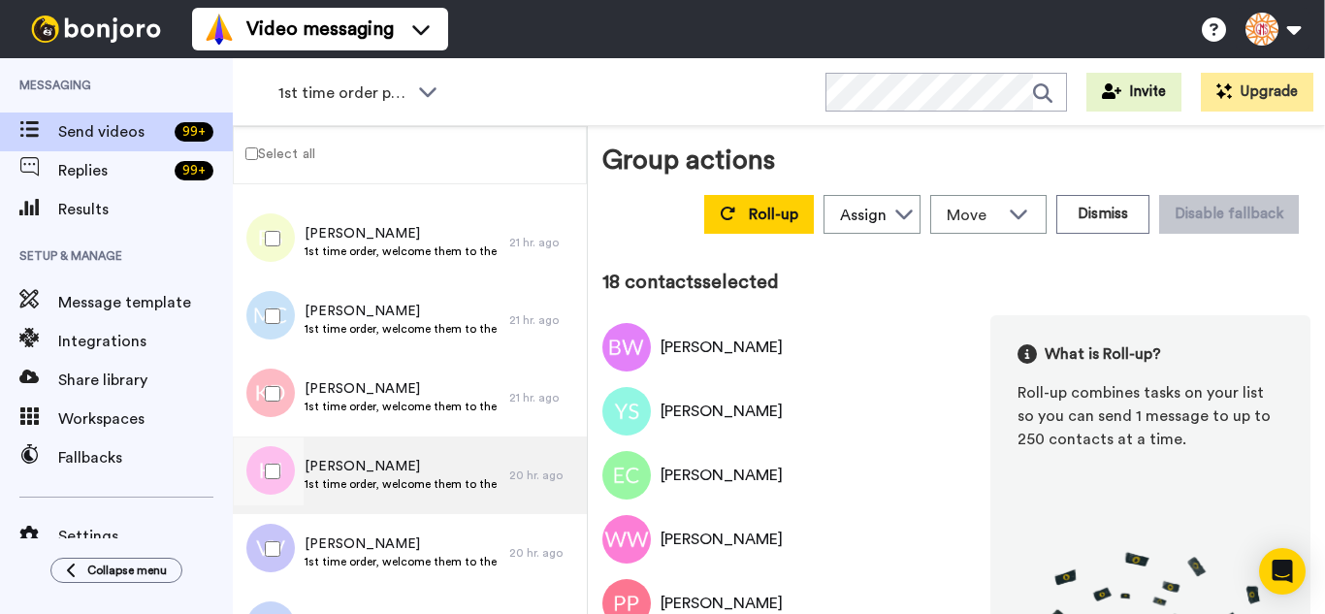
drag, startPoint x: 277, startPoint y: 462, endPoint x: 275, endPoint y: 512, distance: 50.5
click at [276, 462] on div at bounding box center [269, 471] width 70 height 68
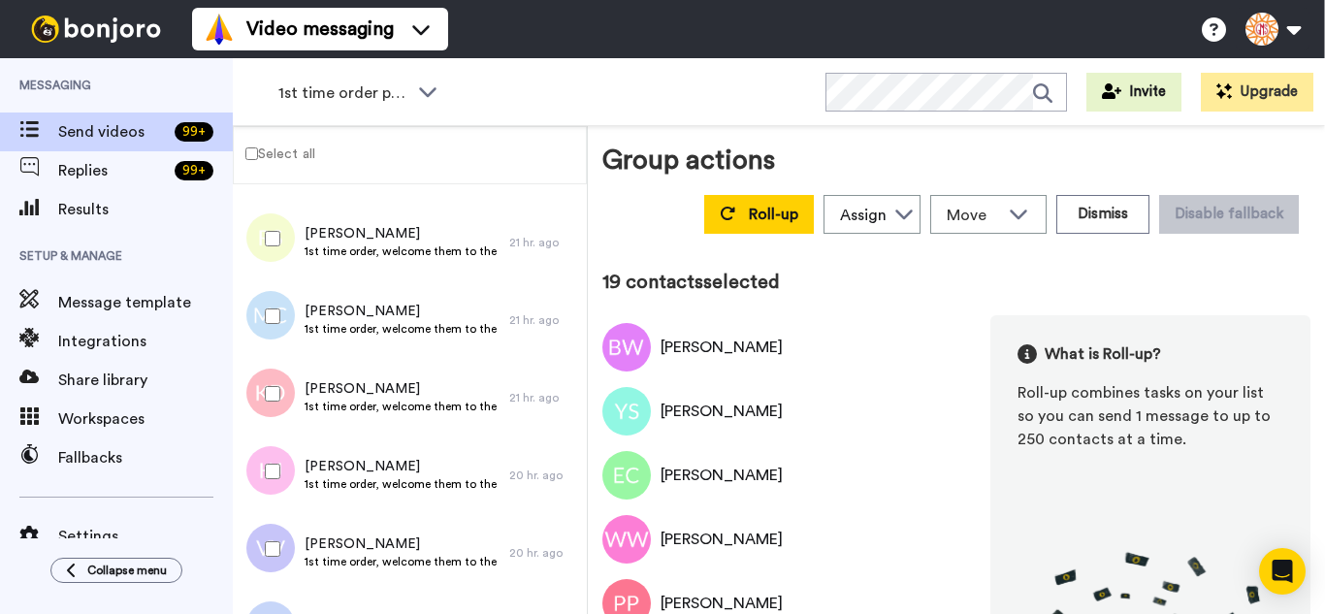
click at [276, 531] on div at bounding box center [269, 549] width 70 height 68
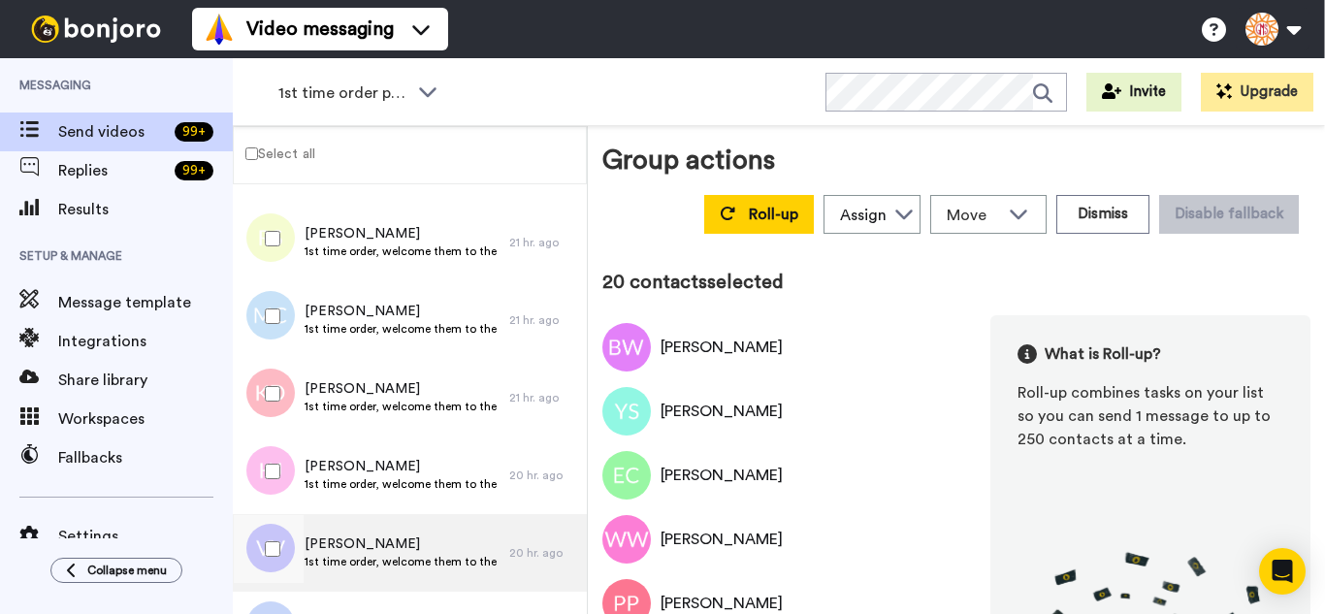
click at [282, 589] on div at bounding box center [266, 553] width 58 height 78
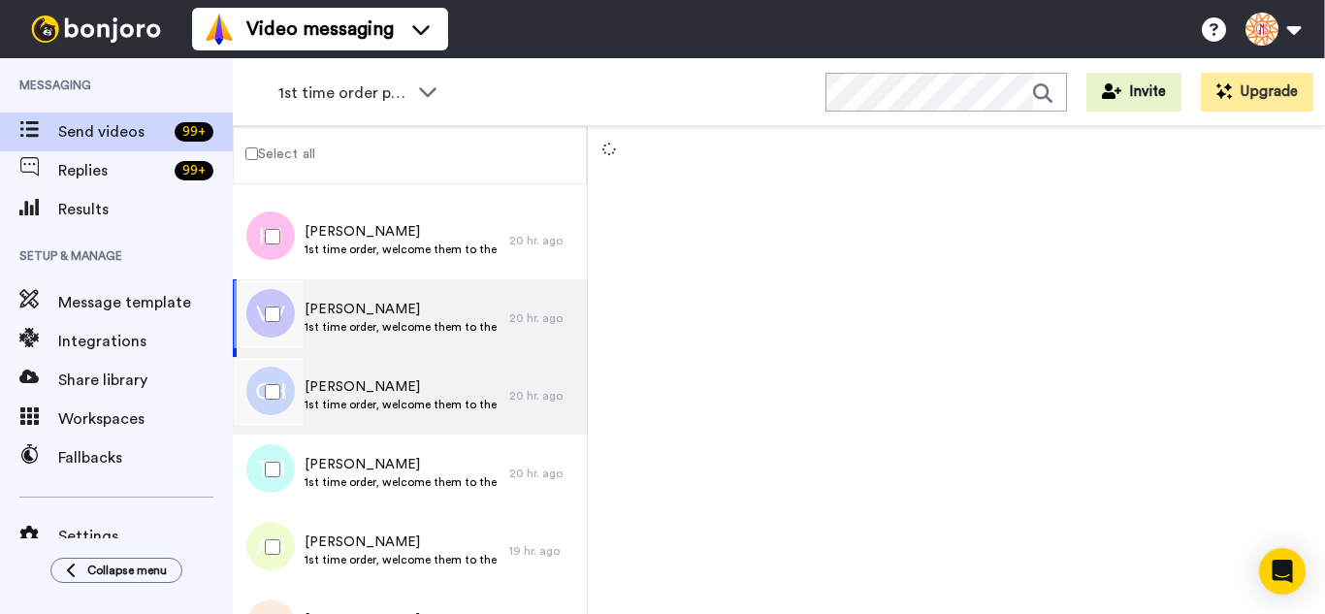
scroll to position [1455, 0]
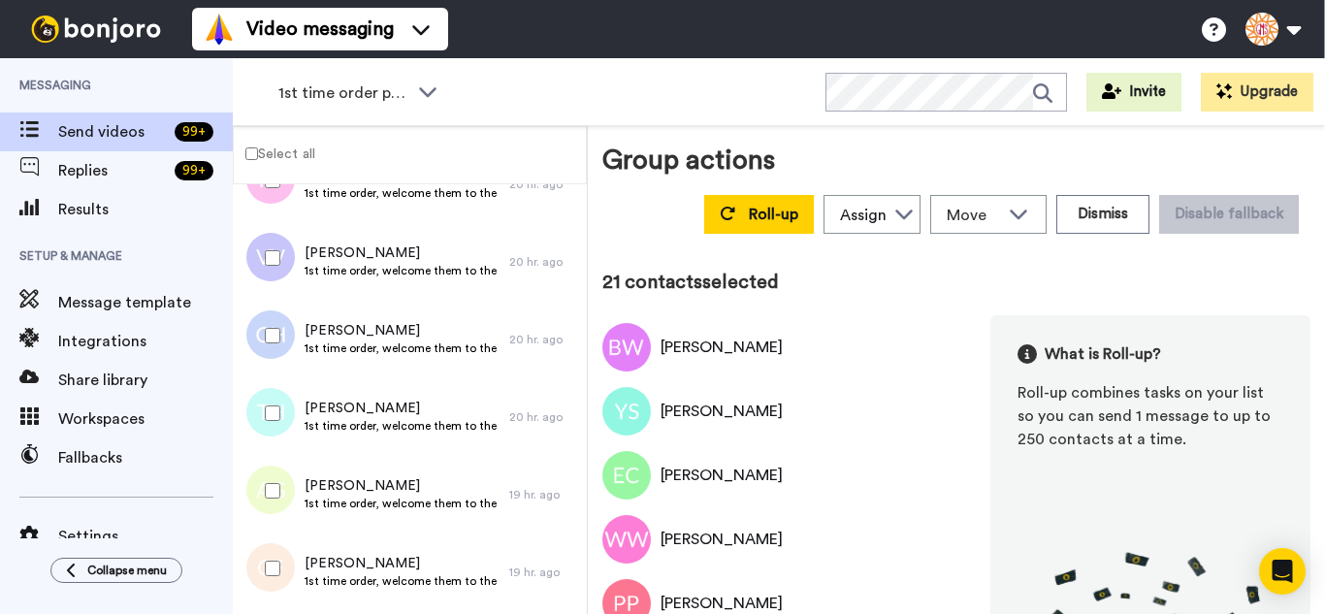
click at [285, 416] on div at bounding box center [269, 413] width 70 height 68
click at [278, 506] on div at bounding box center [269, 491] width 70 height 68
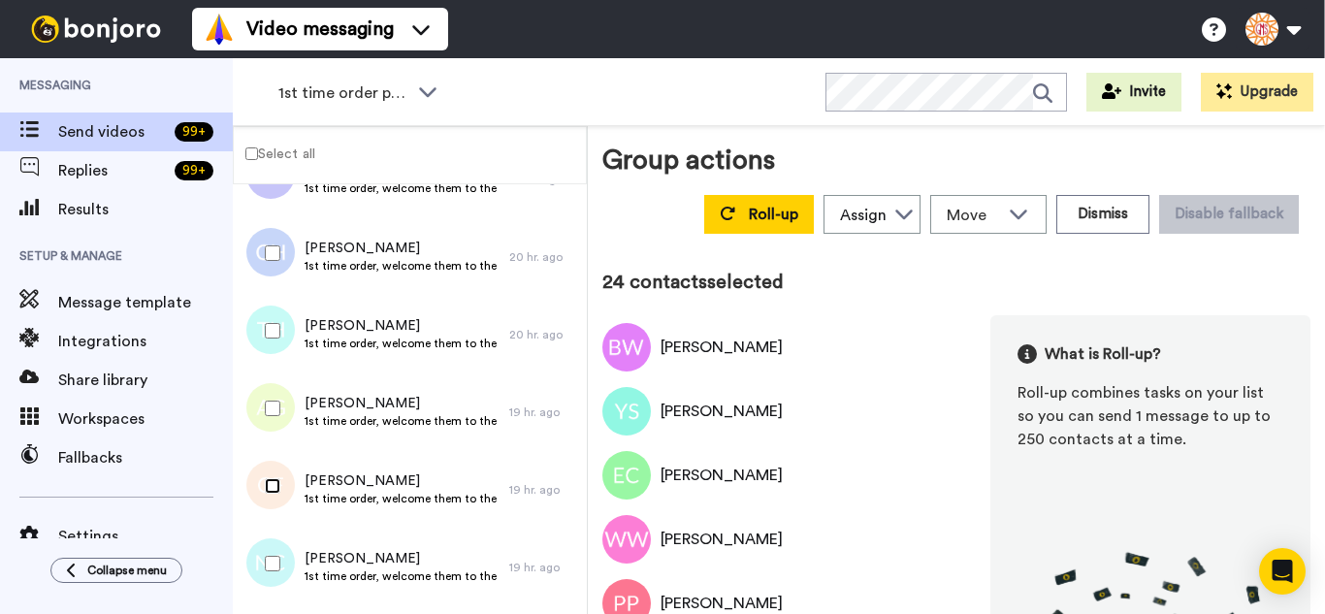
scroll to position [1746, 0]
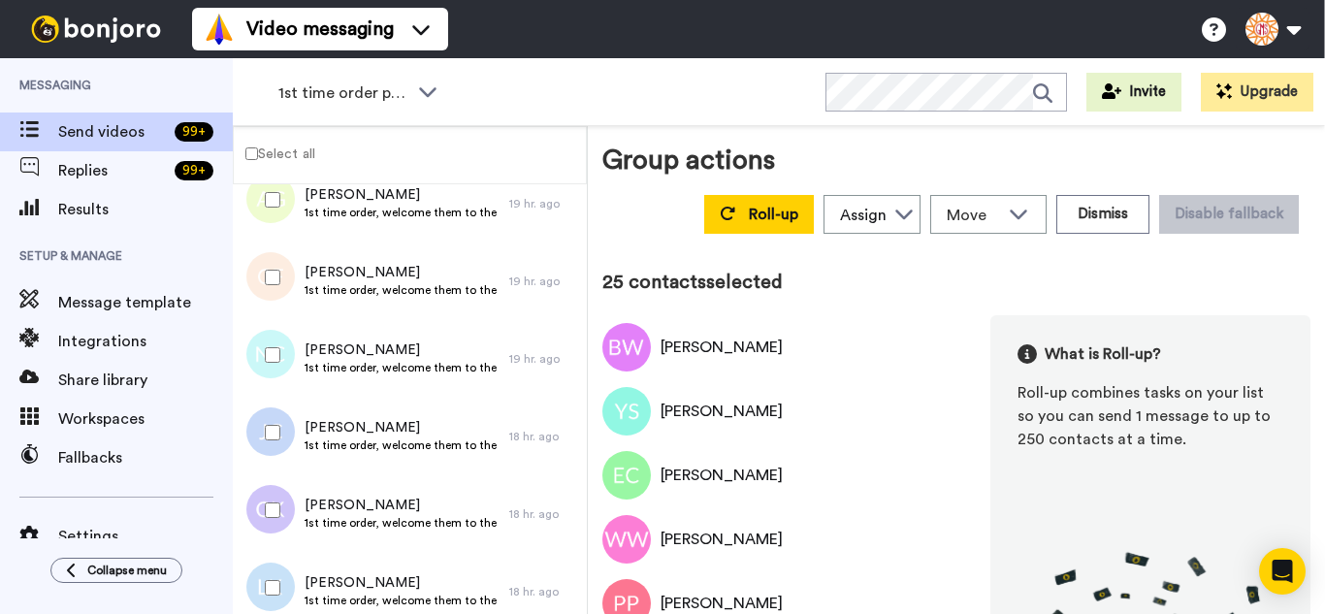
click at [270, 419] on div at bounding box center [269, 433] width 70 height 68
click at [269, 483] on div at bounding box center [269, 510] width 70 height 68
click at [280, 573] on div at bounding box center [269, 588] width 70 height 68
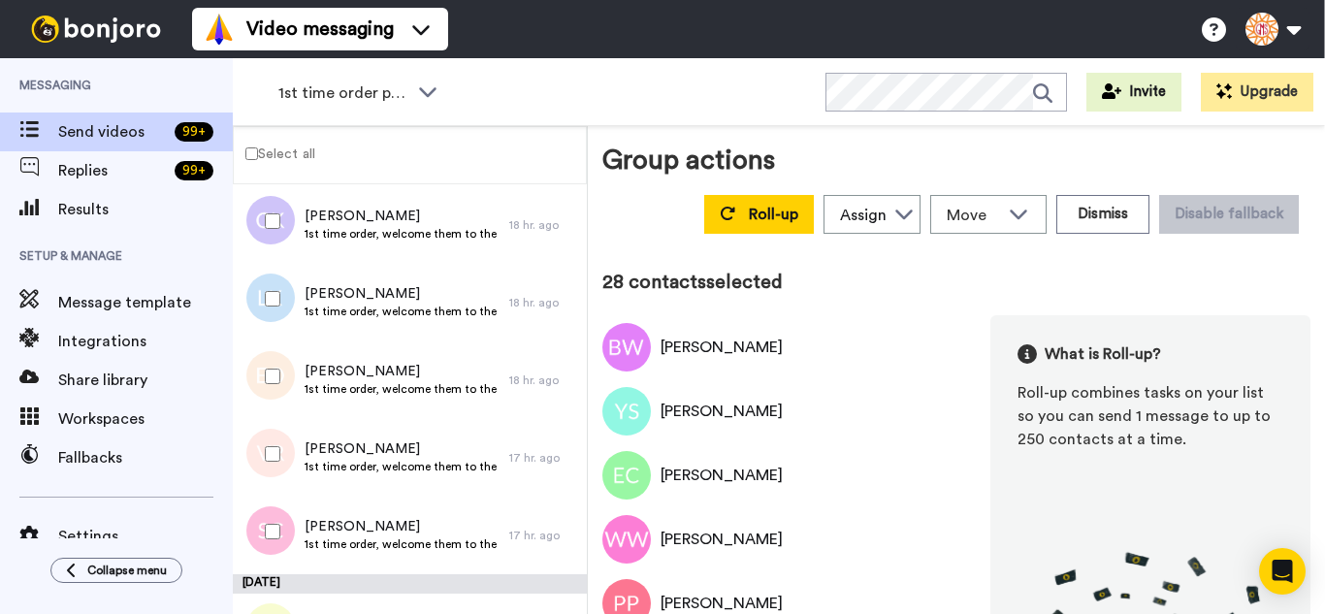
scroll to position [2037, 0]
click at [274, 520] on div at bounding box center [269, 530] width 70 height 68
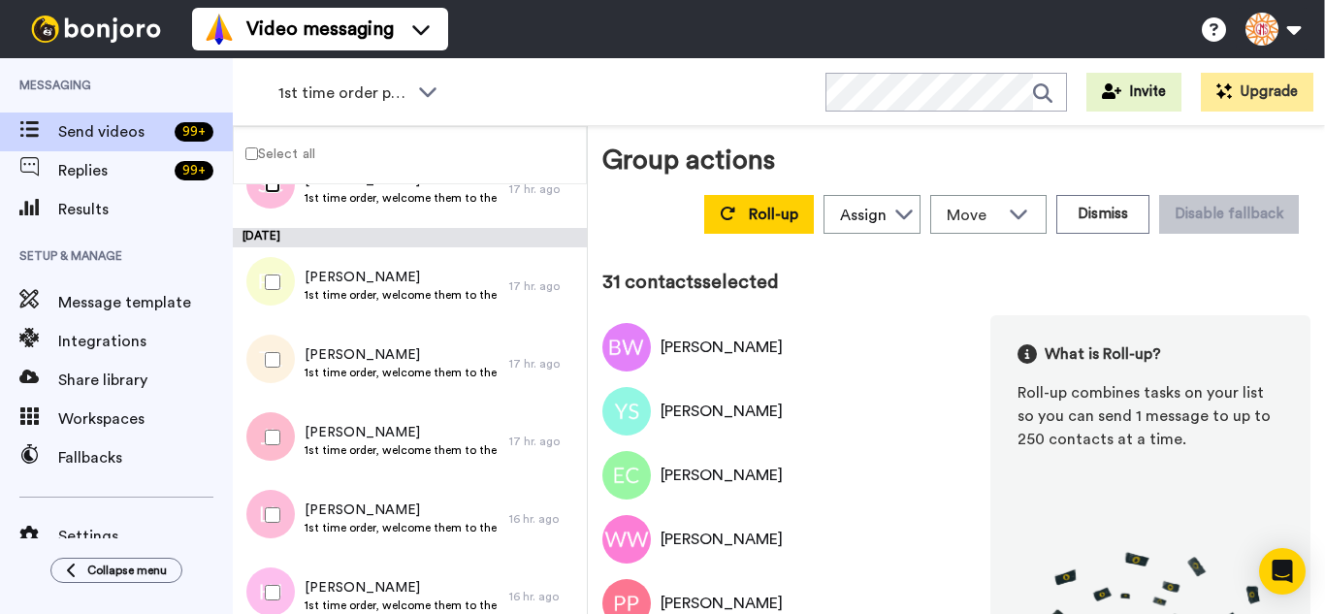
scroll to position [2425, 0]
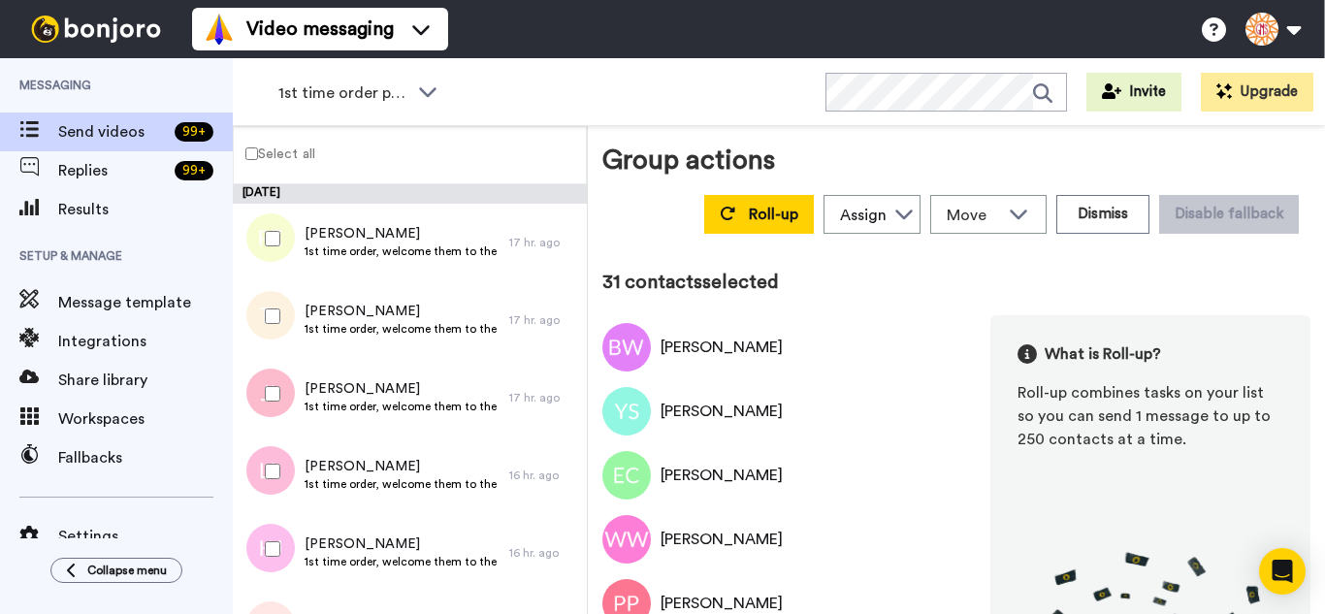
click at [271, 251] on div at bounding box center [269, 239] width 70 height 68
click at [248, 321] on div at bounding box center [269, 316] width 70 height 68
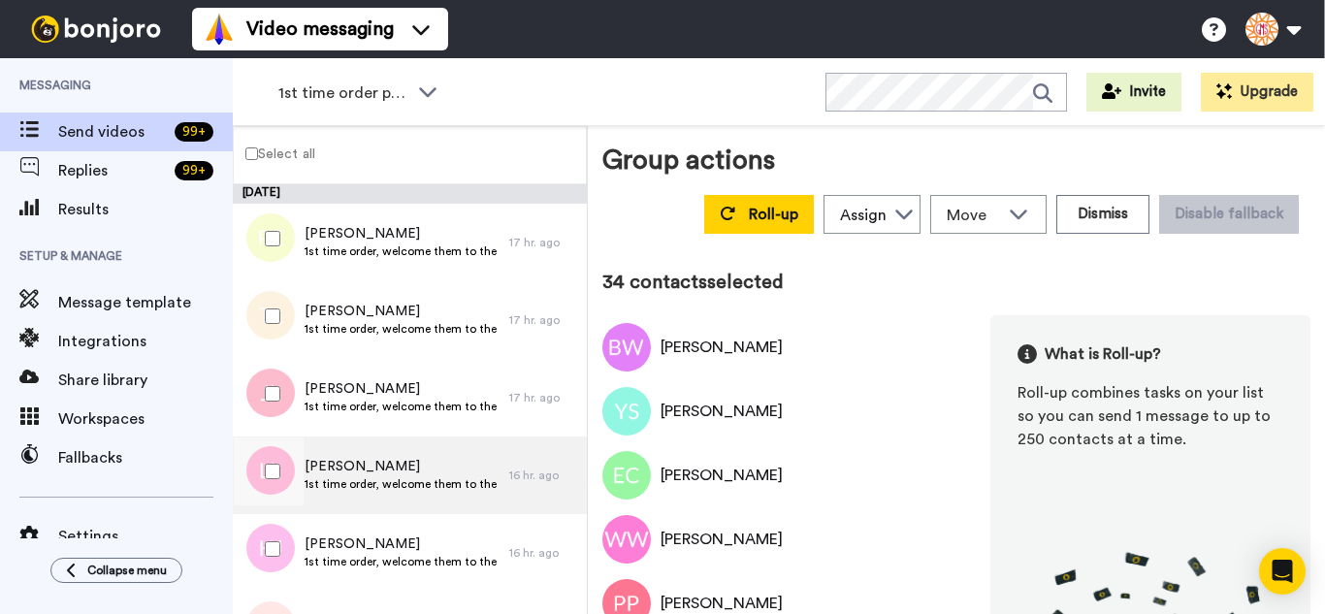
drag, startPoint x: 286, startPoint y: 475, endPoint x: 289, endPoint y: 512, distance: 37.0
click at [286, 480] on div at bounding box center [269, 471] width 70 height 68
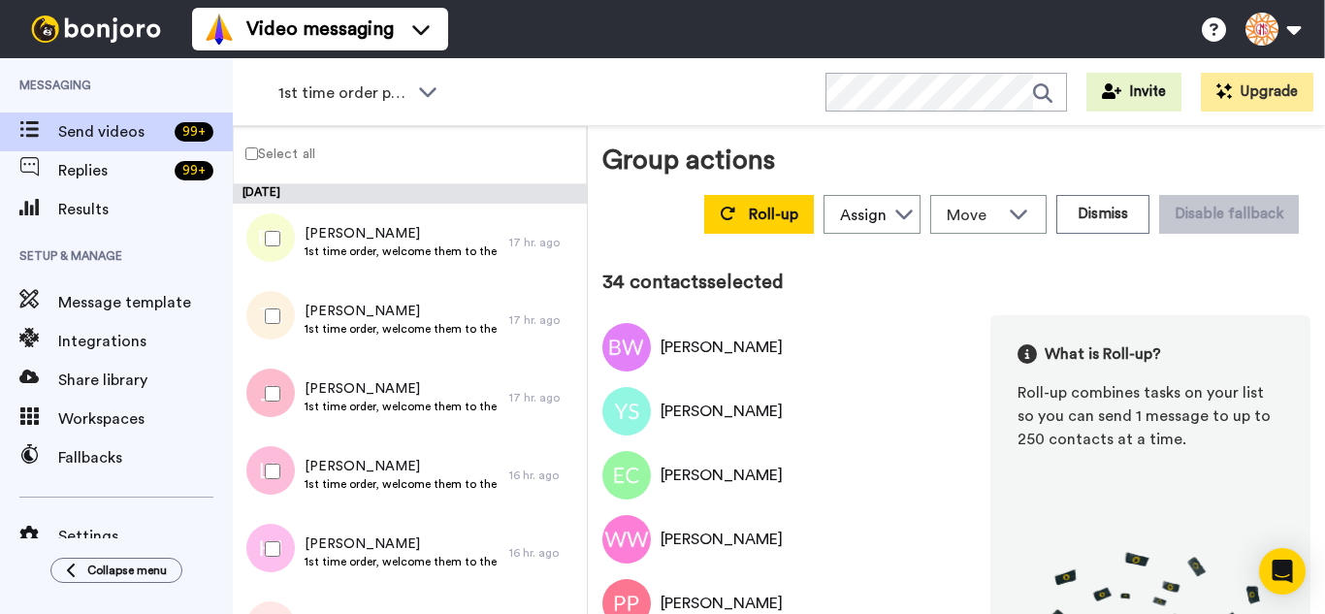
click at [287, 567] on div at bounding box center [269, 549] width 70 height 68
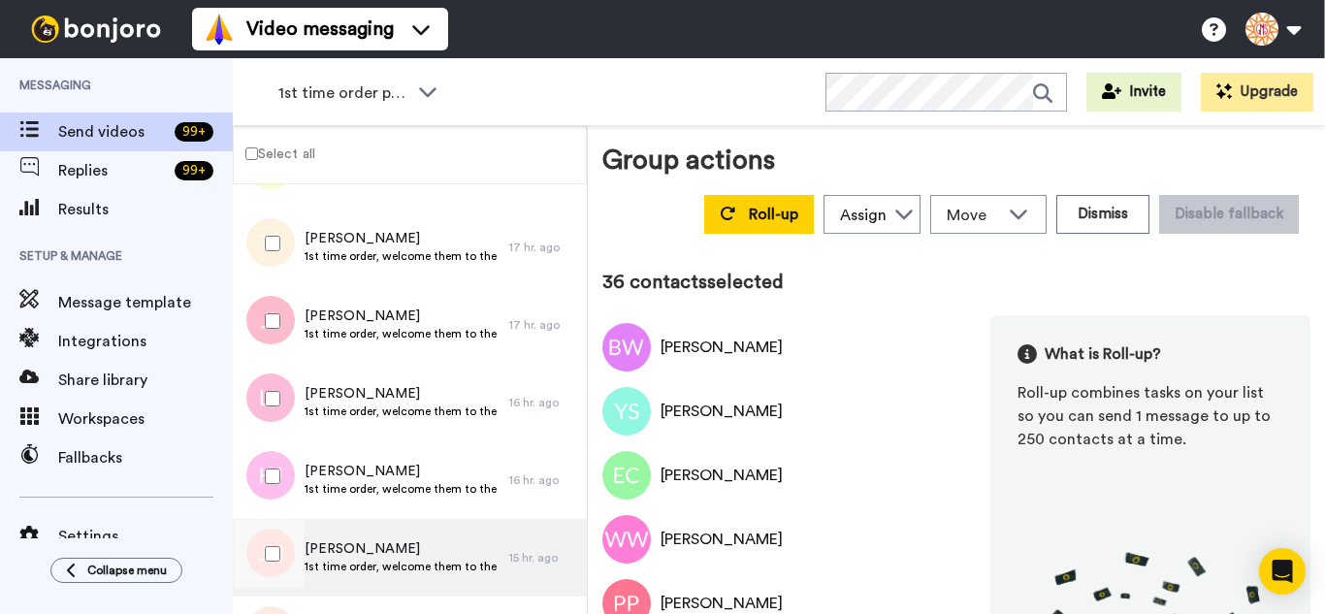
scroll to position [2619, 0]
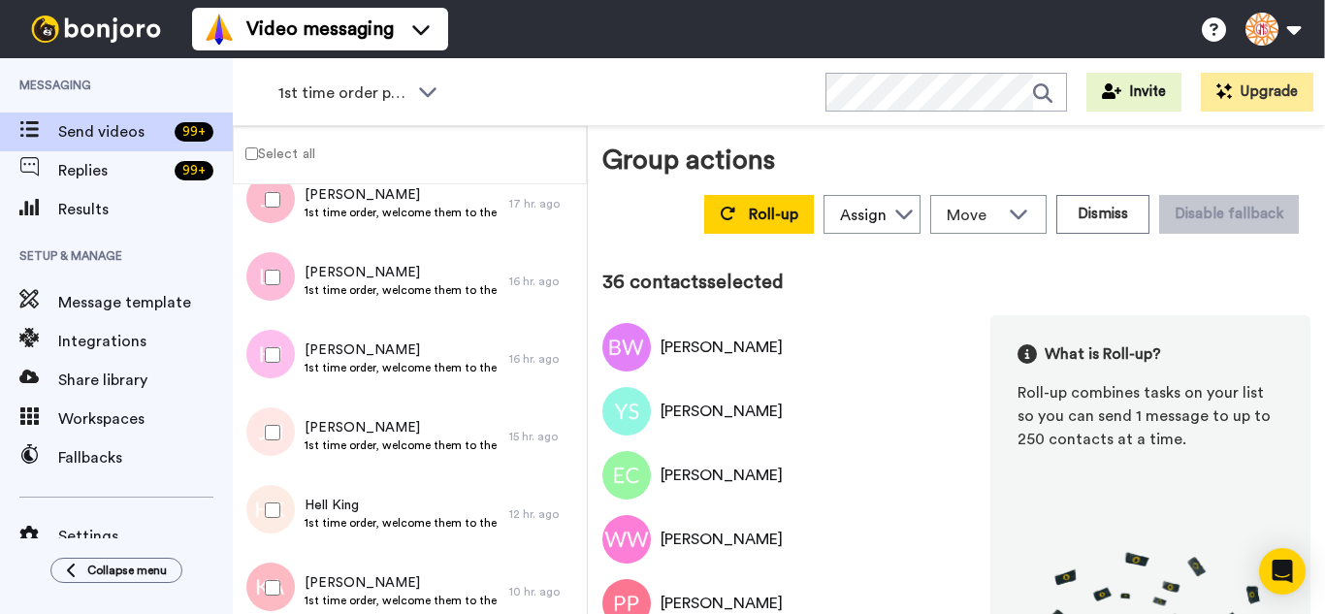
drag, startPoint x: 282, startPoint y: 407, endPoint x: 274, endPoint y: 488, distance: 81.0
click at [280, 411] on div at bounding box center [269, 433] width 70 height 68
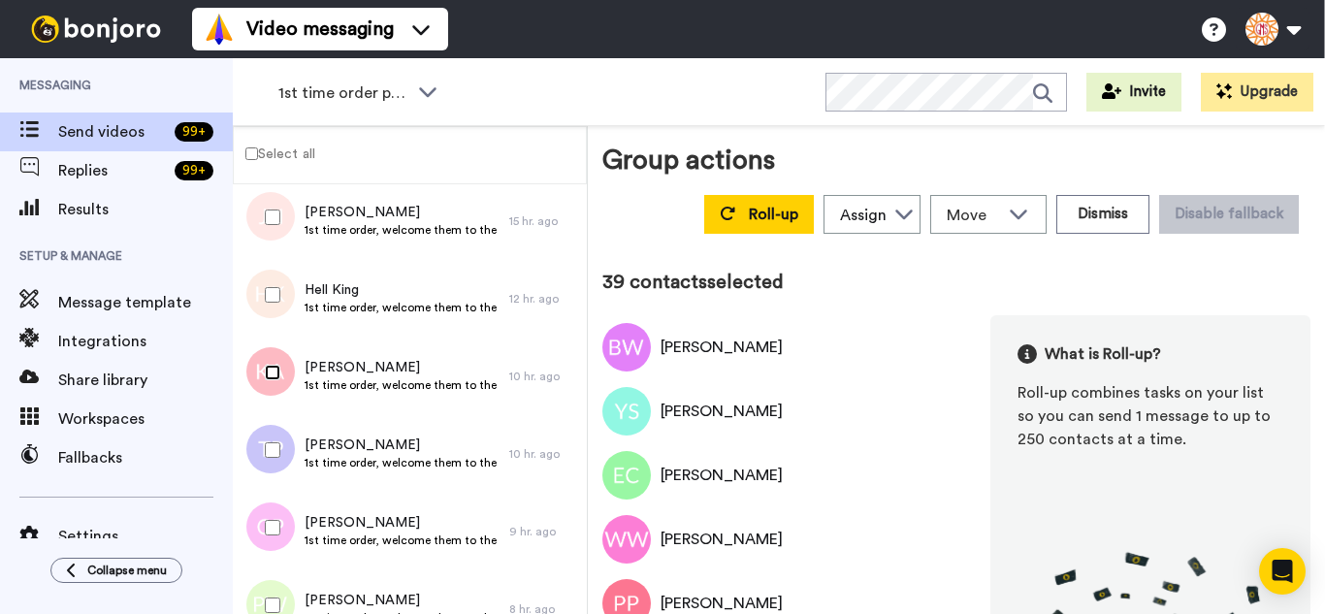
scroll to position [2910, 0]
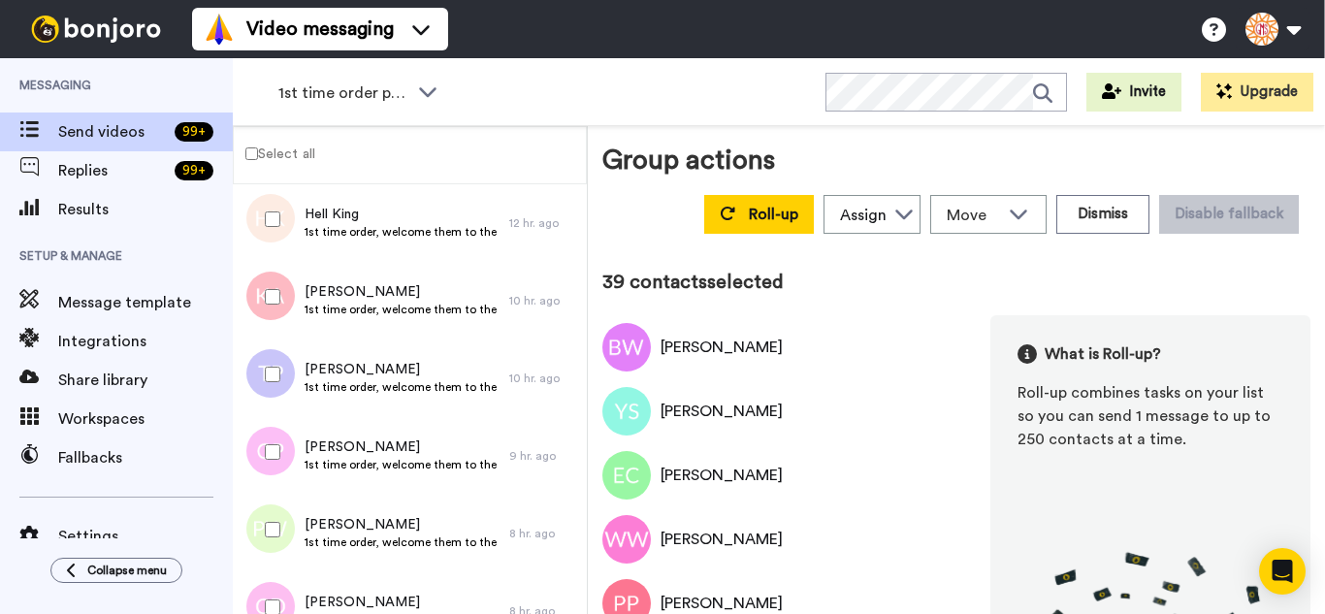
click at [275, 391] on div at bounding box center [269, 374] width 70 height 68
click at [285, 440] on div at bounding box center [269, 452] width 70 height 68
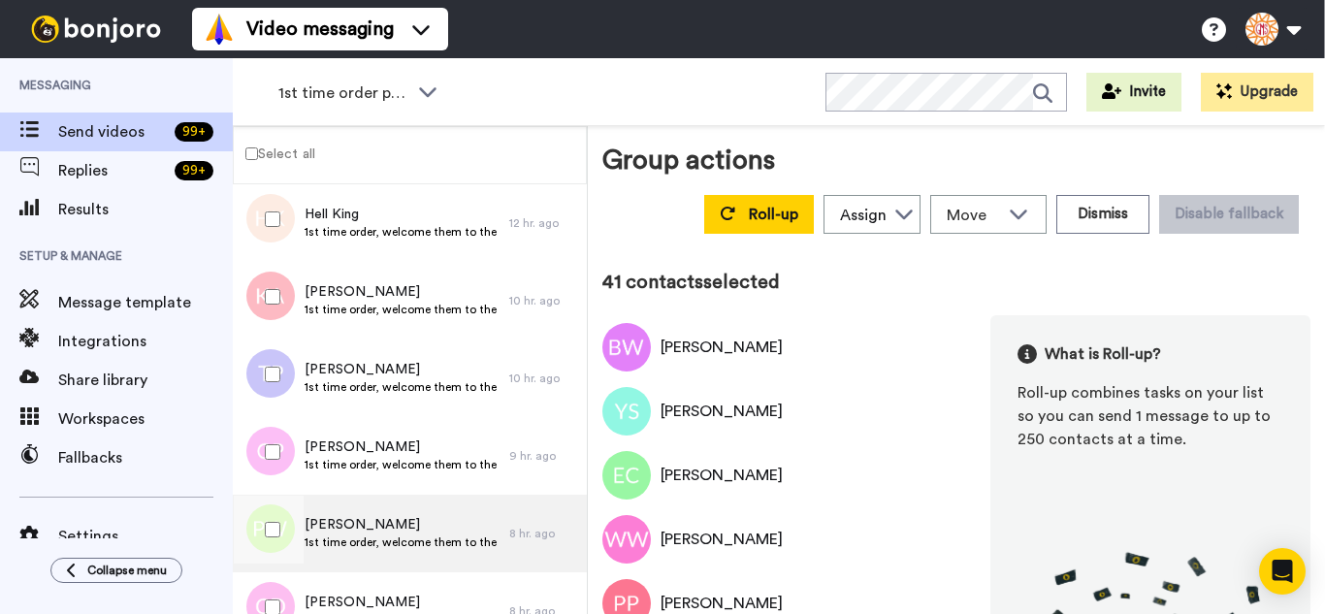
click at [274, 562] on div at bounding box center [269, 530] width 70 height 68
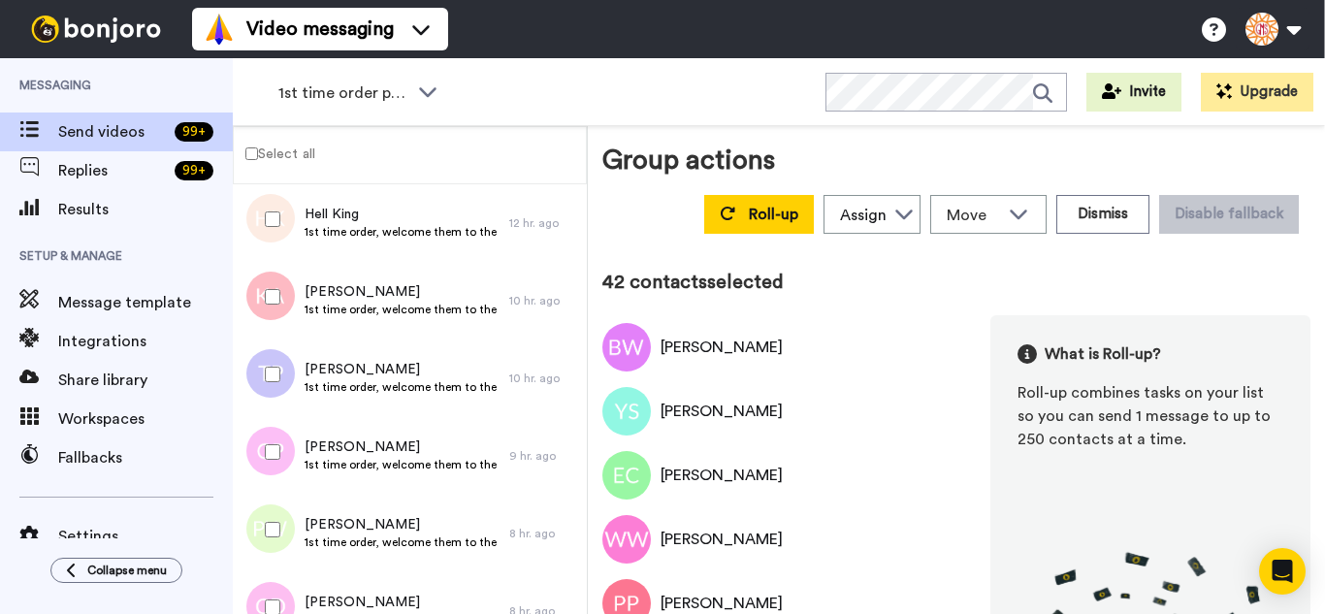
click at [282, 601] on div at bounding box center [269, 607] width 70 height 68
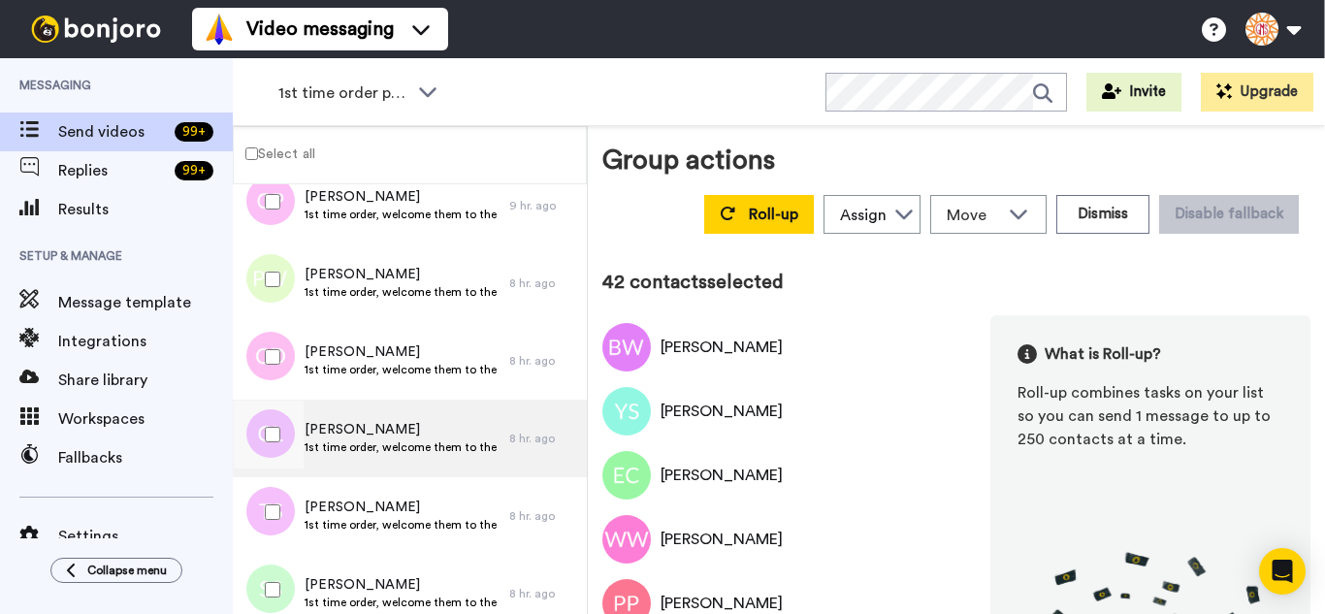
scroll to position [3201, 0]
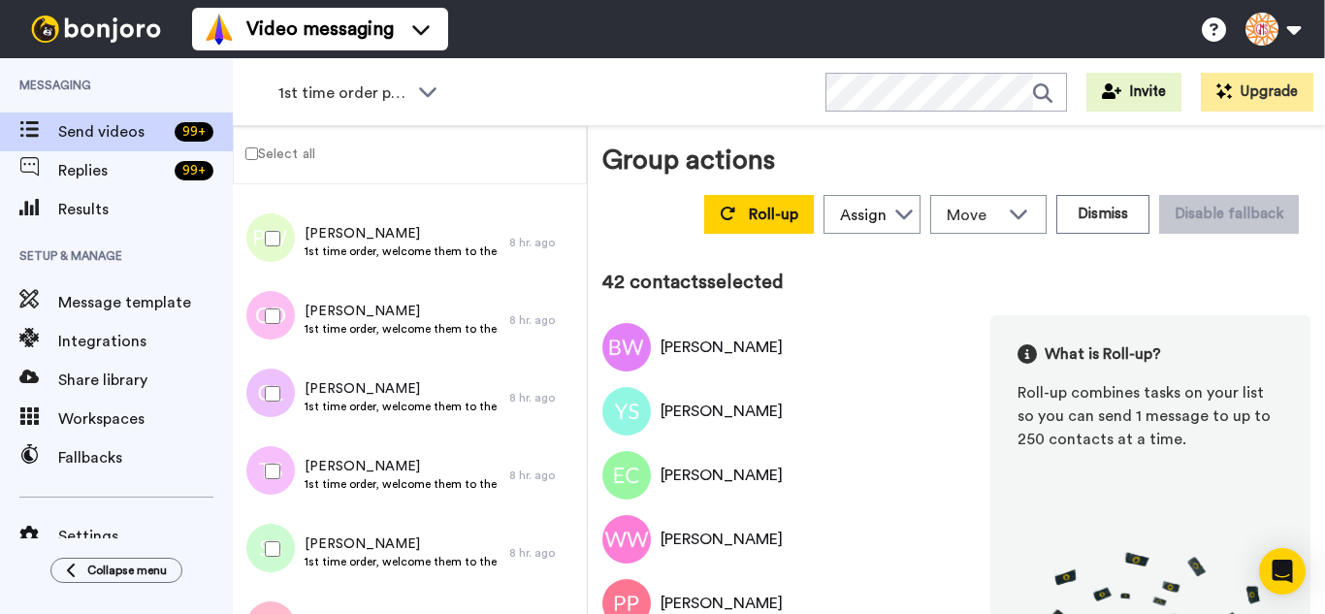
click at [286, 399] on div at bounding box center [269, 394] width 70 height 68
drag, startPoint x: 291, startPoint y: 468, endPoint x: 278, endPoint y: 530, distance: 63.4
click at [290, 469] on div at bounding box center [269, 471] width 70 height 68
click at [276, 541] on div at bounding box center [269, 549] width 70 height 68
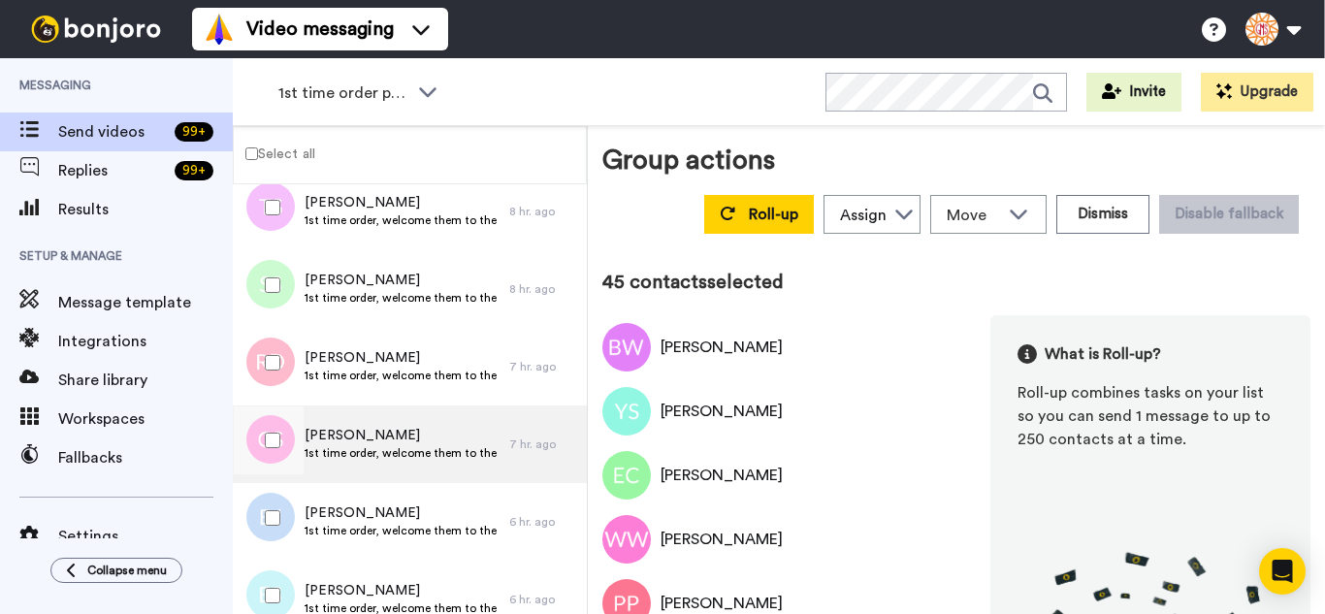
scroll to position [3489, 0]
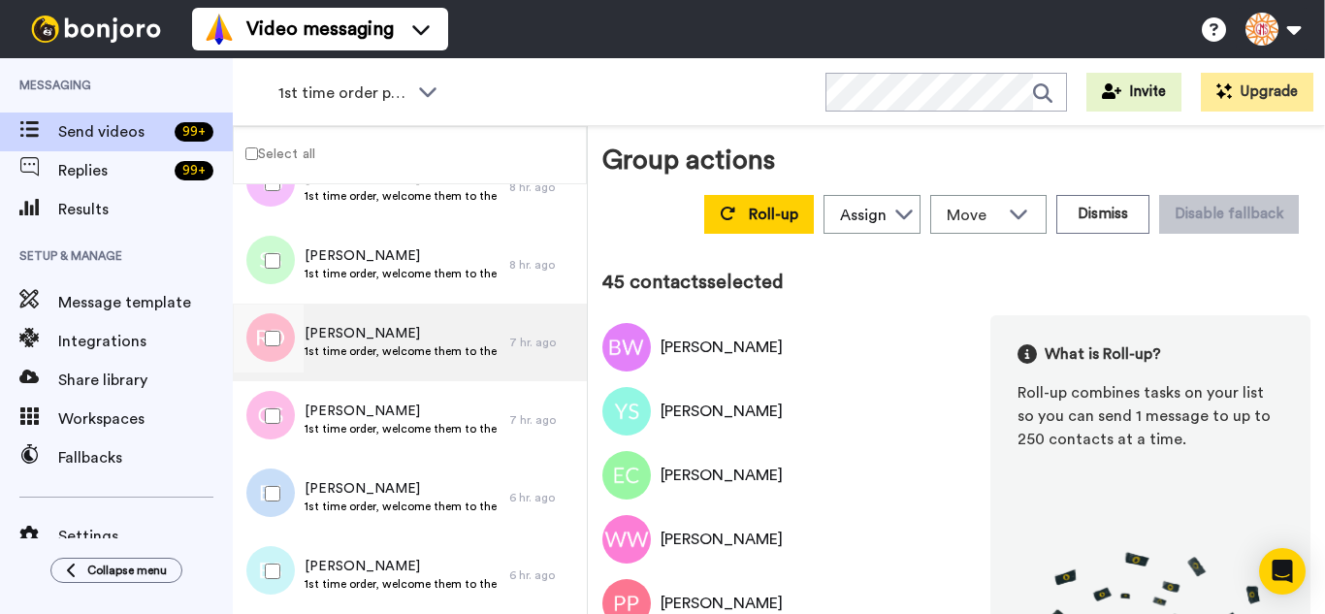
drag, startPoint x: 278, startPoint y: 347, endPoint x: 275, endPoint y: 379, distance: 32.2
click at [275, 356] on div at bounding box center [269, 339] width 70 height 68
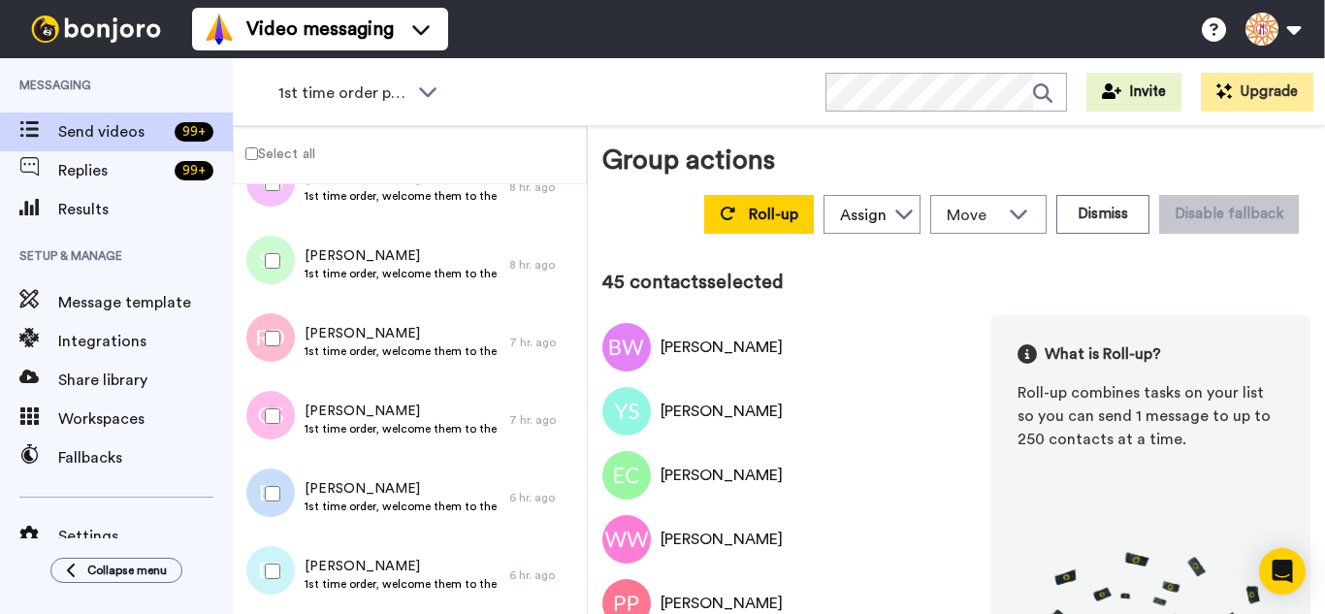
click at [275, 426] on div at bounding box center [269, 416] width 70 height 68
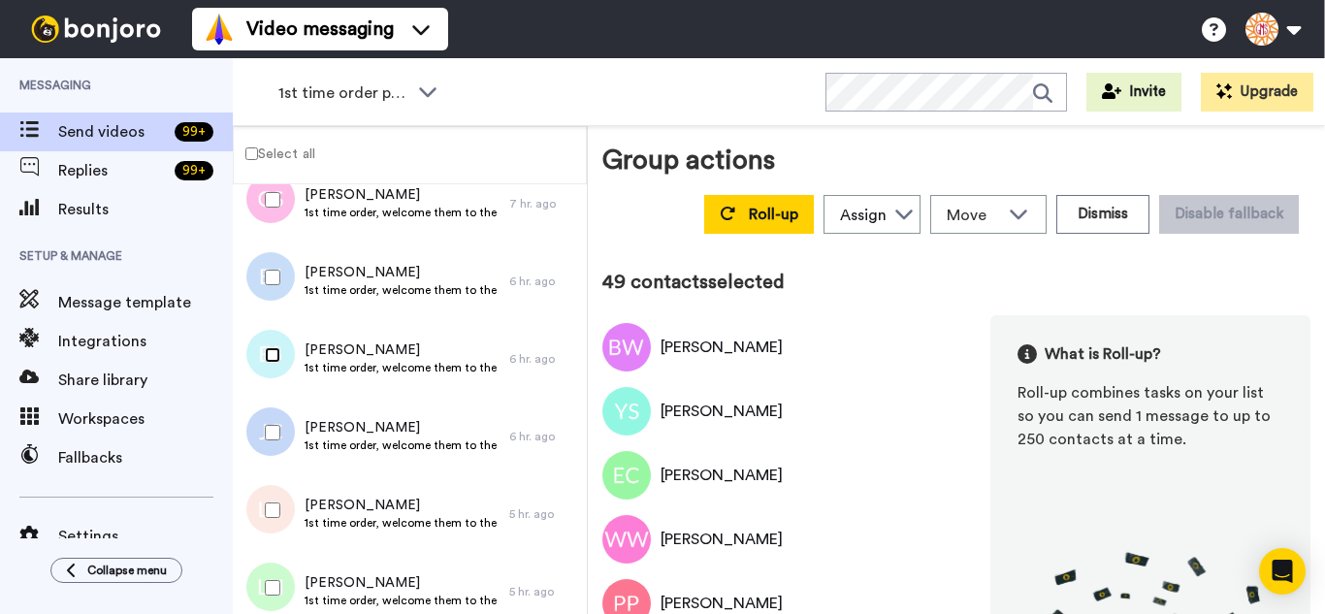
scroll to position [3780, 0]
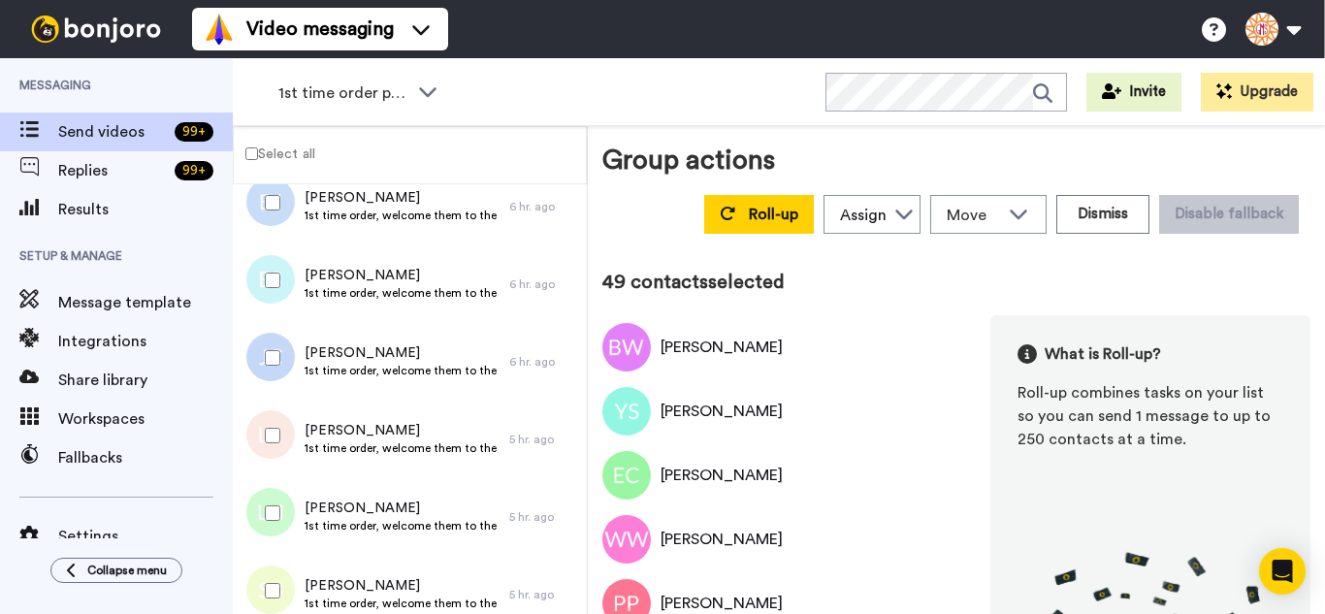
click at [264, 363] on div at bounding box center [269, 358] width 70 height 68
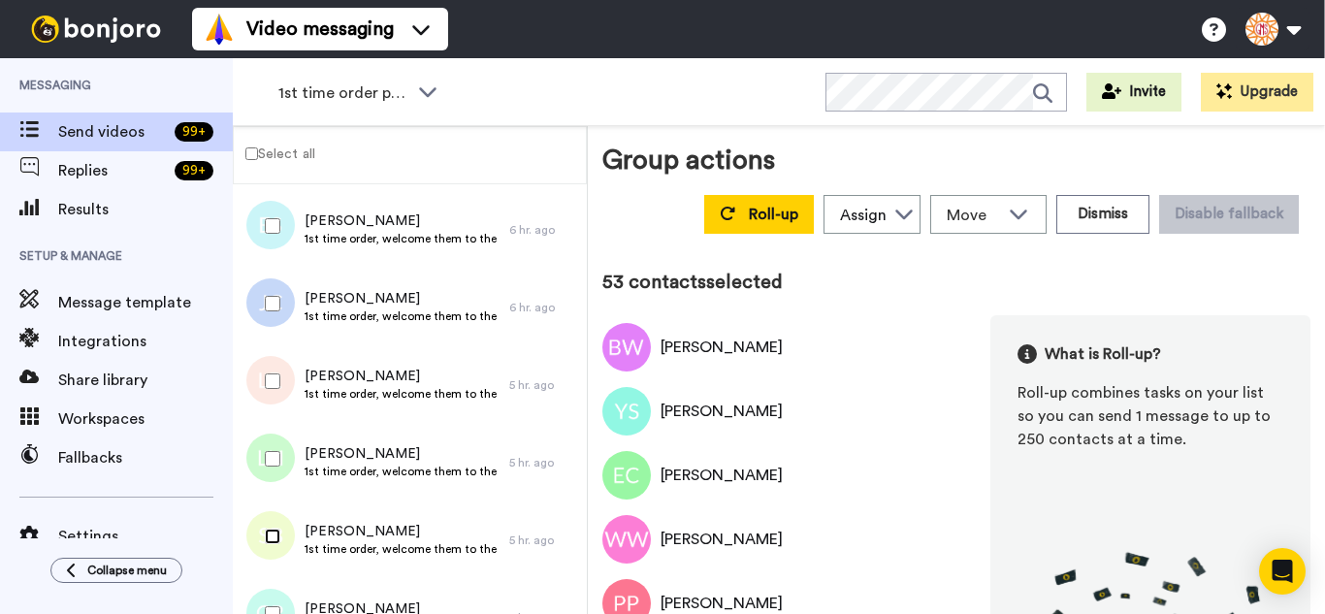
scroll to position [4071, 0]
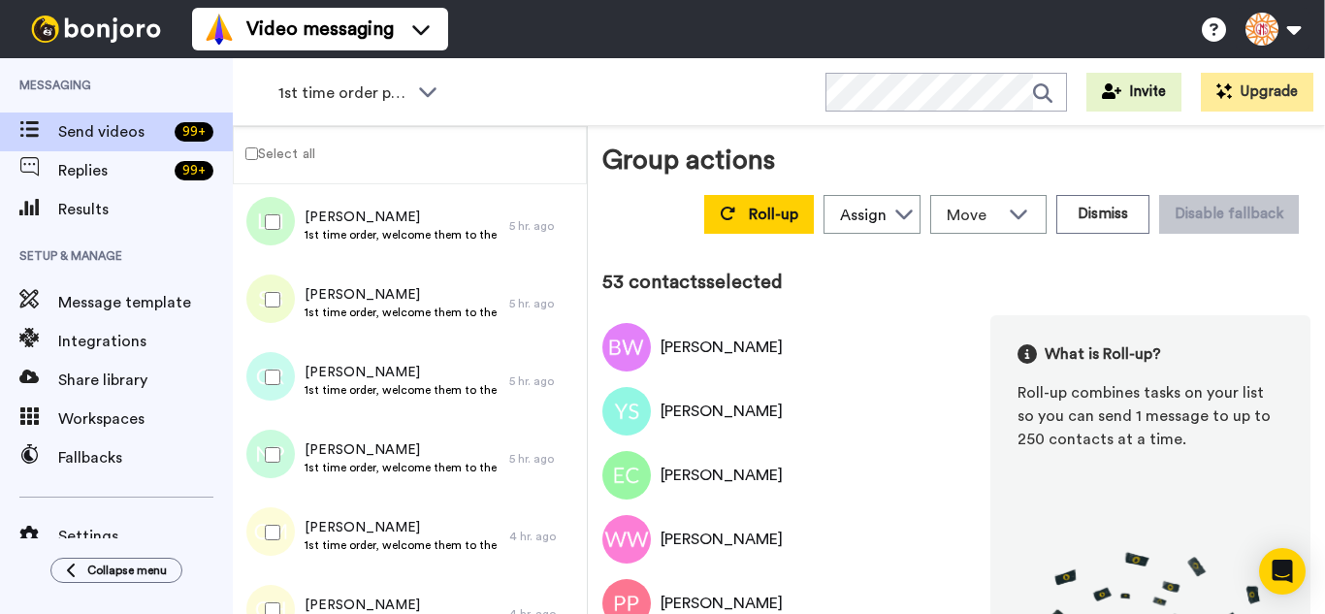
click at [281, 379] on div at bounding box center [269, 377] width 70 height 68
click at [269, 540] on div at bounding box center [269, 533] width 70 height 68
click at [269, 589] on div at bounding box center [269, 610] width 70 height 68
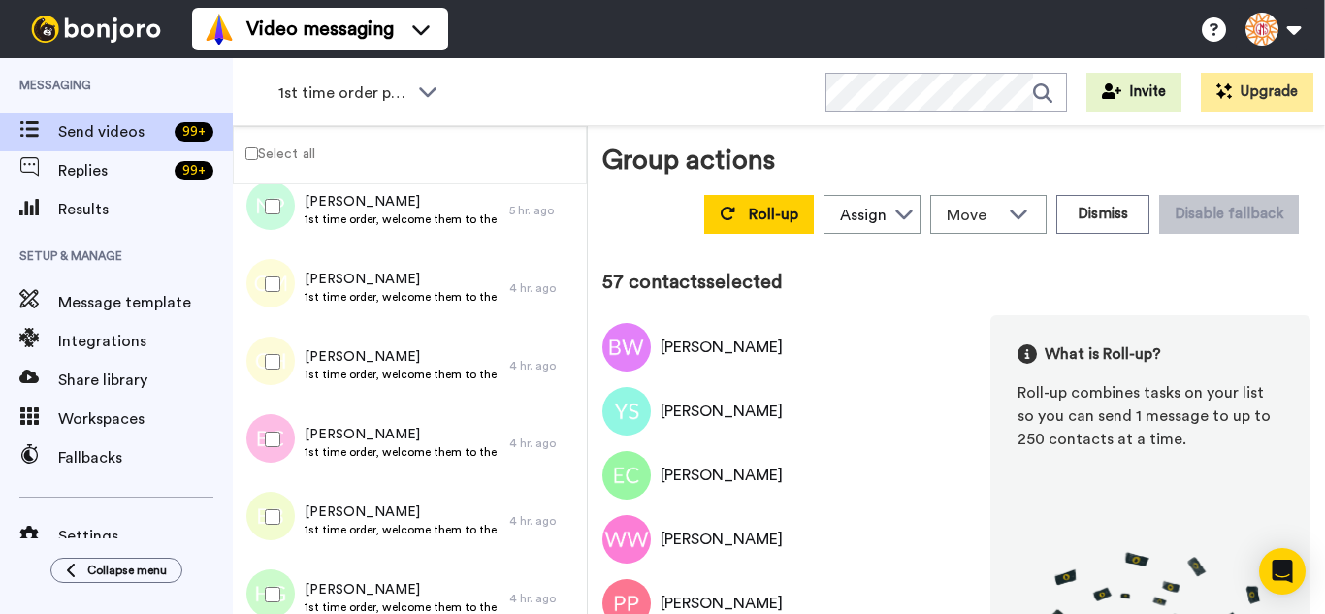
scroll to position [4362, 0]
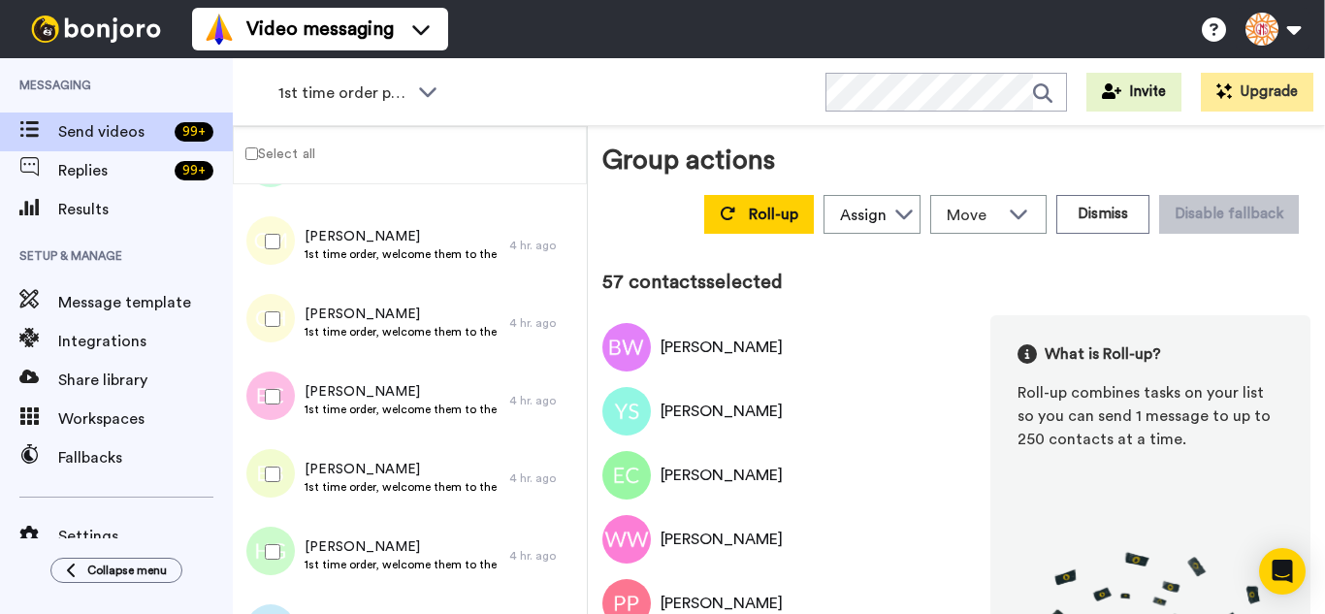
click at [292, 390] on div at bounding box center [269, 397] width 70 height 68
click at [286, 471] on div at bounding box center [269, 474] width 70 height 68
click at [285, 545] on div at bounding box center [269, 552] width 70 height 68
drag, startPoint x: 282, startPoint y: 482, endPoint x: 277, endPoint y: 518, distance: 36.2
click at [281, 486] on div at bounding box center [269, 474] width 70 height 68
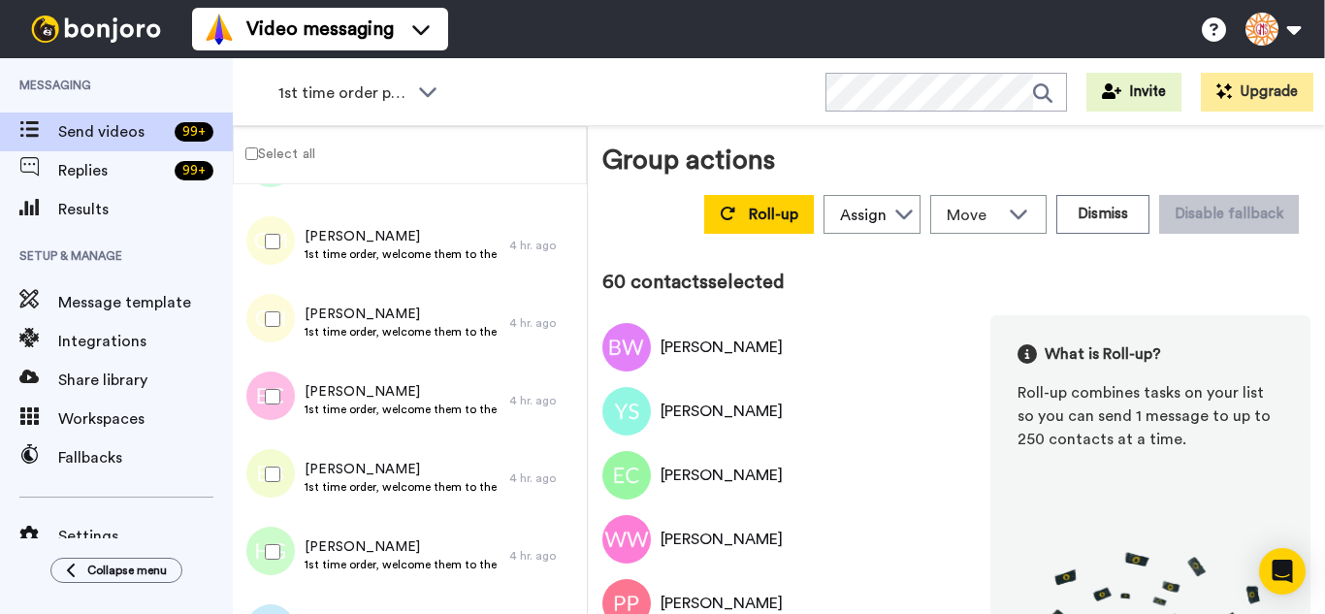
click at [275, 561] on div at bounding box center [269, 552] width 70 height 68
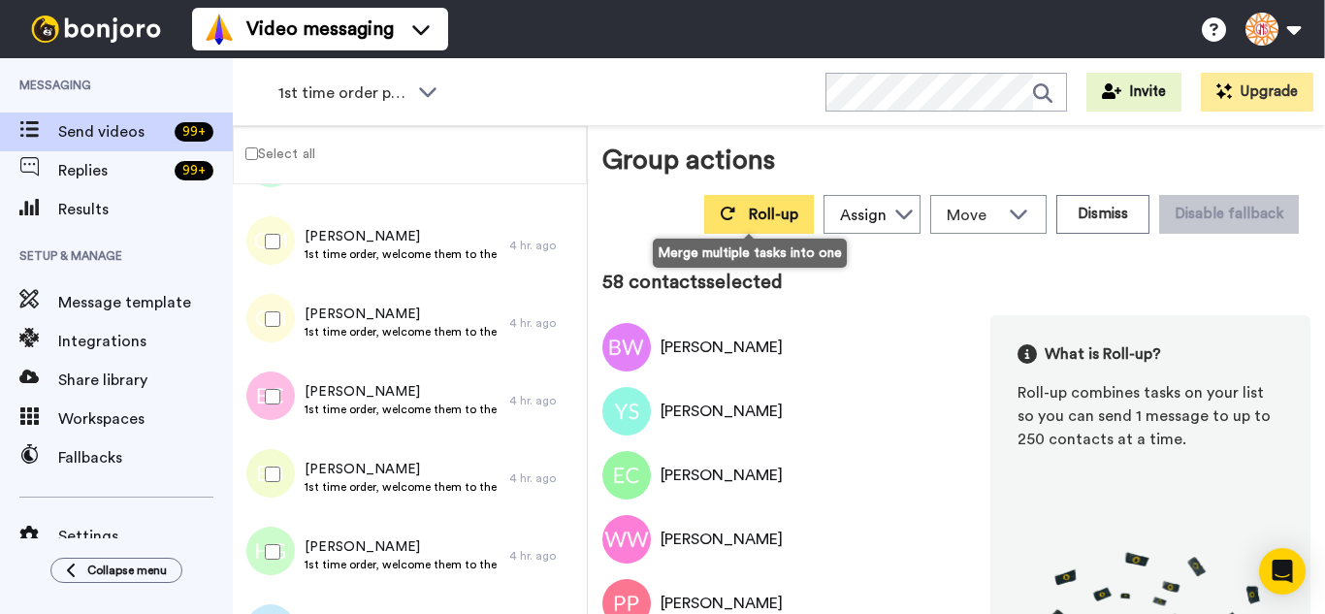
click at [756, 221] on button "Roll-up" at bounding box center [759, 214] width 110 height 39
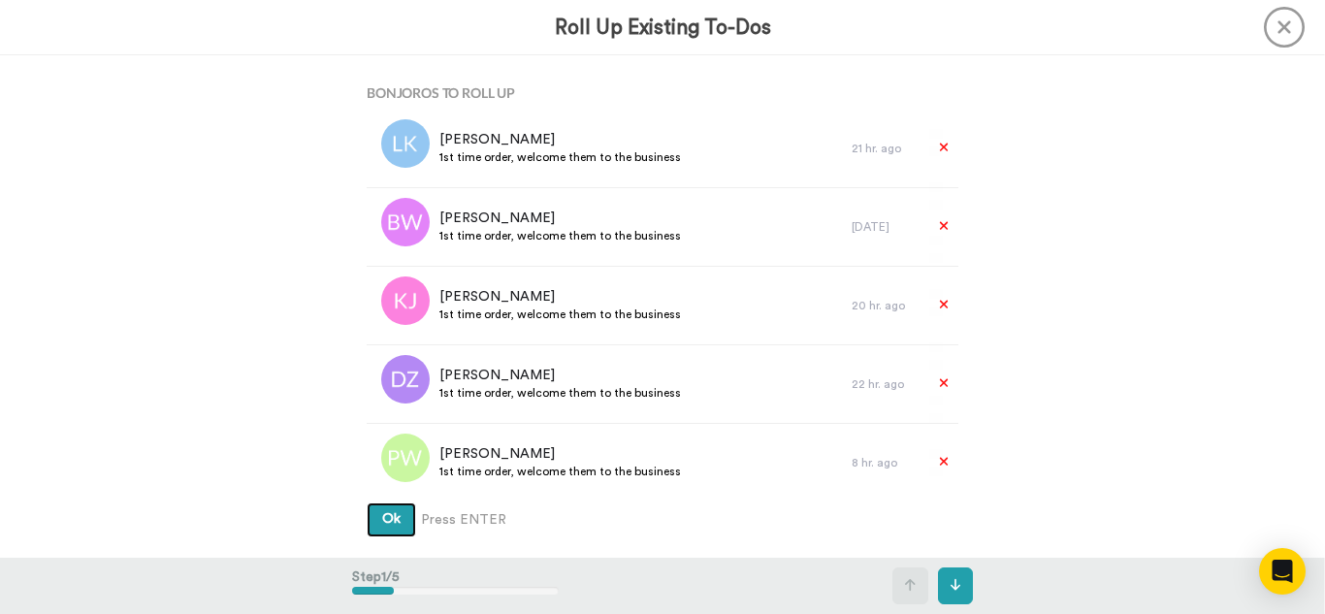
click at [367, 502] on button "Ok" at bounding box center [391, 519] width 49 height 35
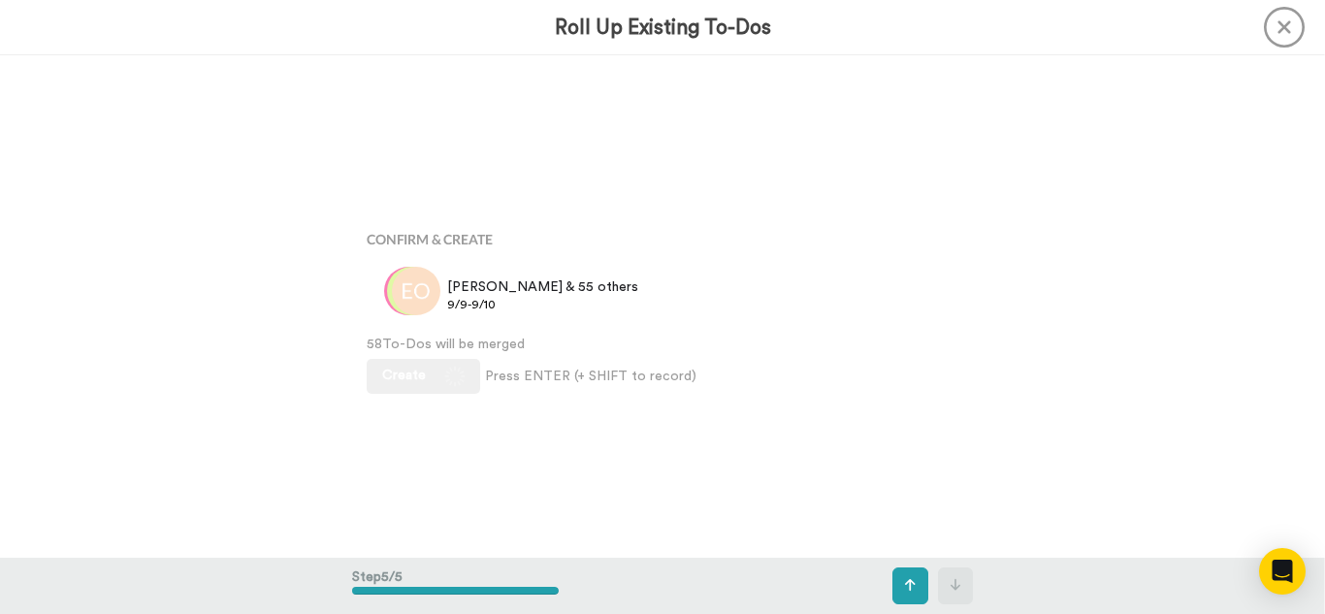
scroll to position [2008, 0]
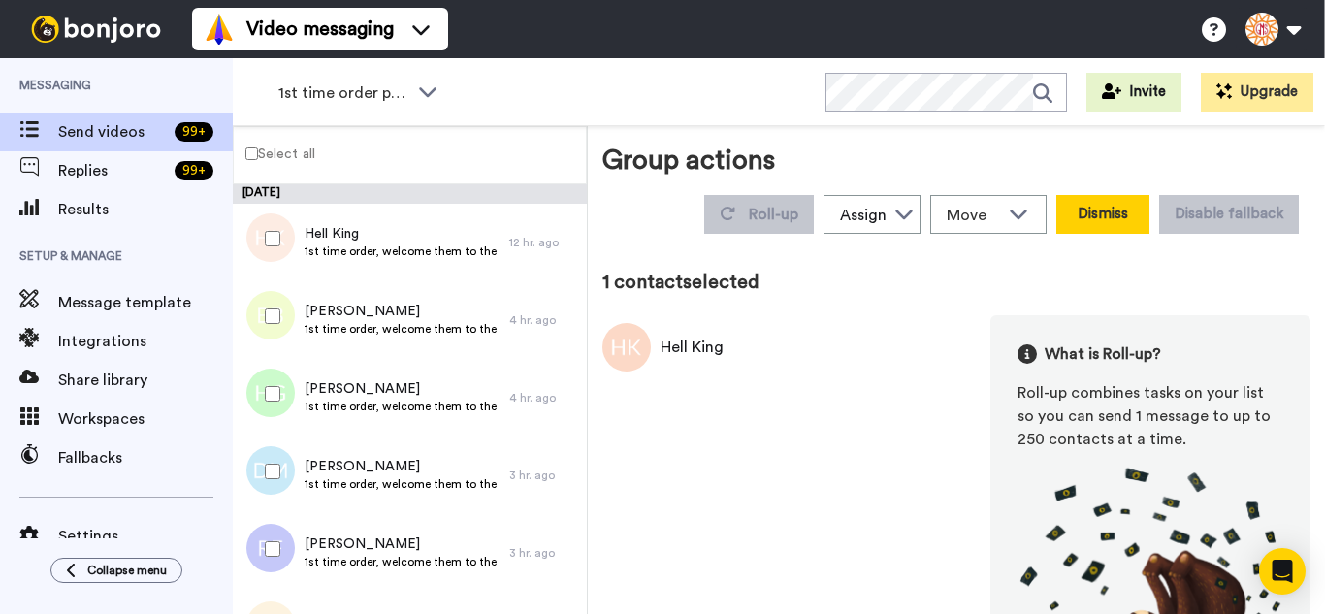
click at [1103, 230] on button "Dismiss" at bounding box center [1102, 214] width 93 height 39
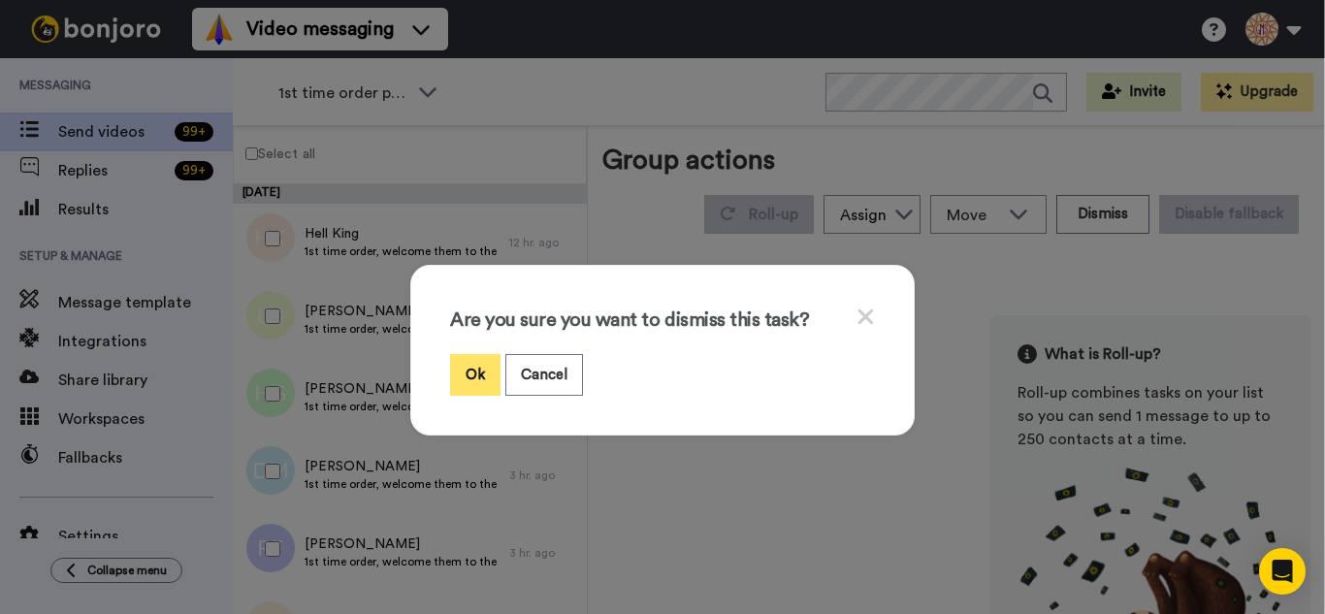
click at [475, 379] on button "Ok" at bounding box center [475, 375] width 50 height 42
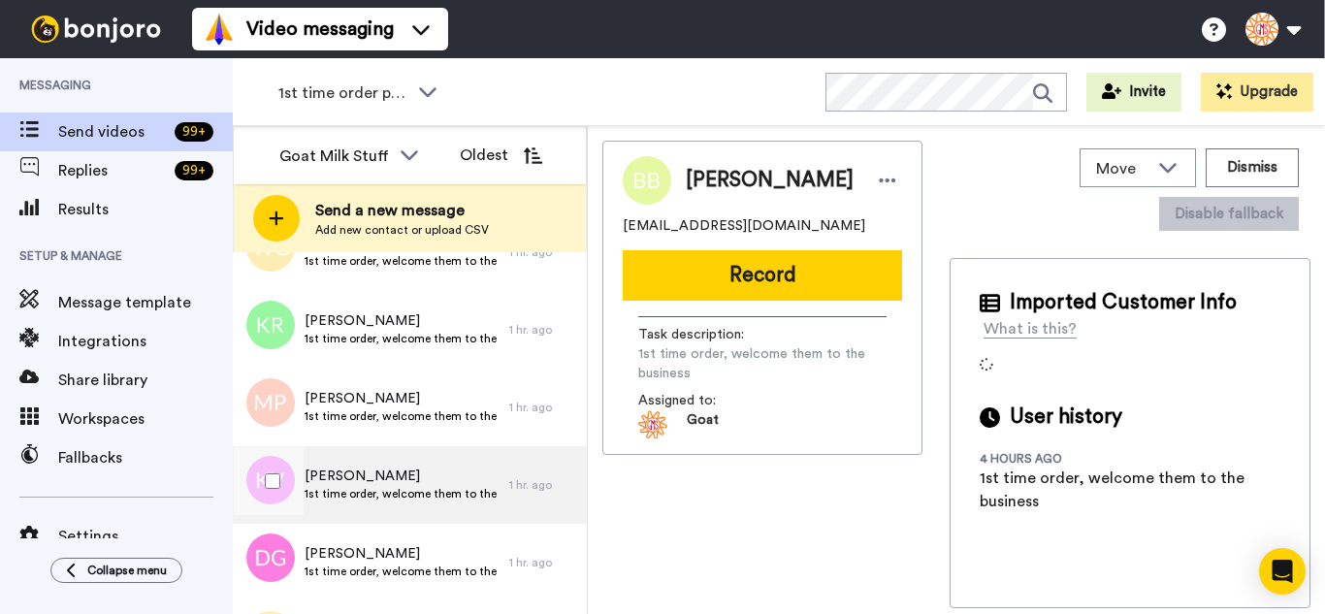
scroll to position [1520, 0]
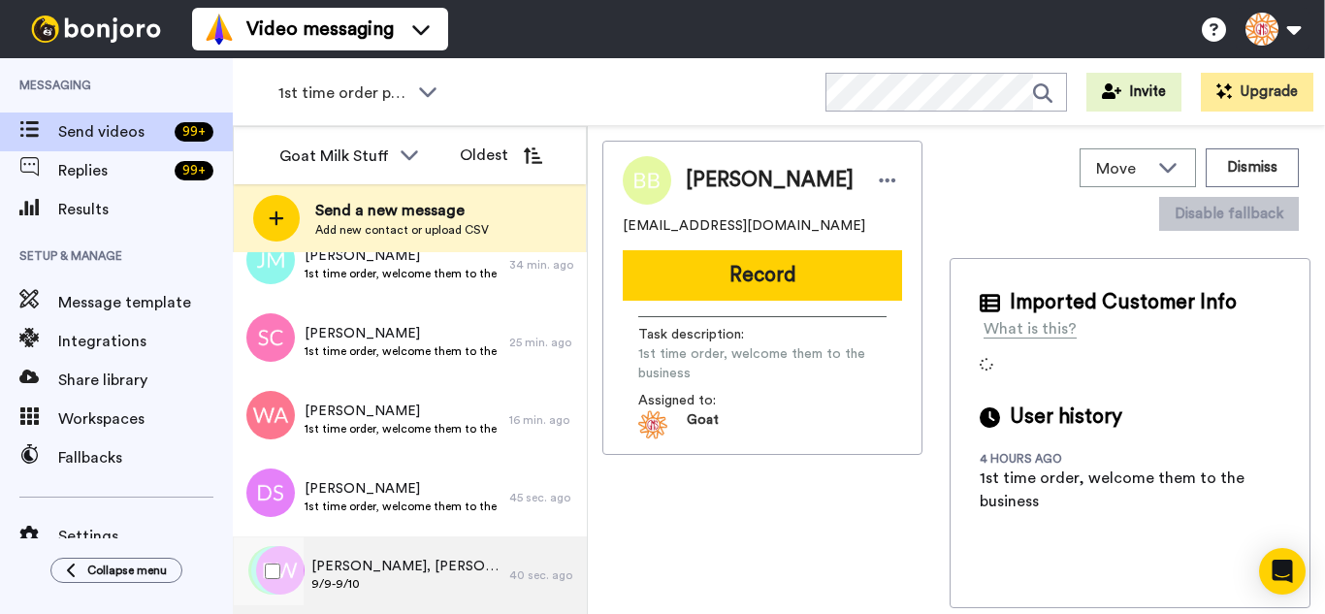
click at [395, 566] on span "Bernadette, Yvonne & 56 others" at bounding box center [405, 566] width 188 height 19
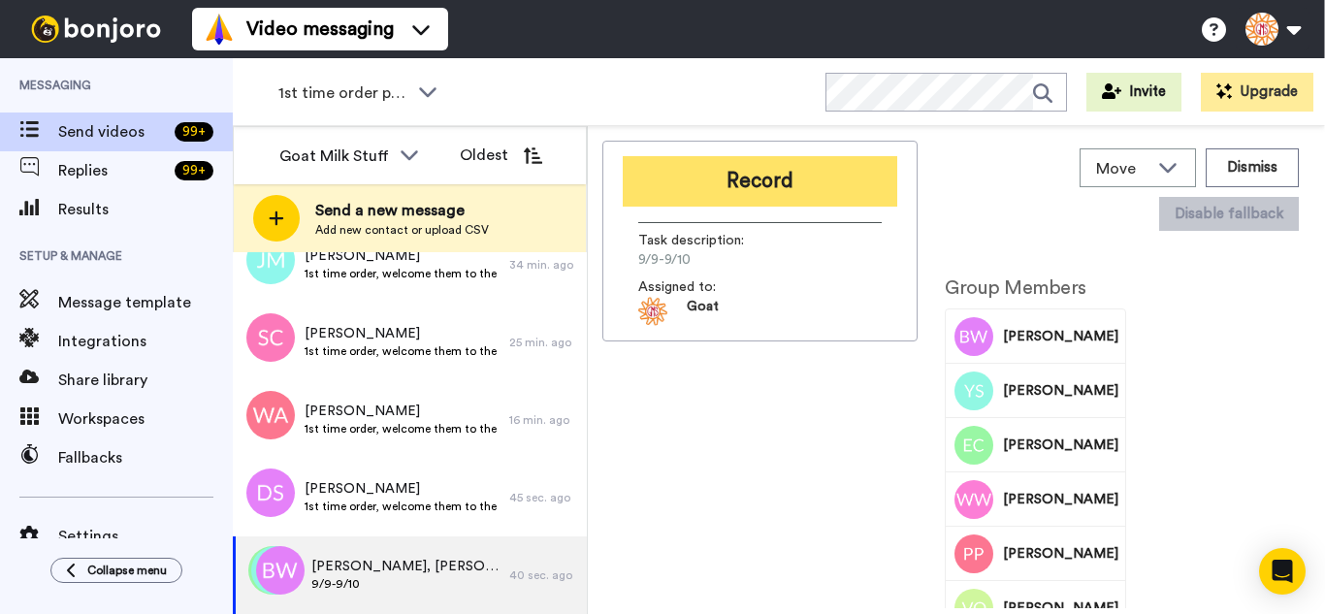
click at [762, 190] on button "Record" at bounding box center [760, 181] width 275 height 50
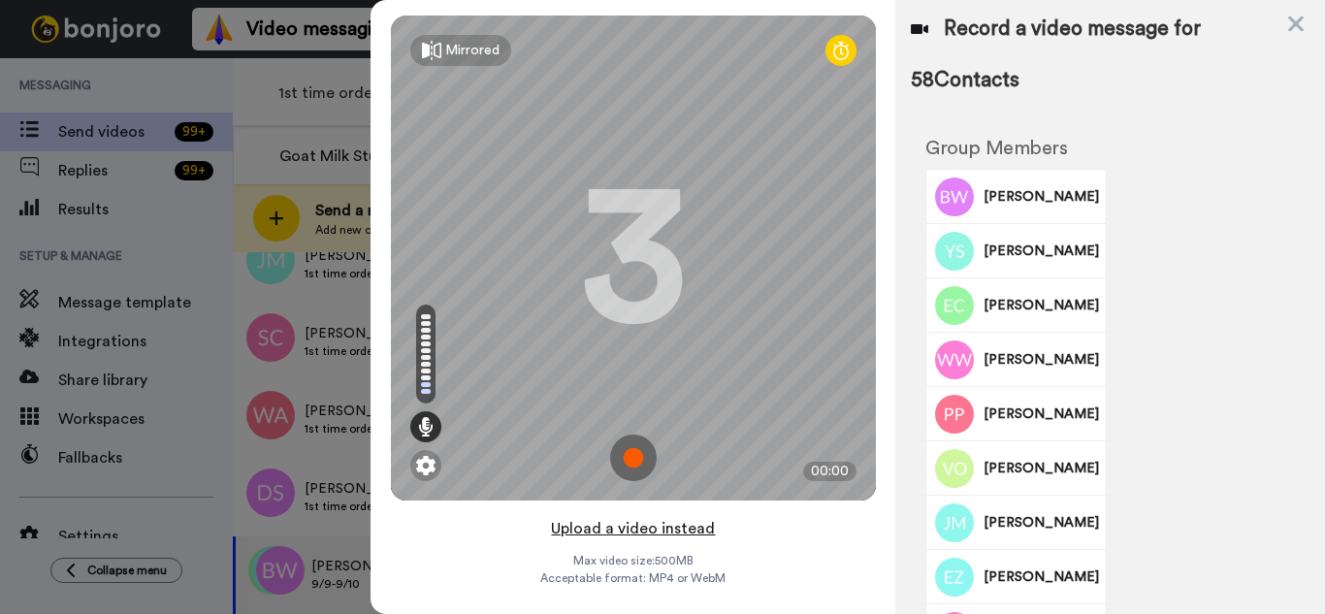
click at [691, 529] on button "Upload a video instead" at bounding box center [633, 528] width 176 height 25
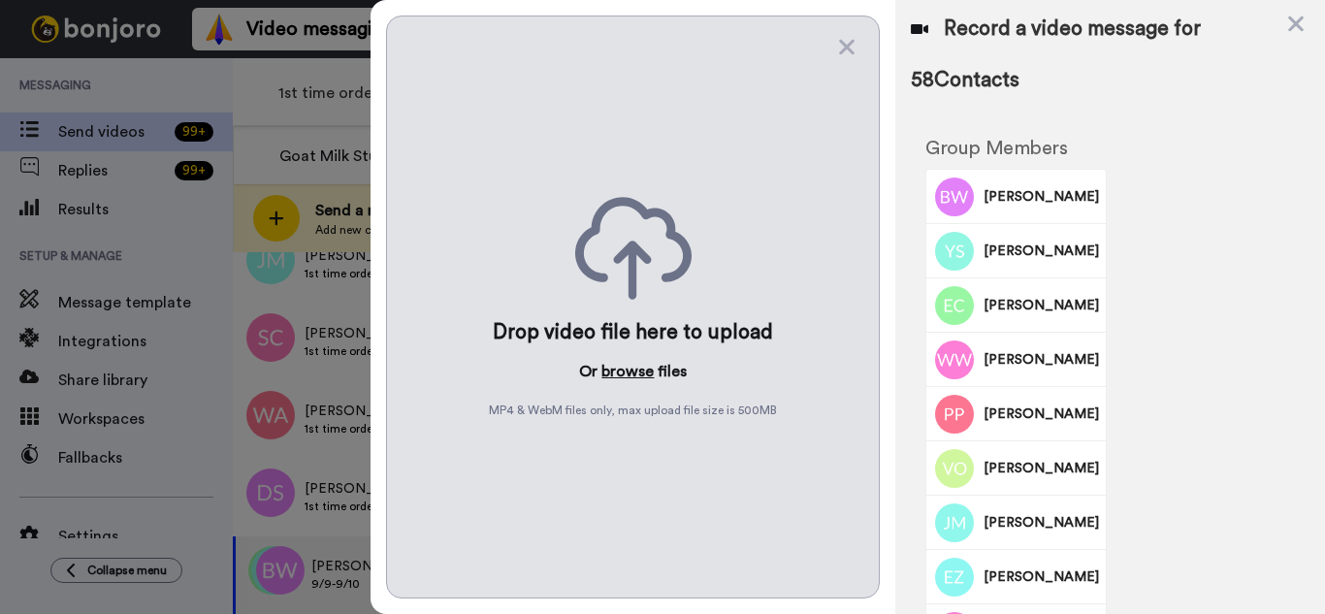
click at [640, 372] on button "browse" at bounding box center [627, 371] width 52 height 23
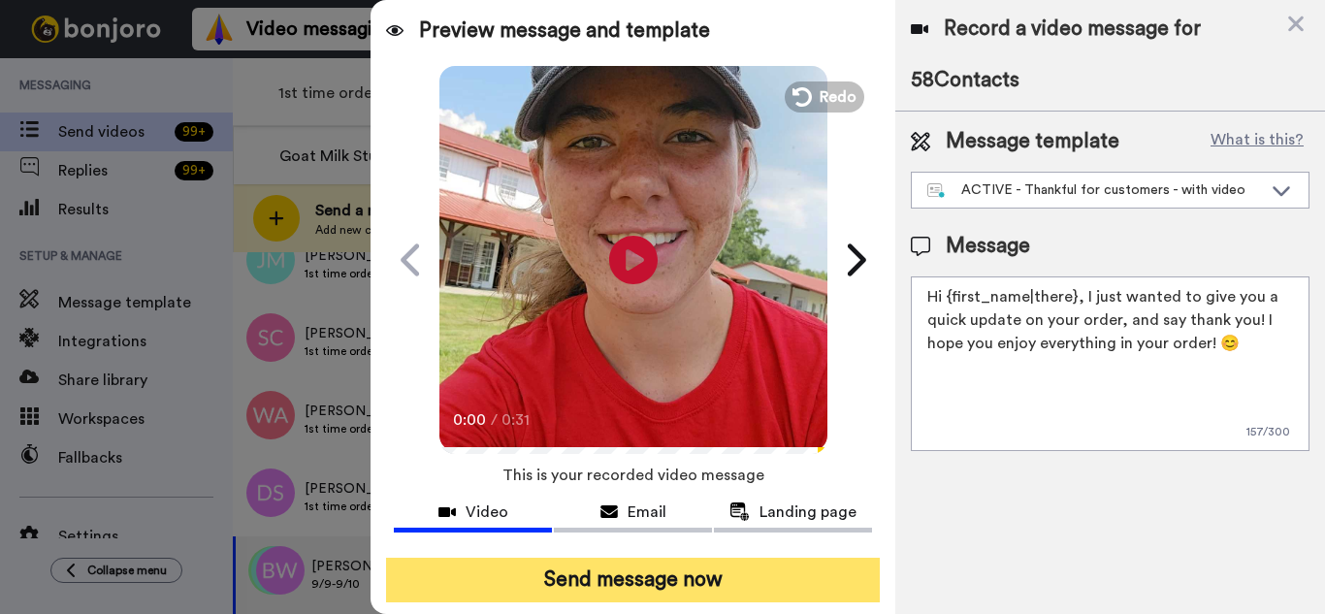
click at [749, 580] on button "Send message now" at bounding box center [633, 580] width 494 height 45
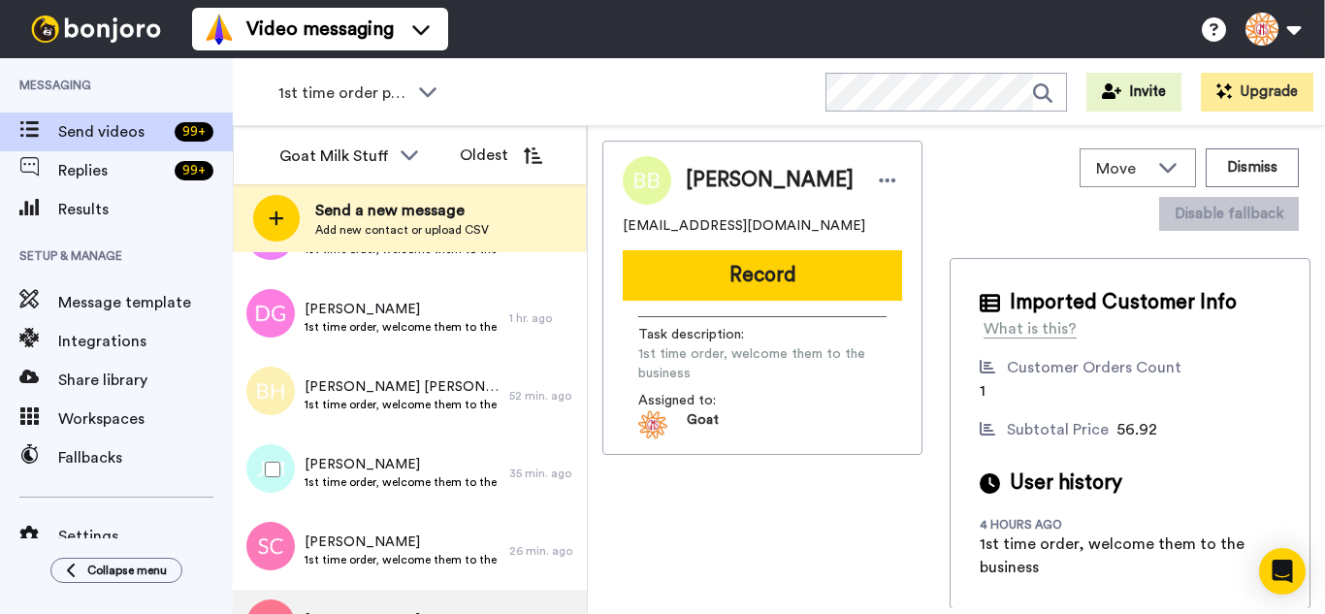
scroll to position [1442, 0]
